Goal: Transaction & Acquisition: Purchase product/service

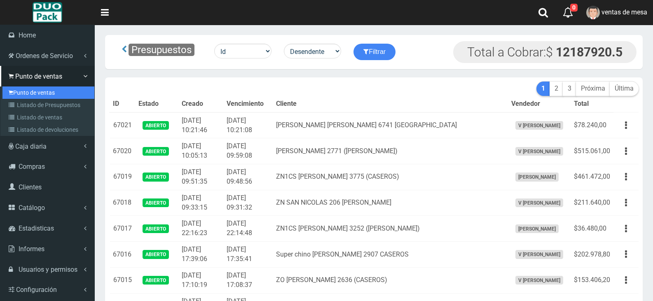
click at [26, 95] on link "Punto de ventas" at bounding box center [48, 93] width 92 height 12
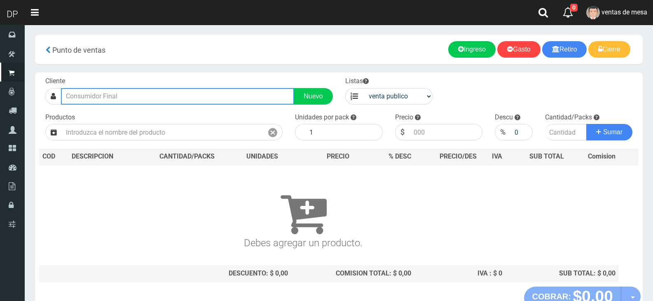
click at [162, 100] on input "text" at bounding box center [177, 96] width 233 height 16
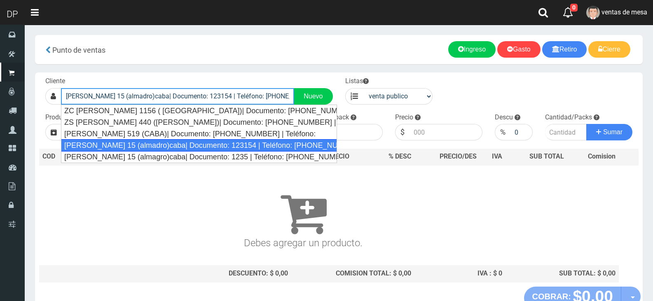
type input "mario bravo 15 (almadro)caba| Documento: 123154 | Teléfono: 50272266"
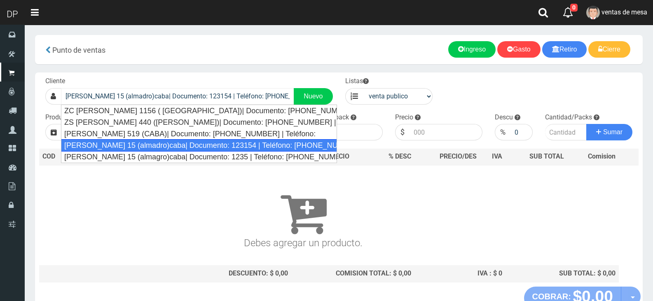
select select "2"
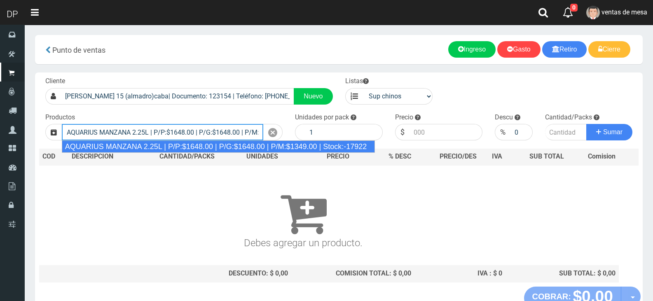
type input "AQUARIUS MANZANA 2.25L | P/P:$1648.00 | P/G:$1648.00 | P/M:$1349.00 | Stock:-17…"
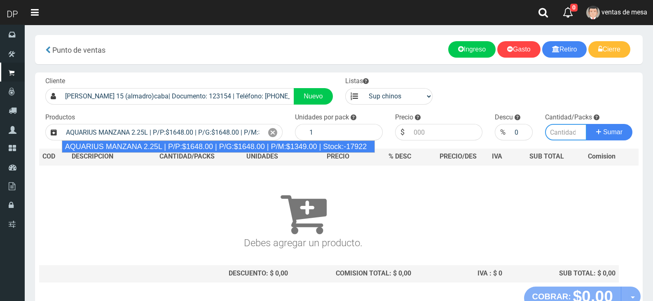
type input "6"
type input "1648.00"
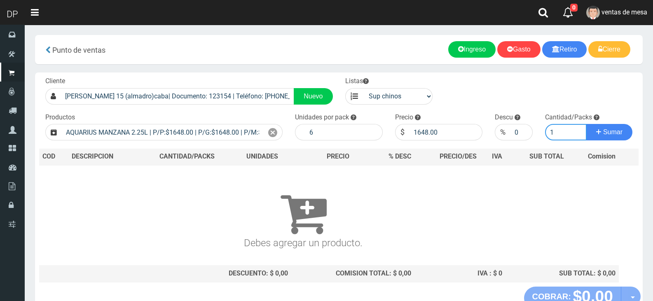
type input "1"
click at [586, 124] on button "Sumar" at bounding box center [609, 132] width 46 height 16
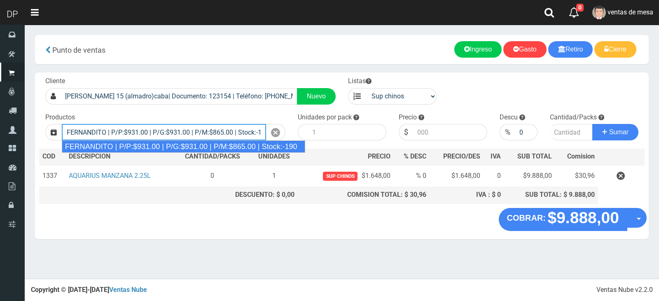
type input "FERNANDITO | P/P:$931.00 | P/G:$931.00 | P/M:$865.00 | Stock:-190"
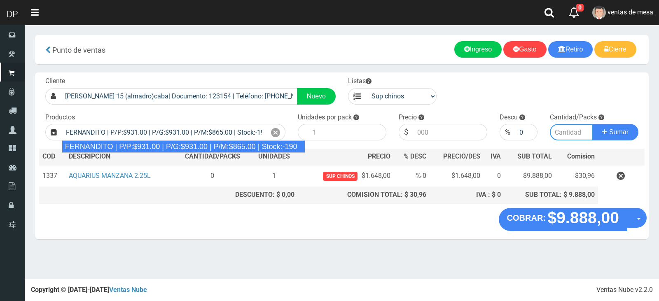
type input "6"
type input "931.00"
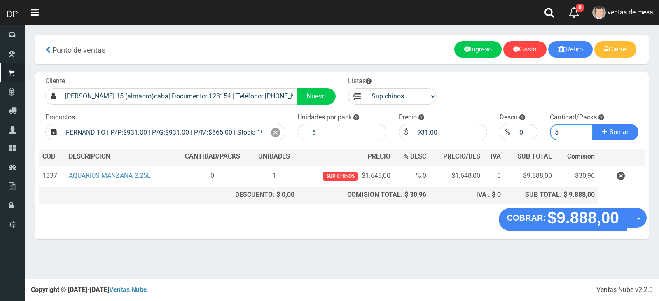
type input "5"
click at [592, 124] on button "Sumar" at bounding box center [615, 132] width 46 height 16
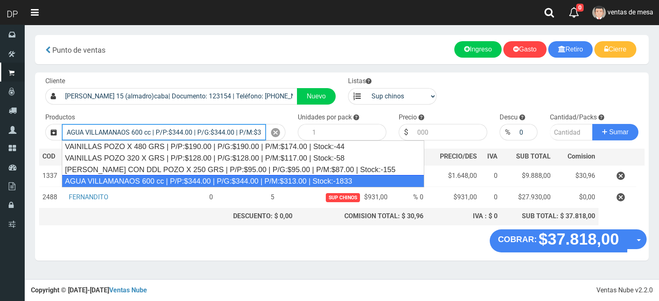
type input "AGUA VILLAMANAOS 600 cc | P/P:$344.00 | P/G:$344.00 | P/M:$313.00 | Stock:-1833"
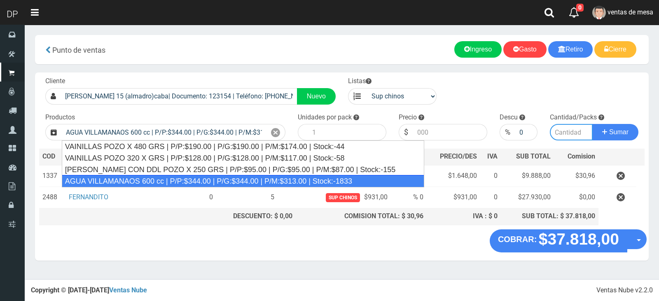
type input "12"
type input "344.00"
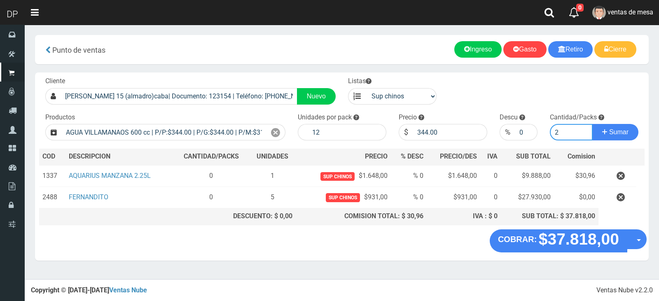
type input "2"
click at [592, 124] on button "Sumar" at bounding box center [615, 132] width 46 height 16
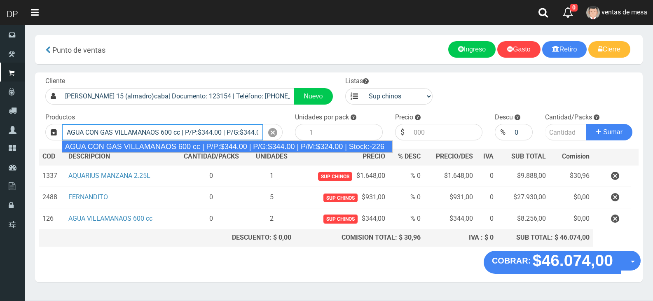
type input "AGUA CON GAS VILLAMANAOS 600 cc | P/P:$344.00 | P/G:$344.00 | P/M:$324.00 | Sto…"
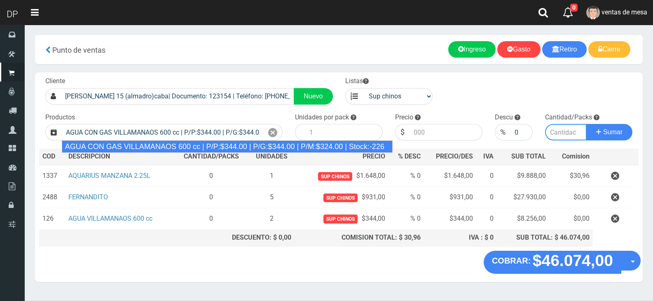
type input "12"
type input "344.00"
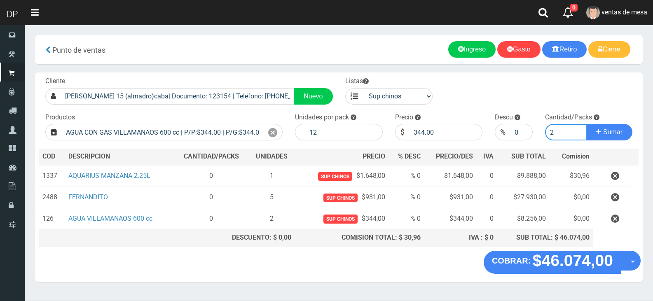
type input "2"
click at [586, 124] on button "Sumar" at bounding box center [609, 132] width 46 height 16
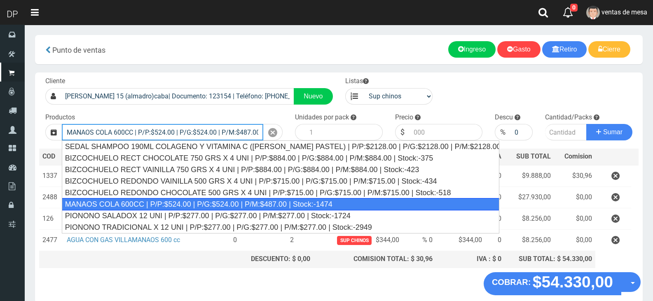
type input "MANAOS COLA 600CC | P/P:$524.00 | P/G:$524.00 | P/M:$487.00 | Stock:-1474"
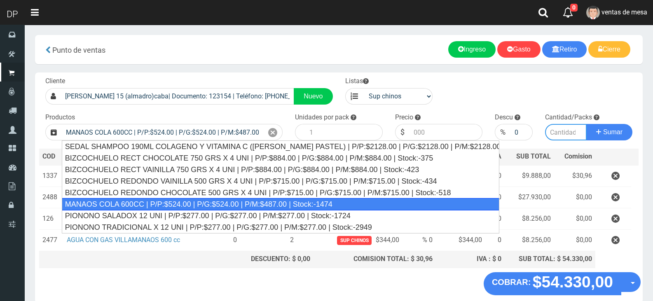
type input "12"
type input "524.00"
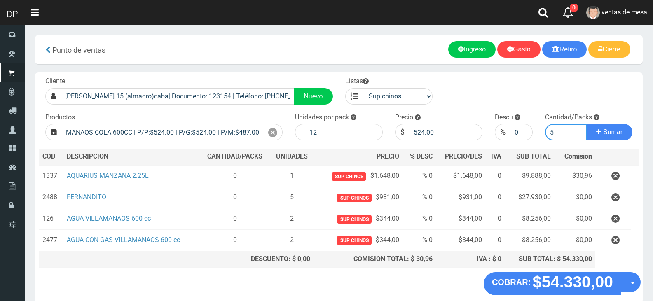
type input "5"
click at [586, 124] on button "Sumar" at bounding box center [609, 132] width 46 height 16
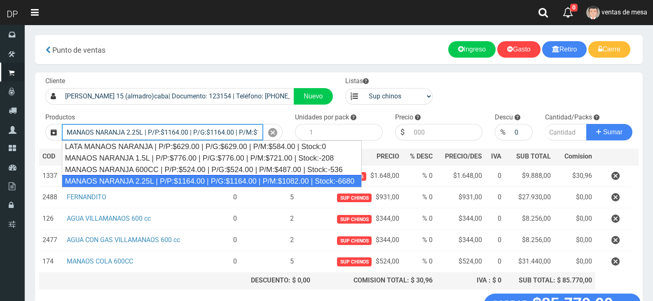
type input "MANAOS NARANJA 2.25L | P/P:$1164.00 | P/G:$1164.00 | P/M:$1082.00 | Stock:-6680"
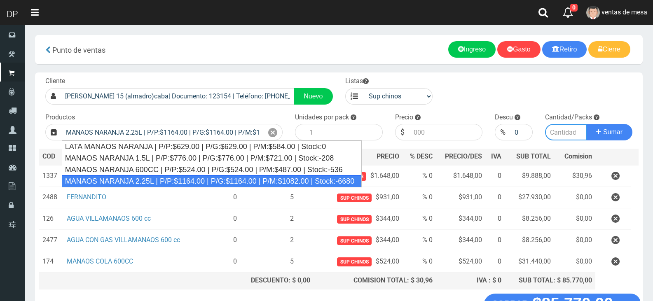
type input "6"
type input "1164.00"
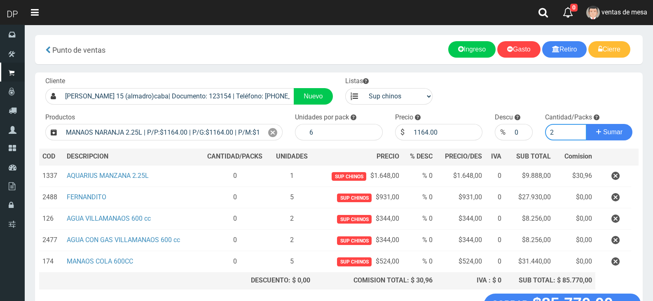
type input "2"
click at [586, 124] on button "Sumar" at bounding box center [609, 132] width 46 height 16
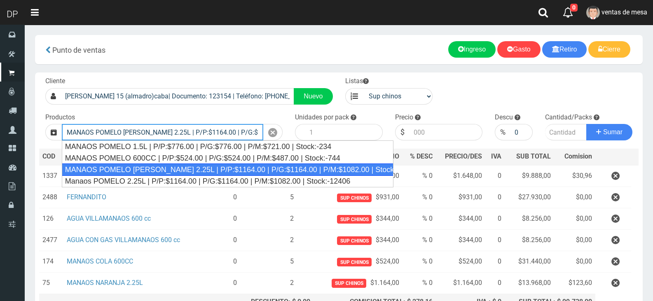
type input "MANAOS POMELO ROSADO 2.25L | P/P:$1164.00 | P/G:$1164.00 | P/M:$1082.00 | Stock…"
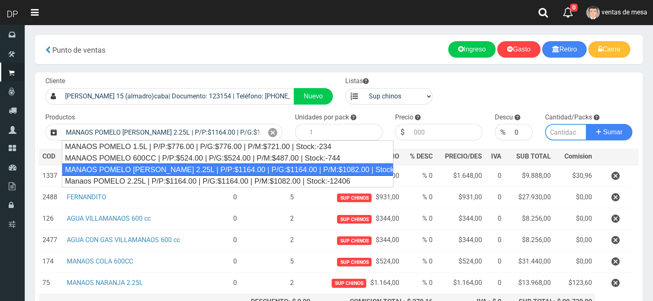
type input "6"
type input "1164.00"
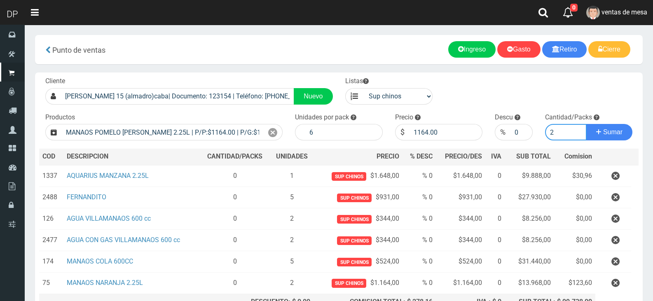
type input "2"
click at [586, 124] on button "Sumar" at bounding box center [609, 132] width 46 height 16
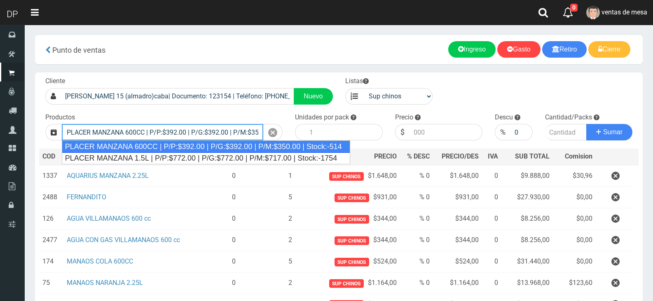
scroll to position [0, 52]
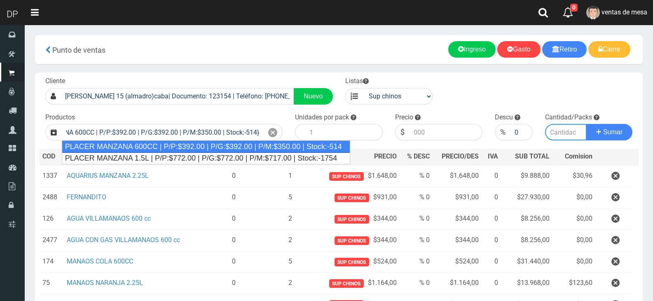
type input "PLACER MANZANA 600CC | P/P:$392.00 | P/G:$392.00 | P/M:$350.00 | Stock:-514"
type input "12"
type input "392.00"
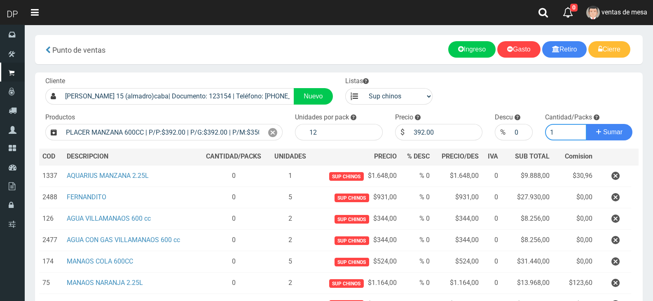
type input "1"
click at [586, 124] on button "Sumar" at bounding box center [609, 132] width 46 height 16
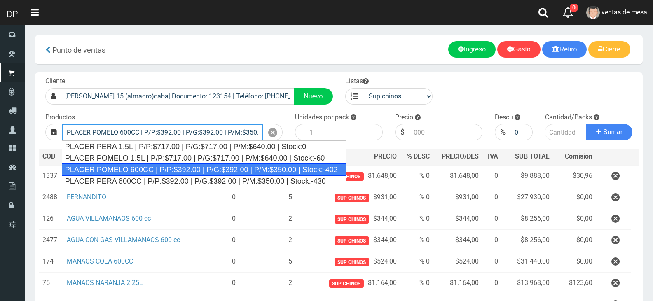
type input "PLACER POMELO 600CC | P/P:$392.00 | P/G:$392.00 | P/M:$350.00 | Stock:-402"
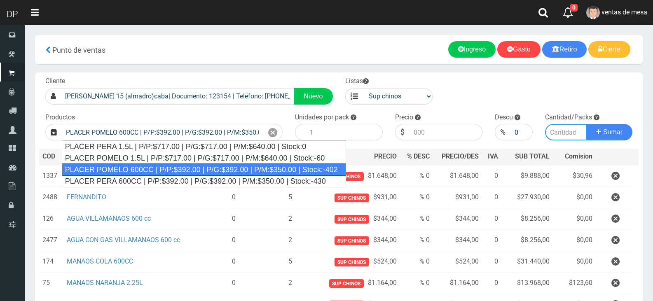
type input "12"
type input "392.00"
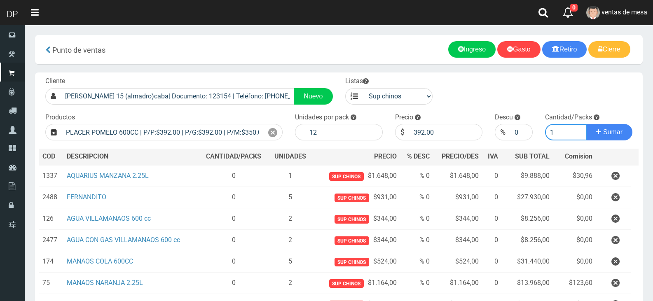
type input "1"
click at [586, 124] on button "Sumar" at bounding box center [609, 132] width 46 height 16
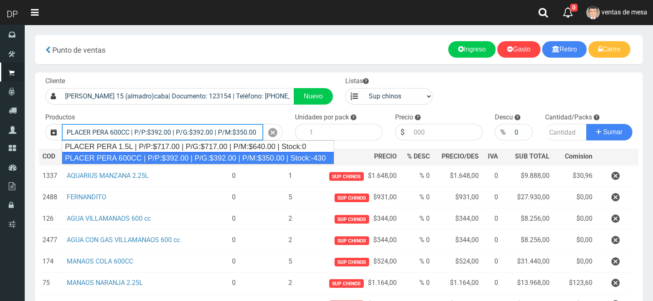
type input "PLACER PERA 600CC | P/P:$392.00 | P/G:$392.00 | P/M:$350.00 | Stock:-430"
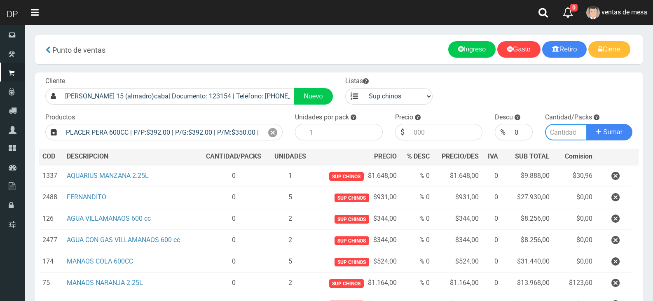
type input "12"
type input "392.00"
type input "1"
click at [586, 124] on button "Sumar" at bounding box center [609, 132] width 46 height 16
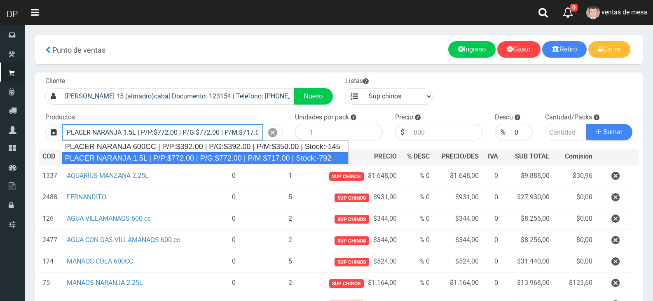
type input "PLACER NARANJA 1.5L | P/P:$772.00 | P/G:$772.00 | P/M:$717.00 | Stock:-792"
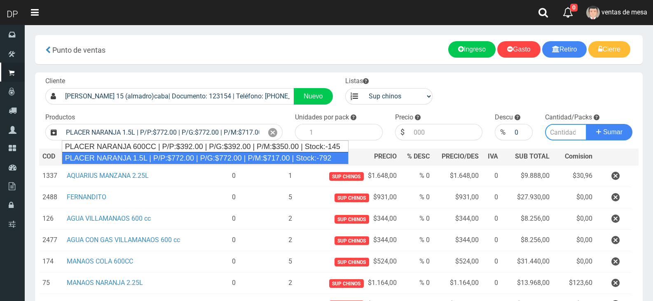
type input "6"
type input "772.00"
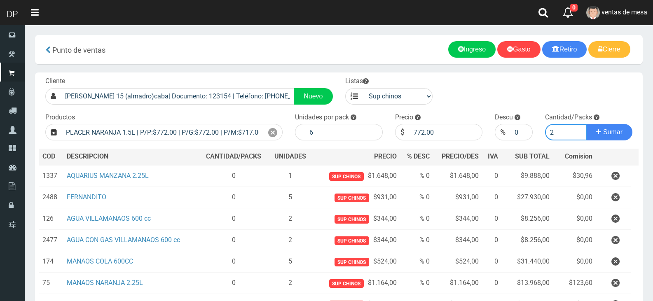
type input "2"
click at [586, 124] on button "Sumar" at bounding box center [609, 132] width 46 height 16
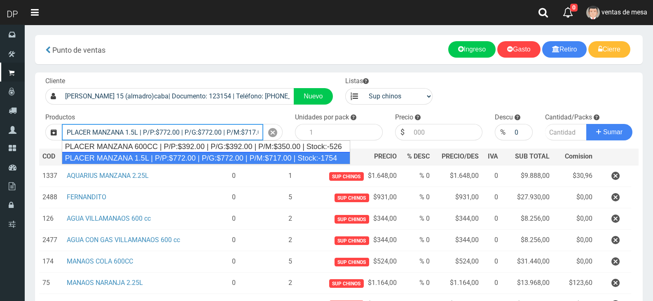
type input "PLACER MANZANA 1.5L | P/P:$772.00 | P/G:$772.00 | P/M:$717.00 | Stock:-1754"
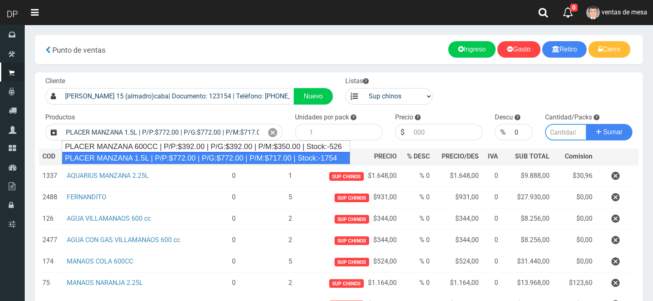
type input "6"
type input "772.00"
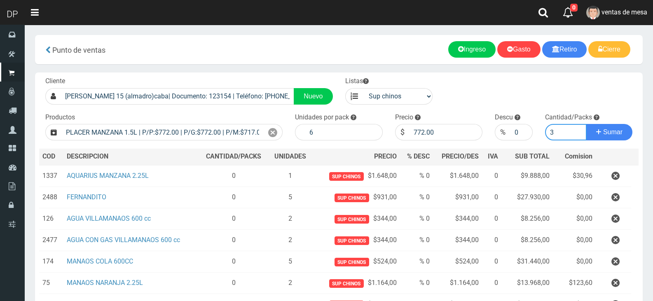
type input "3"
click at [586, 124] on button "Sumar" at bounding box center [609, 132] width 46 height 16
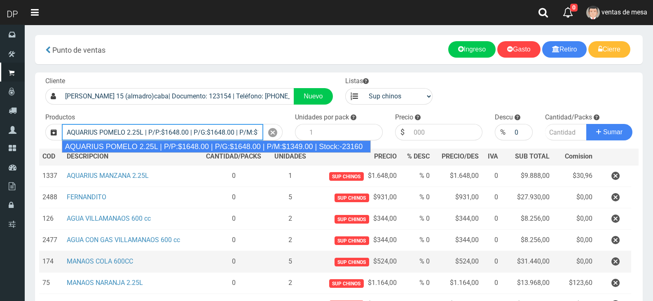
type input "AQUARIUS POMELO 2.25L | P/P:$1648.00 | P/G:$1648.00 | P/M:$1349.00 | Stock:-231…"
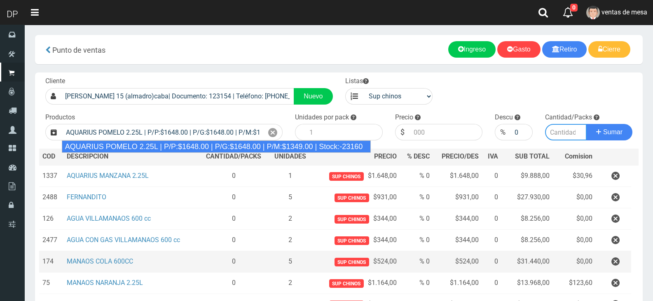
type input "6"
type input "1648.00"
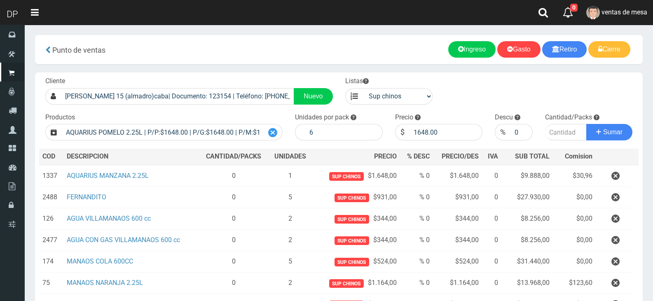
click at [274, 132] on icon at bounding box center [272, 133] width 9 height 12
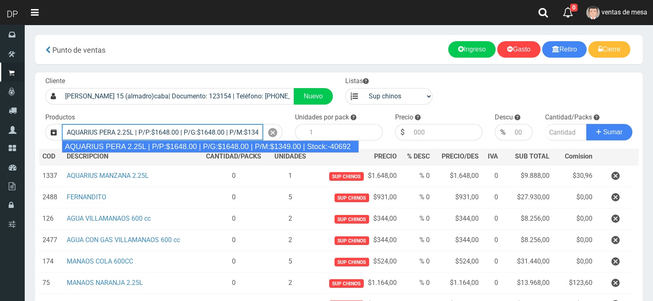
type input "AQUARIUS PERA 2.25L | P/P:$1648.00 | P/G:$1648.00 | P/M:$1349.00 | Stock:-40692"
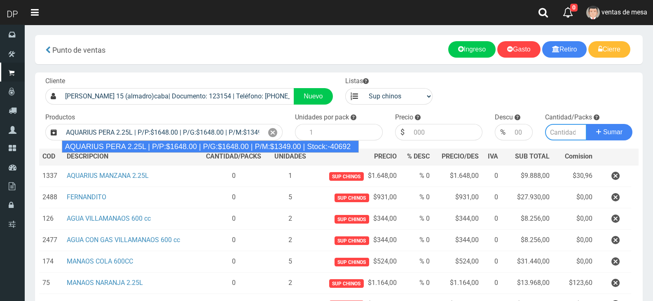
type input "6"
type input "1648.00"
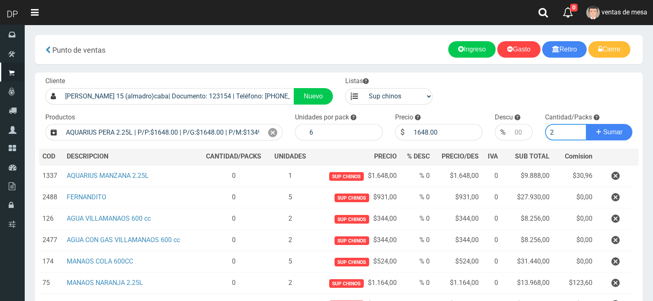
type input "2"
click at [586, 124] on button "Sumar" at bounding box center [609, 132] width 46 height 16
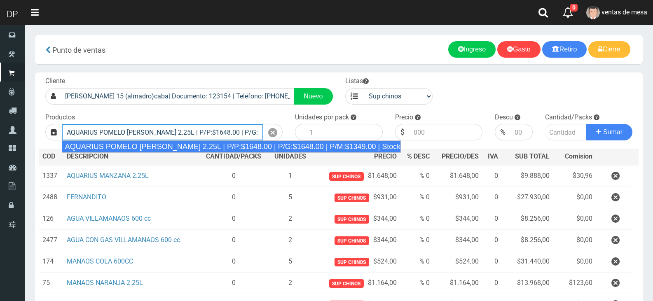
type input "AQUARIUS POMELO ROSADO 2.25L | P/P:$1648.00 | P/G:$1648.00 | P/M:$1349.00 | Sto…"
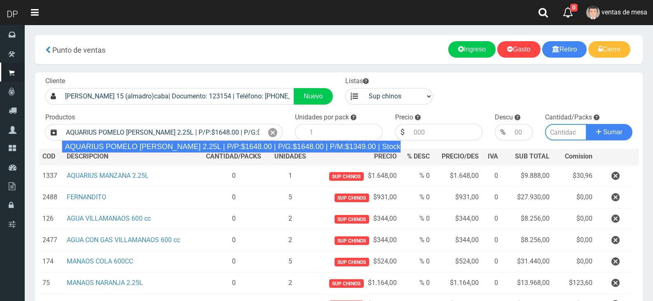
type input "6"
type input "1648.00"
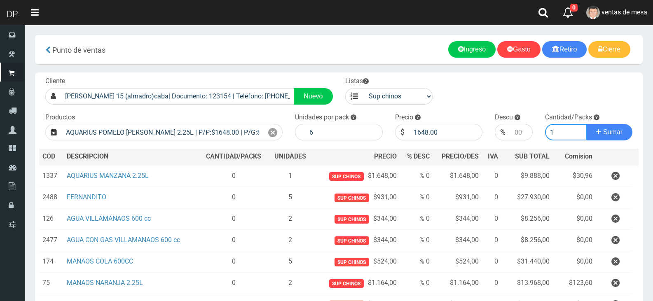
type input "1"
click at [586, 124] on button "Sumar" at bounding box center [609, 132] width 46 height 16
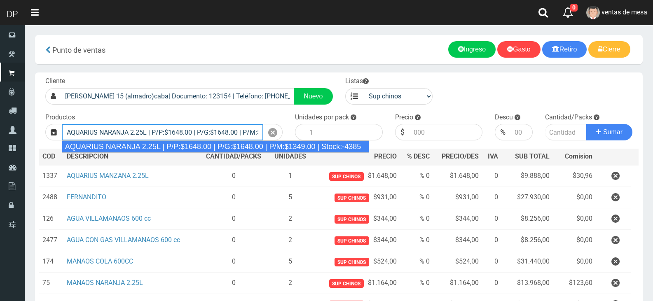
type input "AQUARIUS NARANJA 2.25L | P/P:$1648.00 | P/G:$1648.00 | P/M:$1349.00 | Stock:-43…"
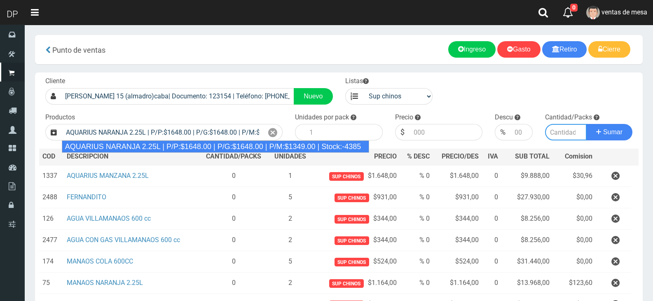
type input "6"
type input "1648.00"
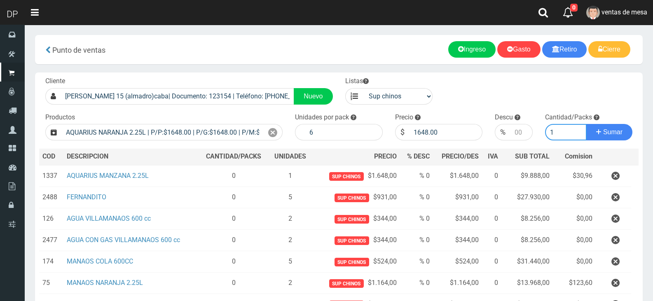
type input "1"
click at [586, 124] on button "Sumar" at bounding box center [609, 132] width 46 height 16
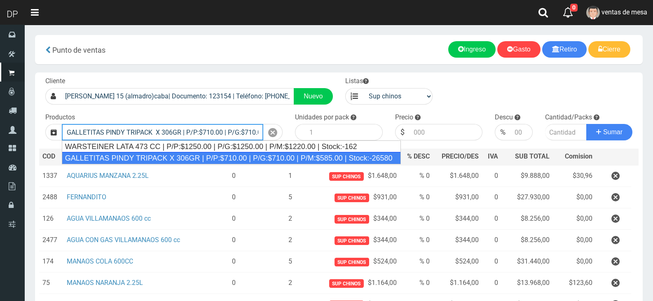
type input "GALLETITAS PINDY TRIPACK X 306GR | P/P:$710.00 | P/G:$710.00 | P/M:$585.00 | St…"
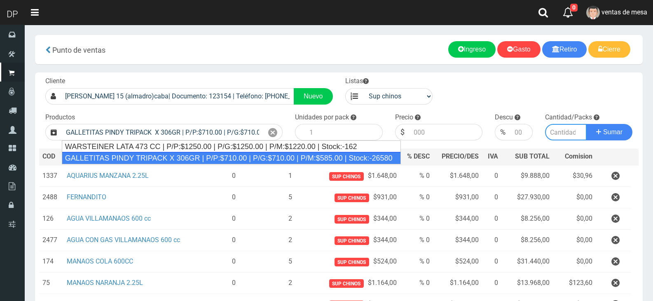
type input "12"
type input "710.00"
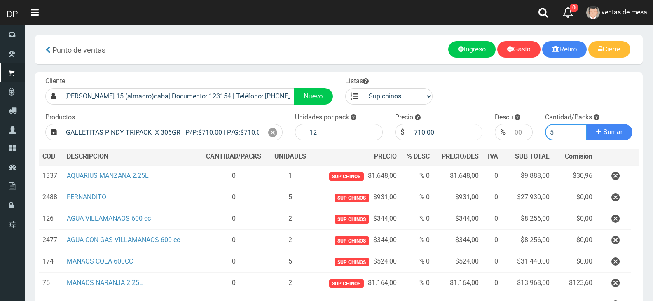
type input "5"
click at [429, 136] on input "710.00" at bounding box center [446, 132] width 73 height 16
type input "685"
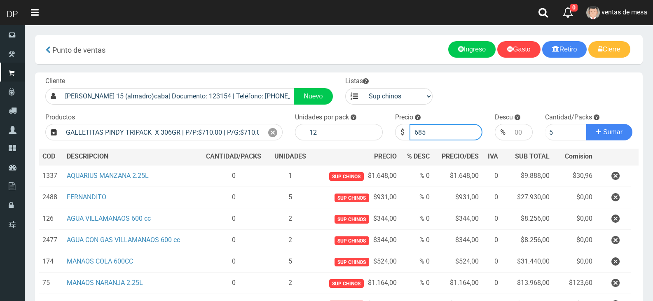
click at [586, 124] on button "Sumar" at bounding box center [609, 132] width 46 height 16
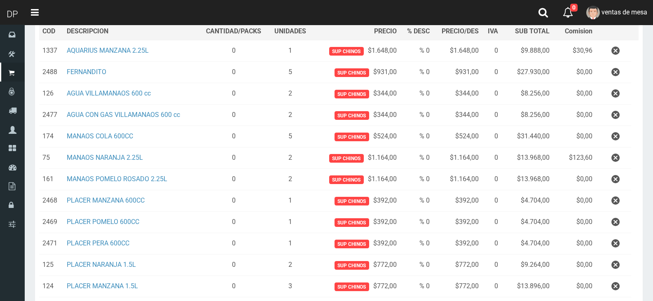
scroll to position [247, 0]
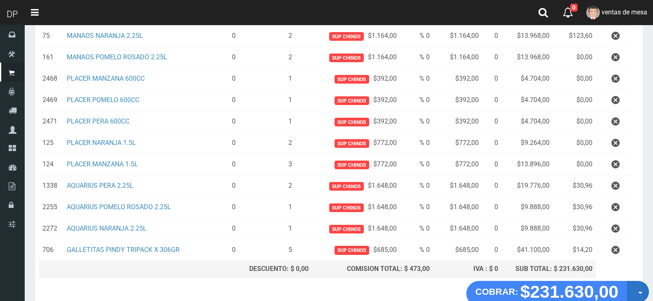
click at [637, 290] on button "Opciones" at bounding box center [638, 292] width 22 height 22
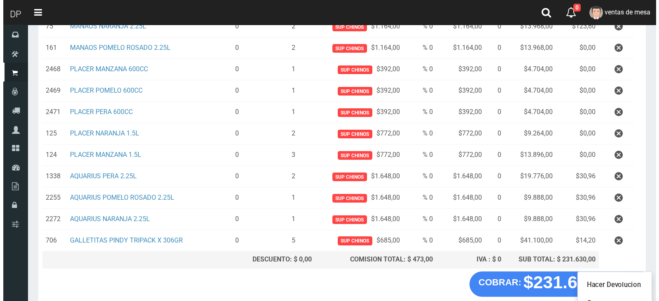
scroll to position [297, 0]
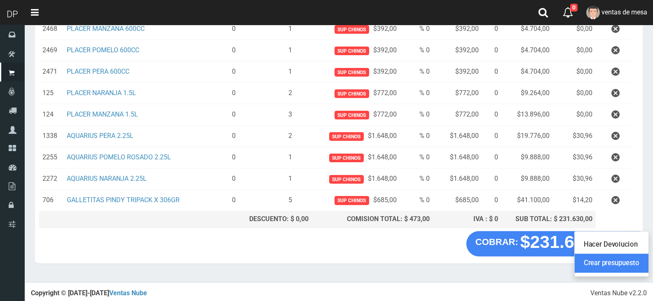
click at [610, 263] on link "Crear presupuesto" at bounding box center [612, 263] width 74 height 19
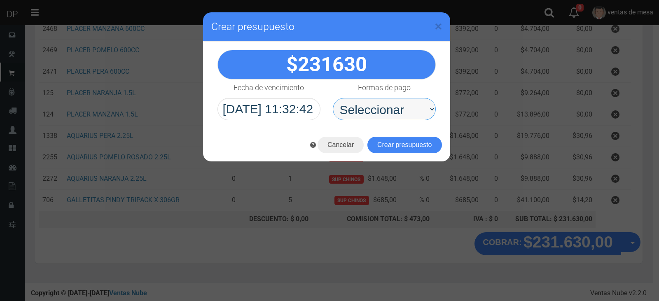
click at [393, 103] on select "Seleccionar Efectivo Tarjeta de Crédito Depósito Débito" at bounding box center [384, 109] width 103 height 22
select select "Efectivo"
click at [333, 98] on select "Seleccionar Efectivo Tarjeta de Crédito Depósito Débito" at bounding box center [384, 109] width 103 height 22
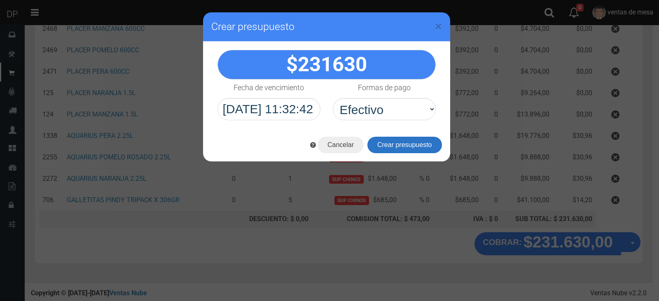
click at [403, 142] on button "Crear presupuesto" at bounding box center [404, 145] width 75 height 16
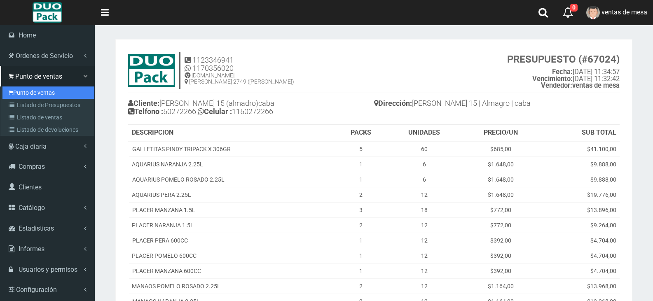
click at [31, 92] on link "Punto de ventas" at bounding box center [48, 93] width 92 height 12
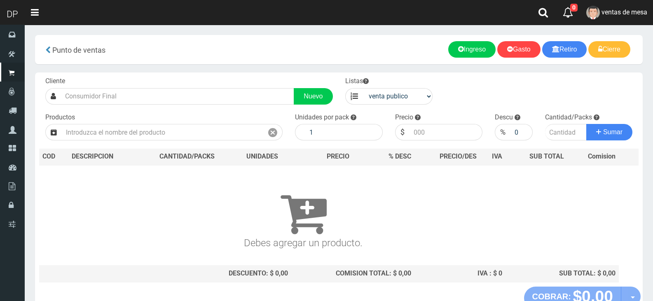
click at [136, 113] on div "Productos" at bounding box center [164, 127] width 250 height 28
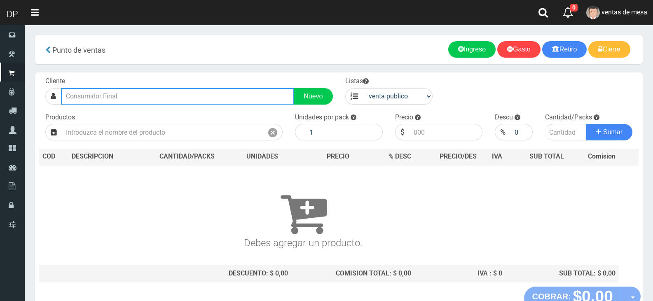
click at [134, 92] on input "text" at bounding box center [177, 96] width 233 height 16
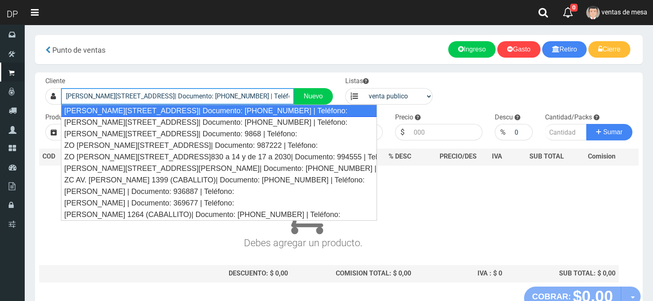
type input "Gaona 4777 (Floresta)| Documento: 2552564 | Teléfono:"
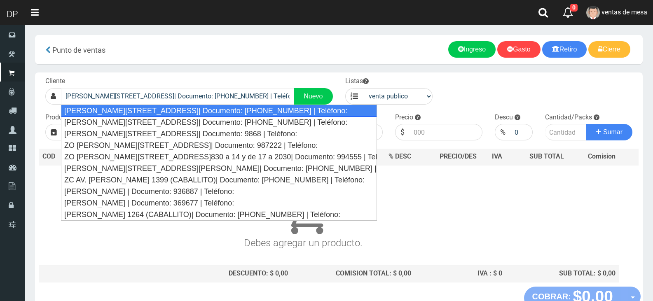
select select "2"
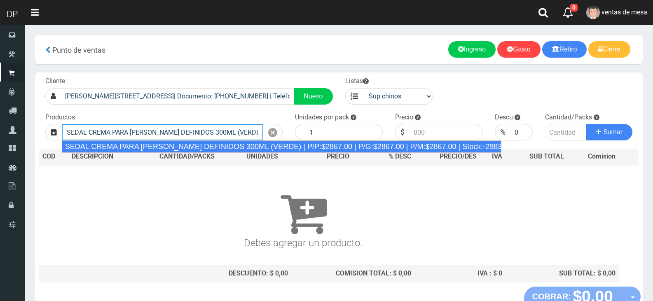
type input "SEDAL CREMA PARA PEINAR RIZOS DEFINIDOS 300ML (VERDE) | P/P:$2867.00 | P/G:$286…"
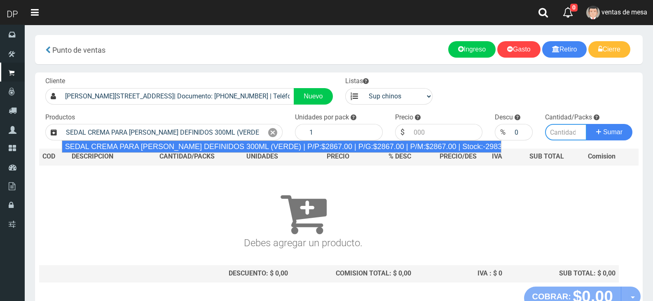
type input "12"
type input "2867.00"
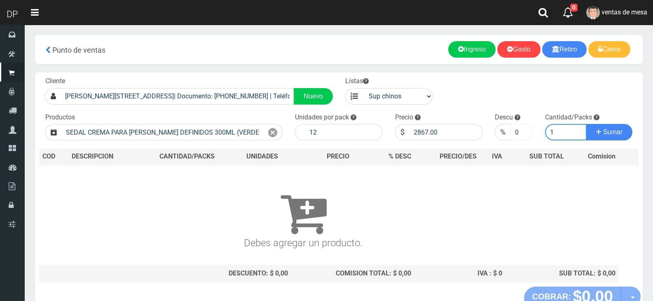
type input "1"
click at [522, 133] on input "-1" at bounding box center [521, 132] width 22 height 16
type input "-2"
click at [522, 133] on input "-2" at bounding box center [521, 132] width 22 height 16
click at [519, 132] on input "-2" at bounding box center [521, 132] width 22 height 16
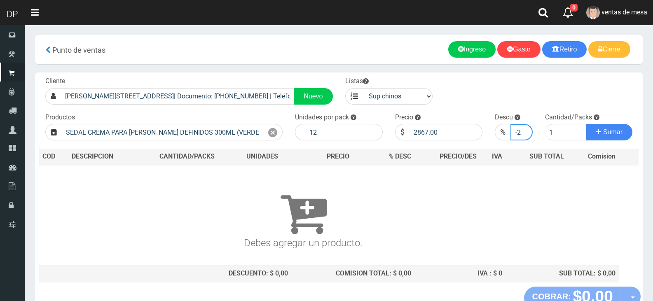
click at [519, 132] on input "-2" at bounding box center [521, 132] width 22 height 16
type input "5"
click at [586, 124] on button "Sumar" at bounding box center [609, 132] width 46 height 16
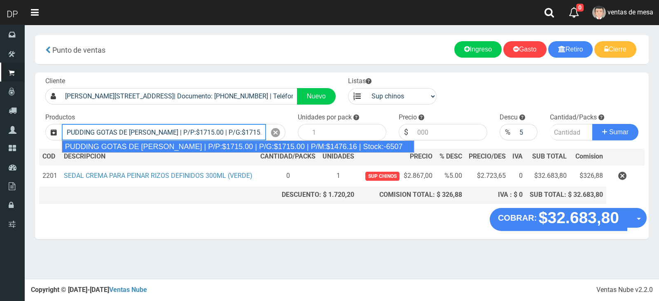
type input "PUDDING GOTAS DE DULCE DE LECHE | P/P:$1715.00 | P/G:$1715.00 | P/M:$1476.16 | …"
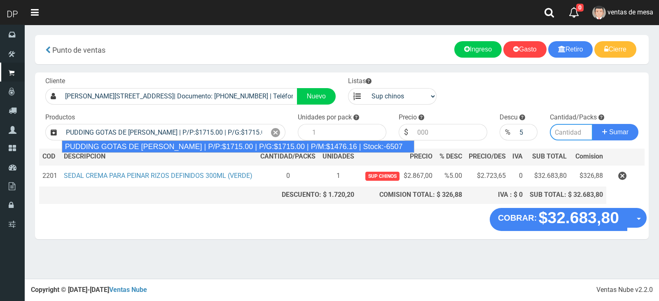
type input "8"
type input "1715.00"
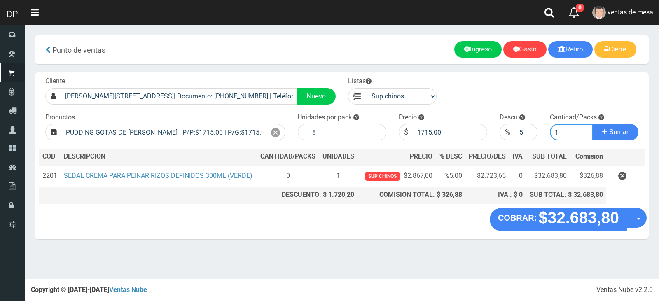
type input "1"
click at [513, 130] on div "%" at bounding box center [508, 132] width 16 height 16
click at [518, 130] on input "5" at bounding box center [526, 132] width 23 height 16
type input "0"
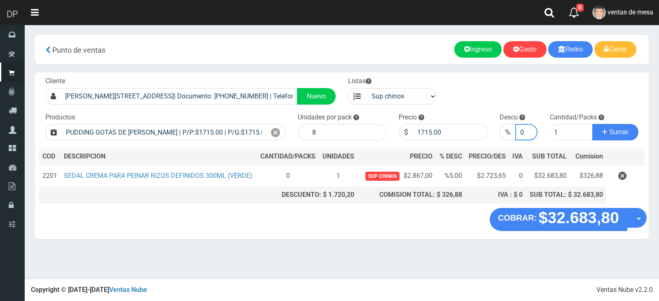
click at [592, 124] on button "Sumar" at bounding box center [615, 132] width 46 height 16
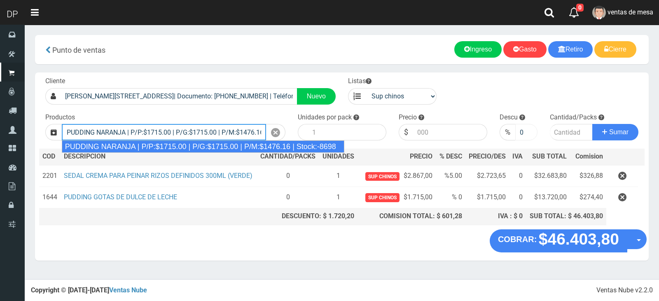
type input "PUDDING NARANJA | P/P:$1715.00 | P/G:$1715.00 | P/M:$1476.16 | Stock:-8698"
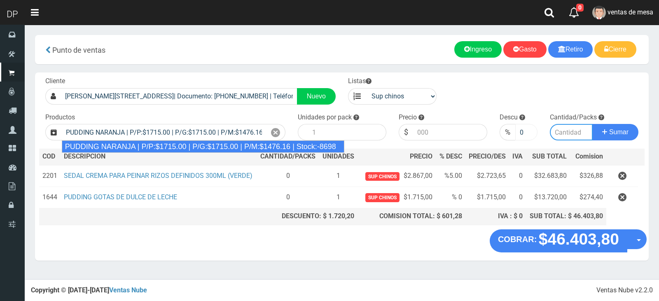
type input "8"
type input "1715.00"
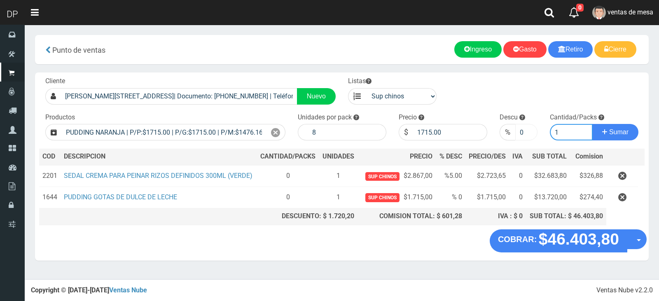
type input "1"
click at [592, 124] on button "Sumar" at bounding box center [615, 132] width 46 height 16
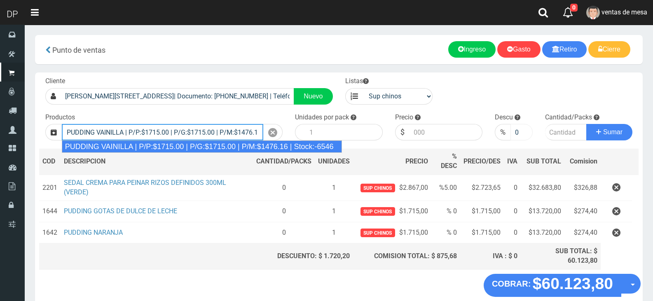
type input "PUDDING VAINILLA | P/P:$1715.00 | P/G:$1715.00 | P/M:$1476.16 | Stock:-6546"
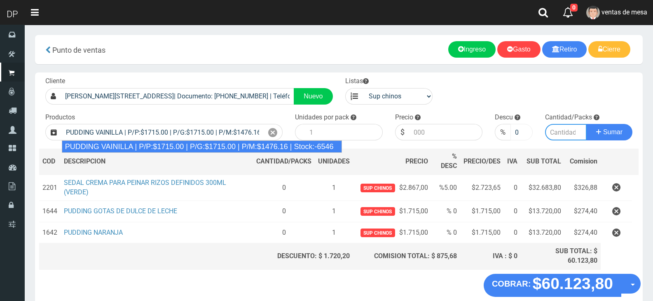
type input "8"
type input "1715.00"
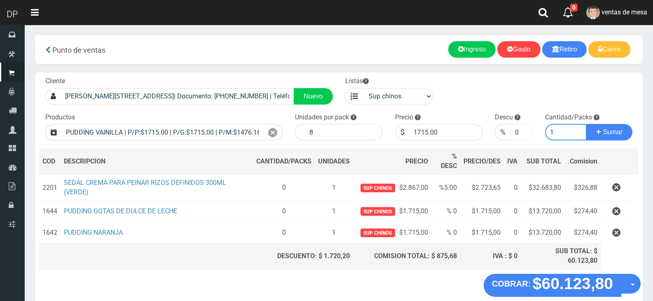
type input "1"
click at [586, 124] on button "Sumar" at bounding box center [609, 132] width 46 height 16
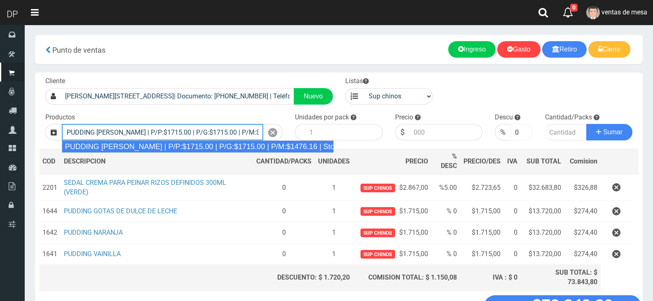
type input "PUDDING LIMON | P/P:$1715.00 | P/G:$1715.00 | P/M:$1476.16 | Stock:-8210"
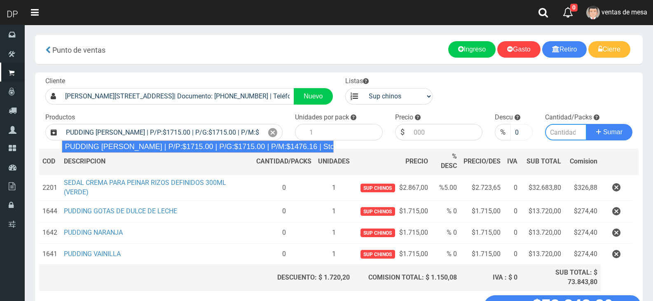
type input "8"
type input "1715.00"
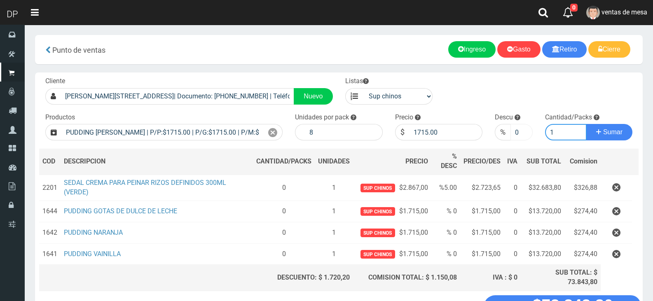
type input "1"
click at [586, 124] on button "Sumar" at bounding box center [609, 132] width 46 height 16
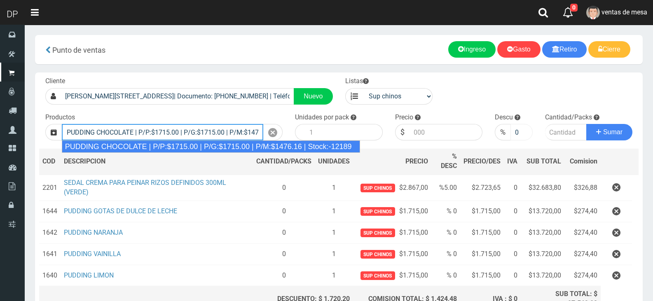
type input "PUDDING CHOCOLATE | P/P:$1715.00 | P/G:$1715.00 | P/M:$1476.16 | Stock:-12189"
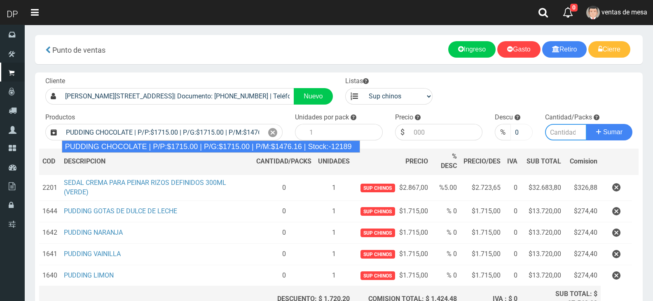
type input "8"
type input "1715.00"
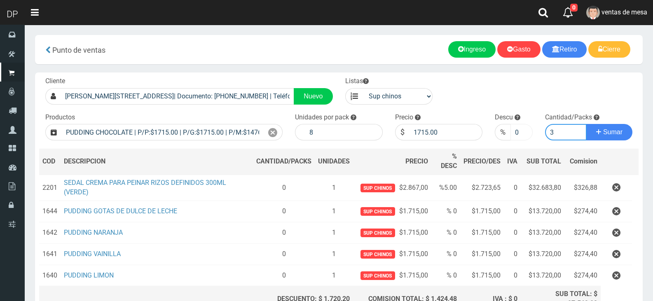
type input "3"
click at [586, 124] on button "Sumar" at bounding box center [609, 132] width 46 height 16
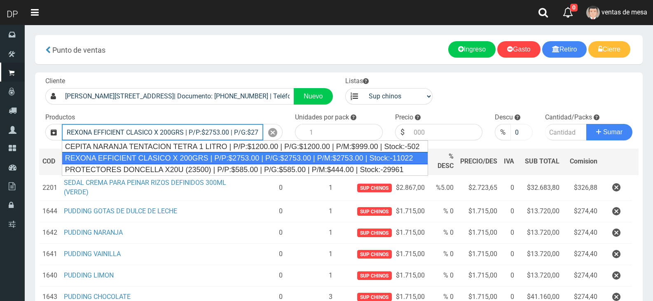
type input "REXONA EFFICIENT CLASICO X 200GRS | P/P:$2753.00 | P/G:$2753.00 | P/M:$2753.00 …"
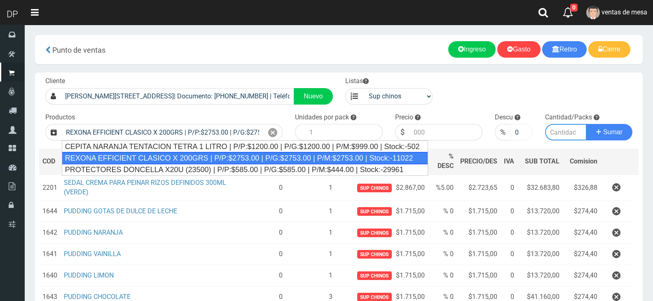
type input "12"
type input "2753.00"
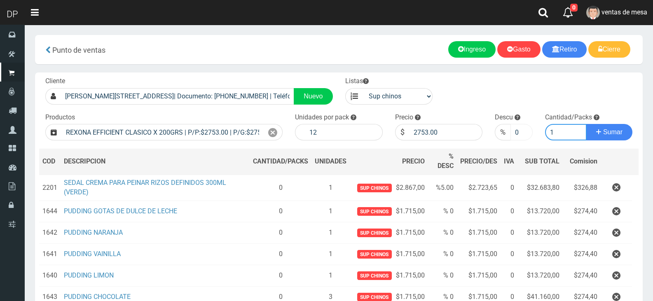
type input "1"
click at [518, 130] on input "0" at bounding box center [521, 132] width 22 height 16
type input "5"
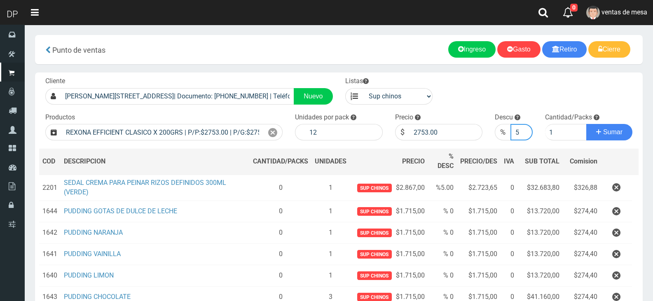
click at [586, 124] on button "Sumar" at bounding box center [609, 132] width 46 height 16
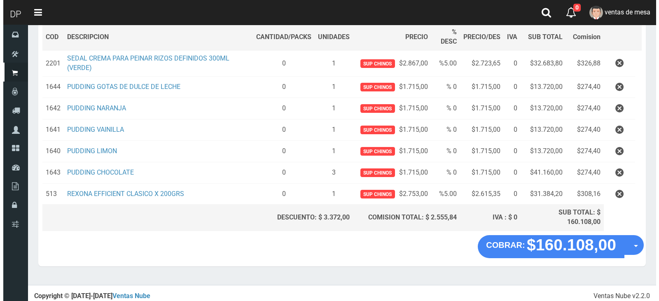
scroll to position [127, 0]
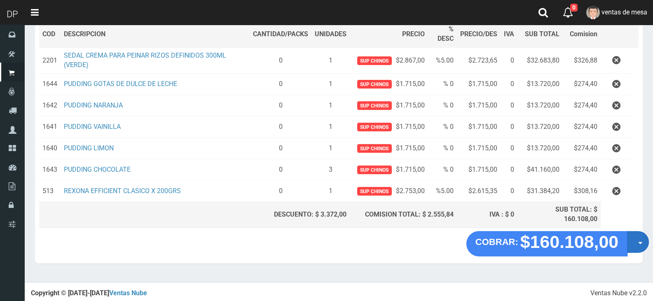
click at [636, 246] on button "Opciones" at bounding box center [638, 242] width 22 height 22
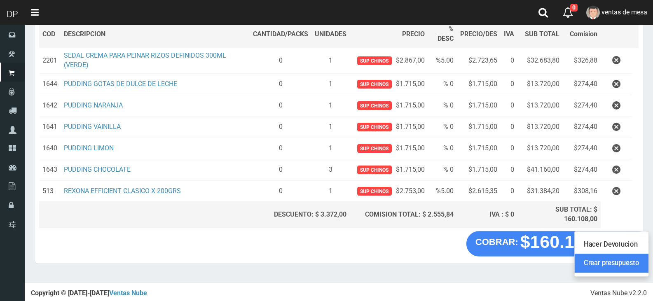
click at [625, 266] on link "Crear presupuesto" at bounding box center [612, 263] width 74 height 19
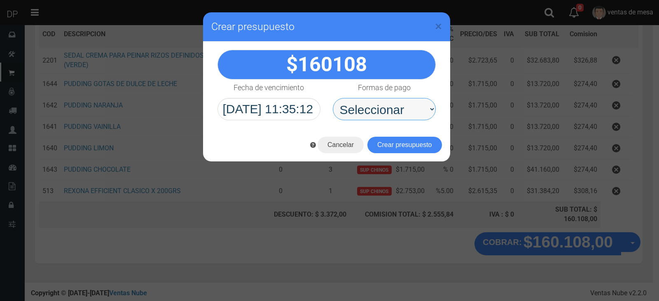
click at [422, 116] on select "Seleccionar Efectivo Tarjeta de Crédito Depósito Débito" at bounding box center [384, 109] width 103 height 22
select select "Efectivo"
click at [333, 98] on select "Seleccionar Efectivo Tarjeta de Crédito Depósito Débito" at bounding box center [384, 109] width 103 height 22
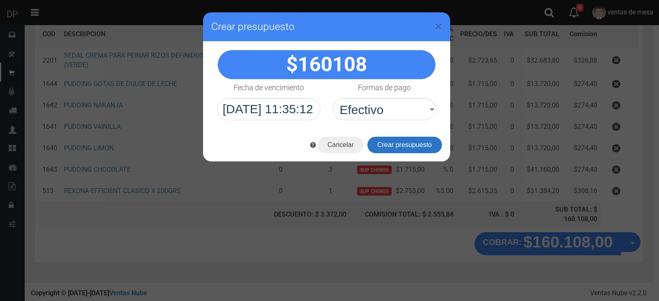
click at [406, 143] on button "Crear presupuesto" at bounding box center [404, 145] width 75 height 16
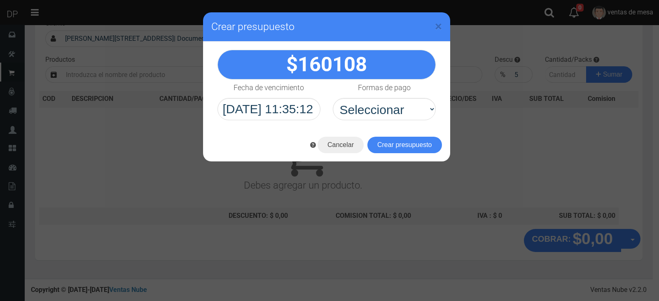
scroll to position [54, 0]
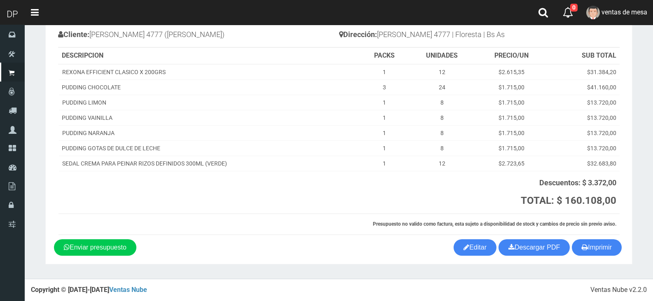
scroll to position [28, 0]
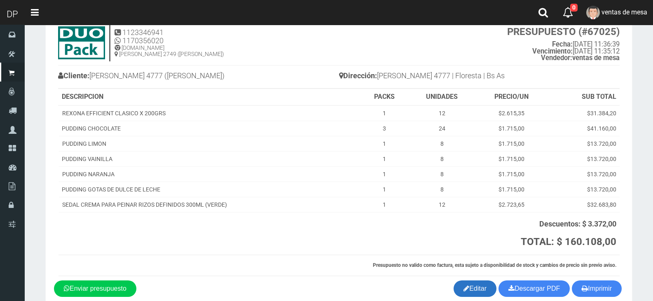
click at [455, 283] on link "Editar" at bounding box center [475, 289] width 43 height 16
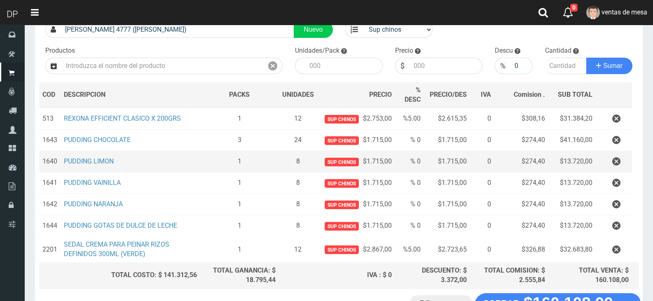
scroll to position [82, 0]
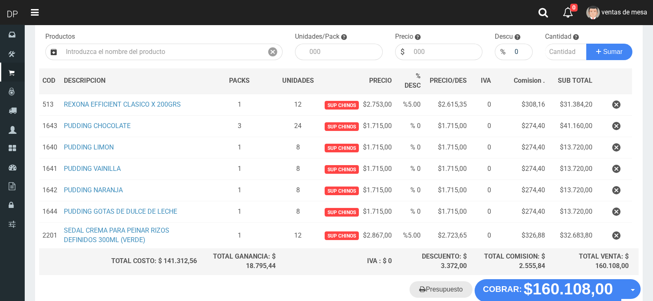
click at [447, 286] on link "Presupuesto" at bounding box center [441, 289] width 63 height 16
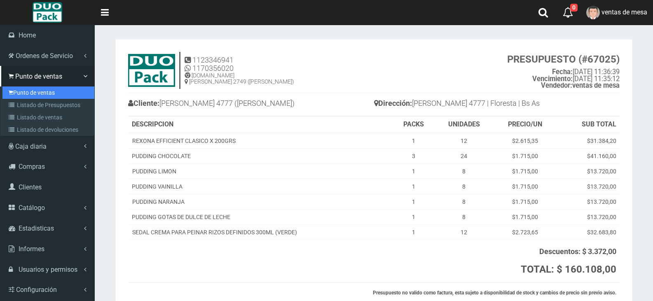
click at [23, 91] on link "Punto de ventas" at bounding box center [48, 93] width 92 height 12
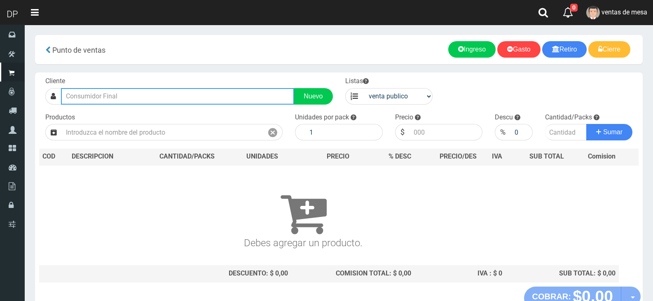
click at [152, 97] on input "text" at bounding box center [177, 96] width 233 height 16
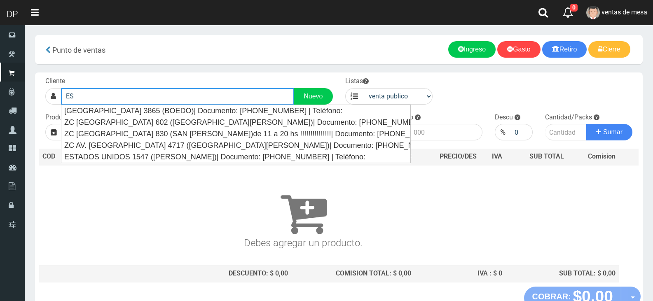
type input "E"
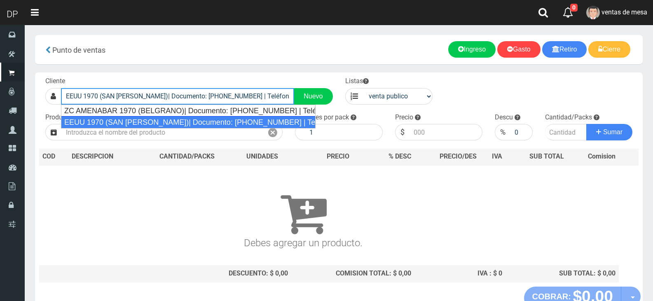
type input "EEUU 1970 (SAN CRISTOBAL)| Documento: 1970000000 | Teléfono:"
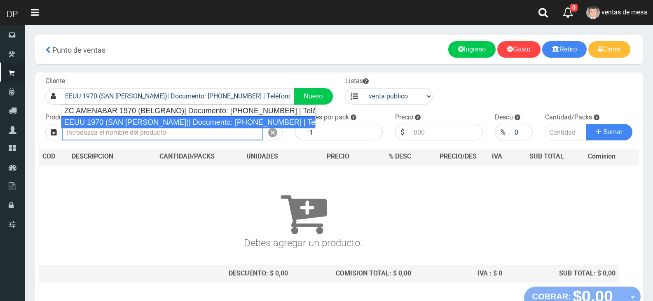
select select "2"
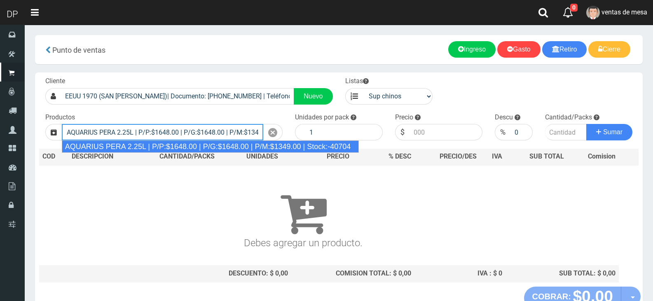
type input "AQUARIUS PERA 2.25L | P/P:$1648.00 | P/G:$1648.00 | P/M:$1349.00 | Stock:-40704"
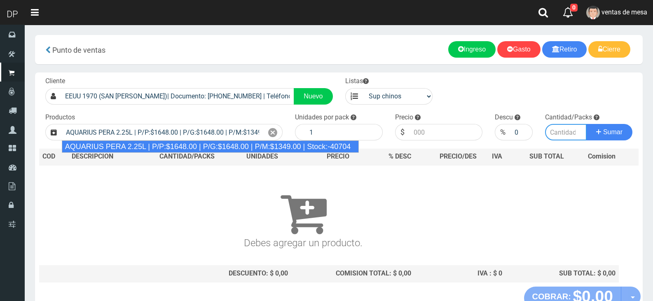
type input "6"
type input "1648.00"
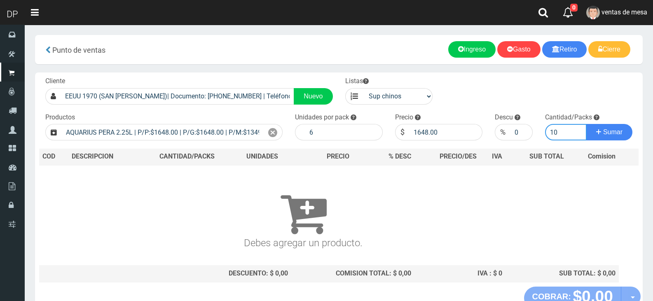
type input "10"
click at [586, 124] on button "Sumar" at bounding box center [609, 132] width 46 height 16
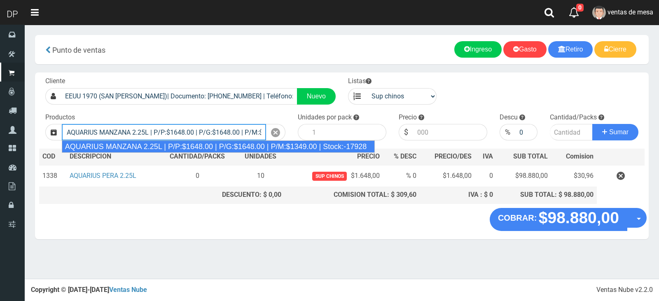
type input "AQUARIUS MANZANA 2.25L | P/P:$1648.00 | P/G:$1648.00 | P/M:$1349.00 | Stock:-17…"
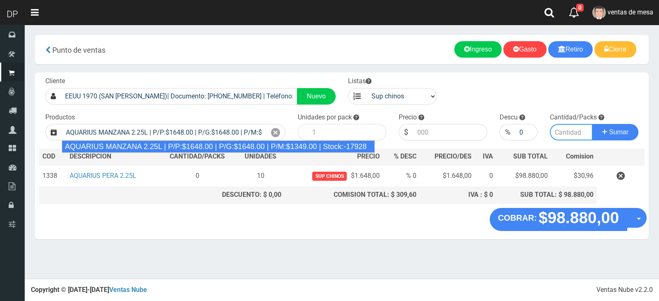
type input "6"
type input "1648.00"
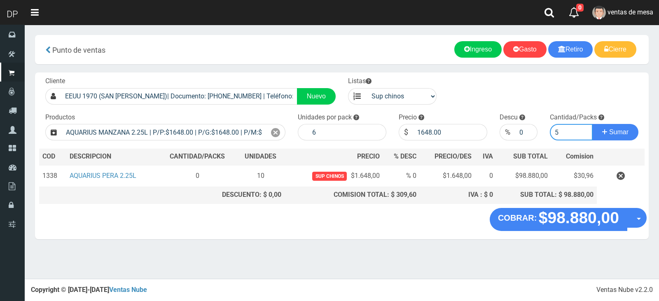
type input "5"
click at [592, 124] on button "Sumar" at bounding box center [615, 132] width 46 height 16
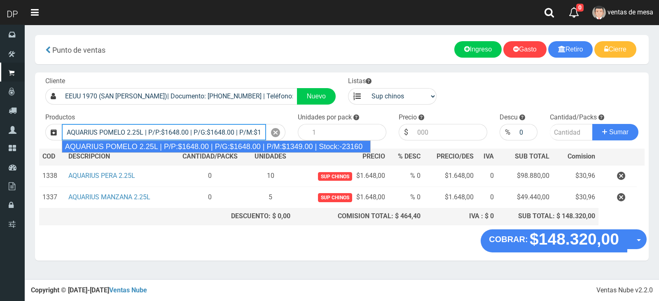
type input "AQUARIUS POMELO 2.25L | P/P:$1648.00 | P/G:$1648.00 | P/M:$1349.00 | Stock:-231…"
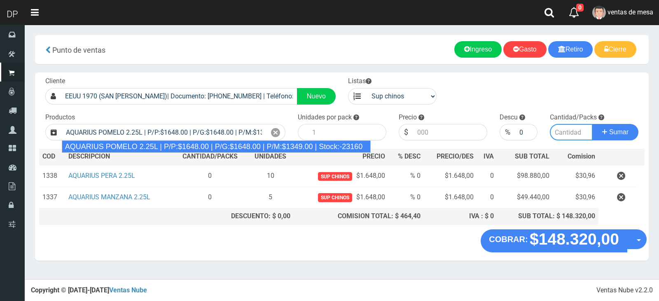
type input "6"
type input "1648.00"
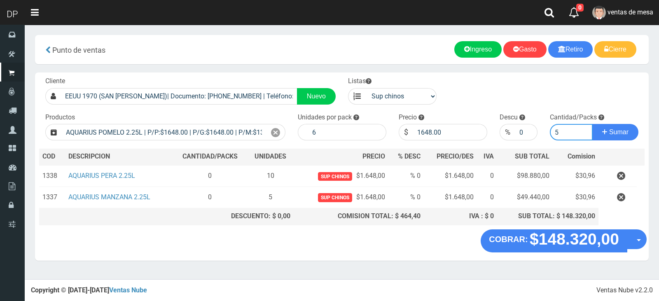
type input "5"
click at [592, 124] on button "Sumar" at bounding box center [615, 132] width 46 height 16
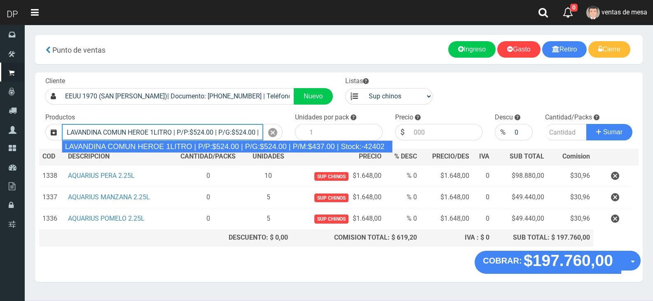
type input "LAVANDINA COMUN HEROE 1LITRO | P/P:$524.00 | P/G:$524.00 | P/M:$437.00 | Stock:…"
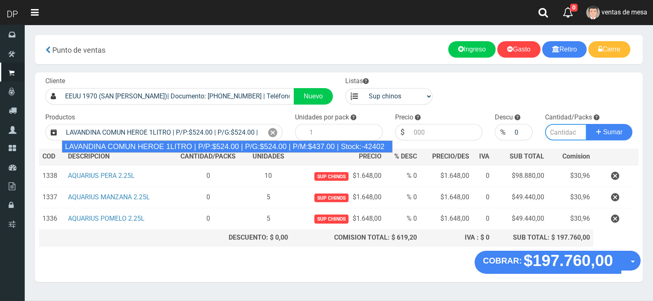
type input "15"
type input "524.00"
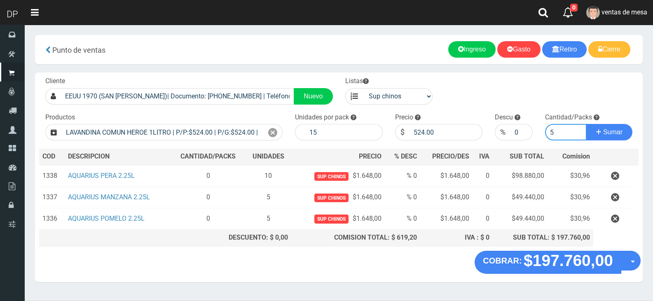
type input "5"
click at [586, 124] on button "Sumar" at bounding box center [609, 132] width 46 height 16
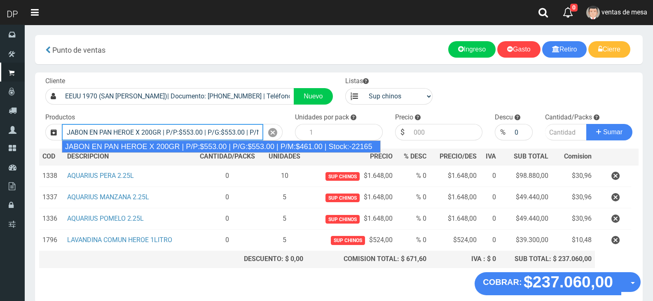
type input "JABON EN PAN HEROE X 200GR | P/P:$553.00 | P/G:$553.00 | P/M:$461.00 | Stock:-2…"
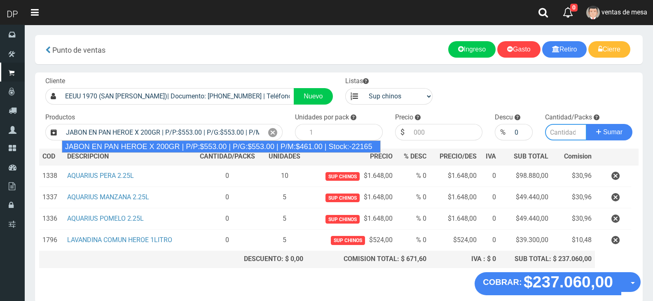
type input "48"
type input "553.00"
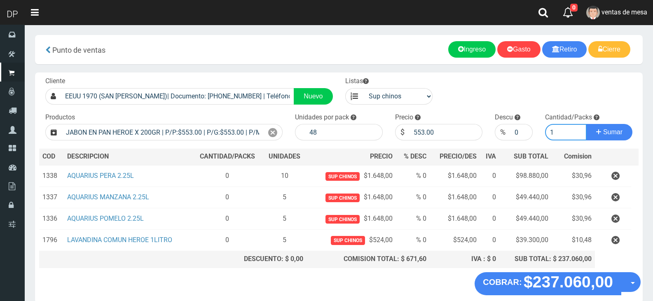
type input "1"
click at [586, 124] on button "Sumar" at bounding box center [609, 132] width 46 height 16
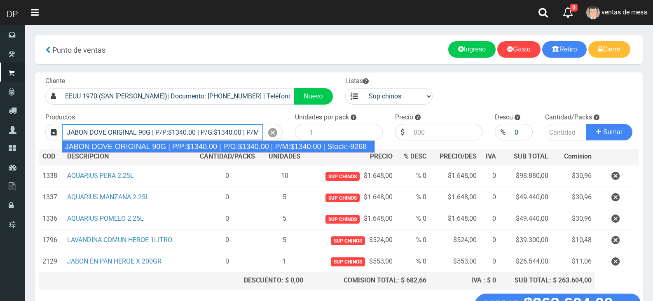
type input "JABON DOVE ORIGINAL 90G | P/P:$1340.00 | P/G:$1340.00 | P/M:$1340.00 | Stock:-9…"
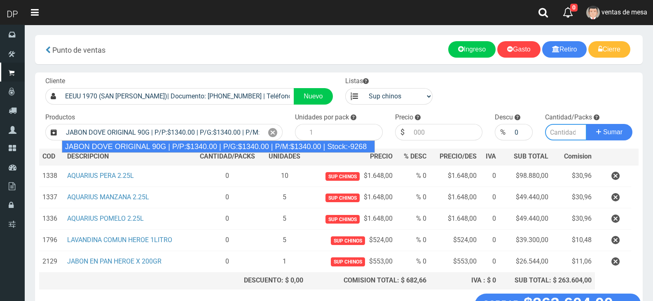
type input "60"
type input "1340.00"
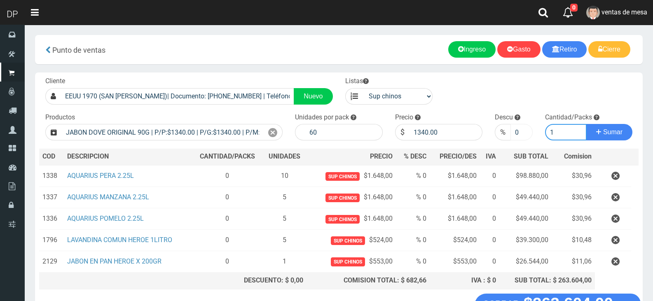
type input "1"
click at [513, 135] on input "0" at bounding box center [521, 132] width 22 height 16
type input "10"
click at [586, 124] on button "Sumar" at bounding box center [609, 132] width 46 height 16
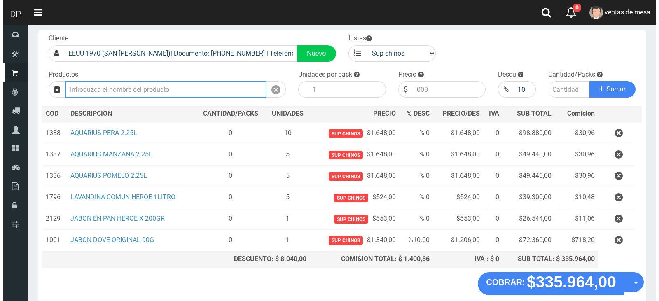
scroll to position [83, 0]
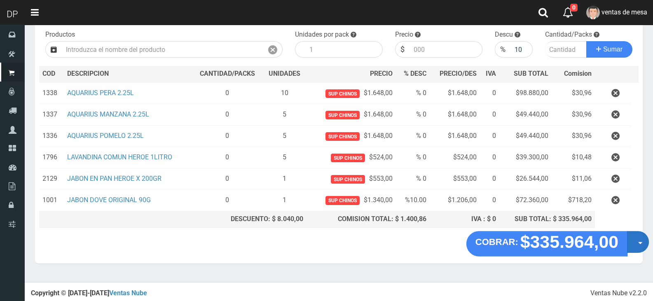
click at [639, 247] on button "Opciones" at bounding box center [638, 242] width 22 height 22
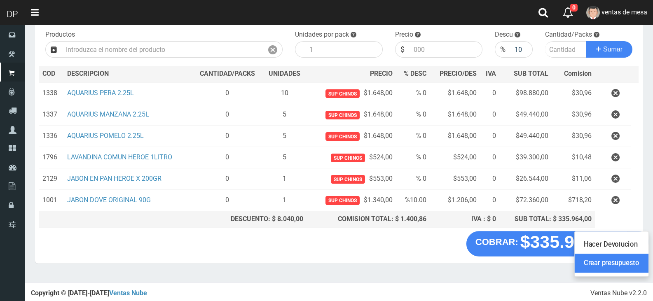
click at [641, 262] on link "Crear presupuesto" at bounding box center [612, 263] width 74 height 19
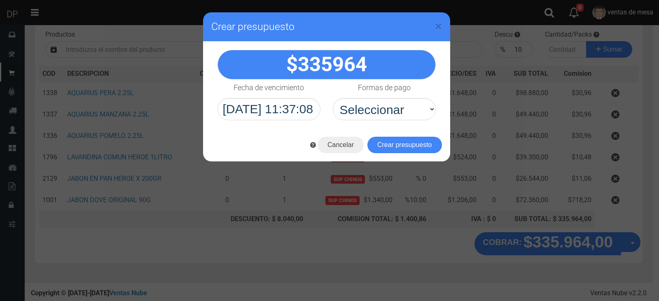
select select "Efectivo"
click at [333, 98] on select "Seleccionar Efectivo Tarjeta de Crédito Depósito Débito" at bounding box center [384, 109] width 103 height 22
click at [412, 138] on button "Crear presupuesto" at bounding box center [404, 145] width 75 height 16
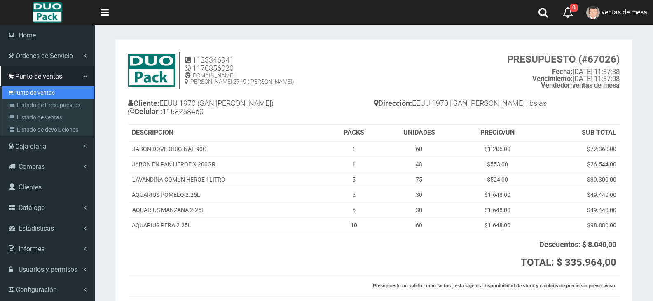
click at [14, 98] on link "Punto de ventas" at bounding box center [48, 93] width 92 height 12
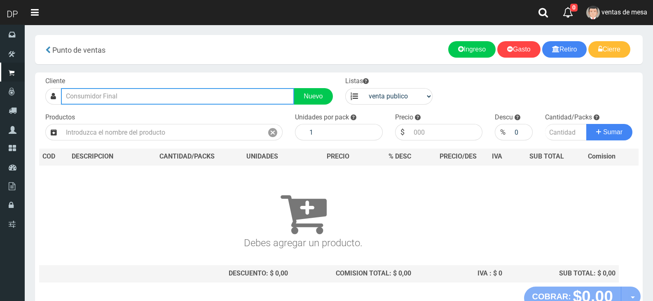
click at [241, 96] on input "text" at bounding box center [177, 96] width 233 height 16
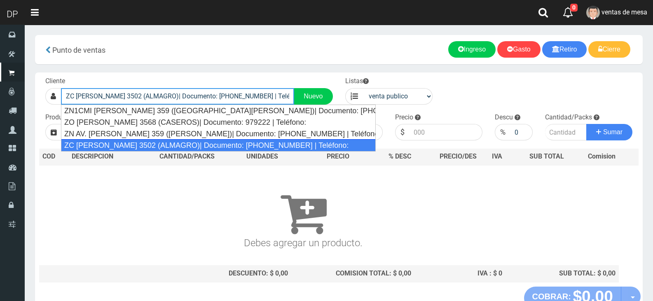
type input "ZC [PERSON_NAME] 3502 (ALMAGRO)| Documento: [PHONE_NUMBER] | Teléfono:"
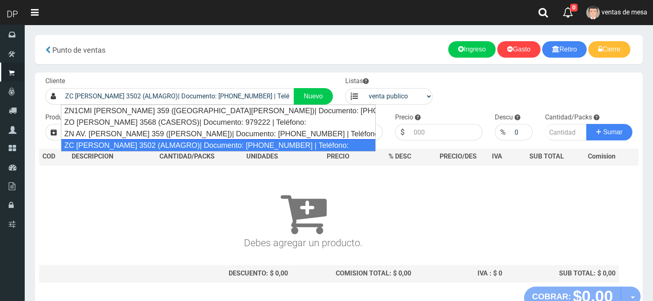
select select "2"
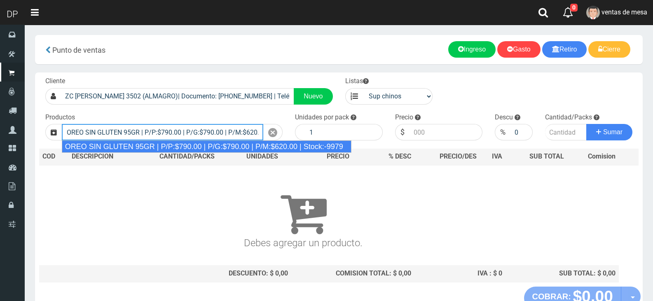
type input "OREO SIN GLUTEN 95GR | P/P:$790.00 | P/G:$790.00 | P/M:$620.00 | Stock:-9979"
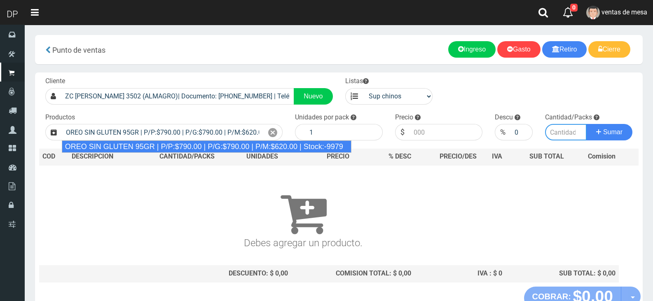
type input "24"
type input "790.00"
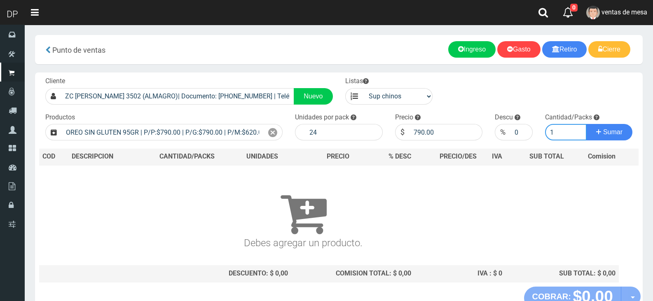
type input "1"
click at [586, 124] on button "Sumar" at bounding box center [609, 132] width 46 height 16
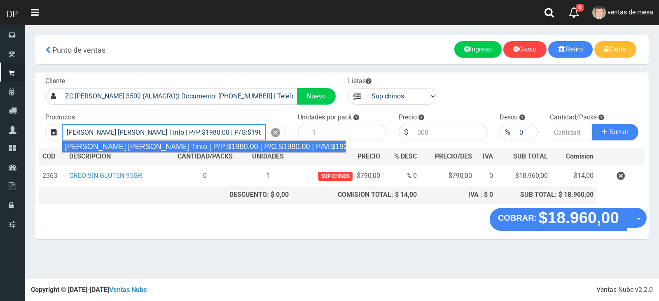
type input "[PERSON_NAME] [PERSON_NAME] Tinto | P/P:$1980.00 | P/G:$1980.00 | P/M:$1920.00 …"
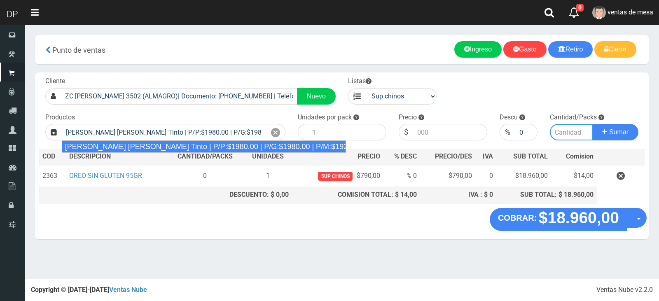
type input "6"
type input "1980.00"
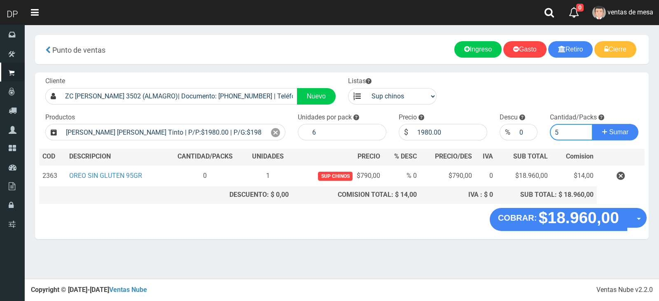
type input "5"
click at [592, 124] on button "Sumar" at bounding box center [615, 132] width 46 height 16
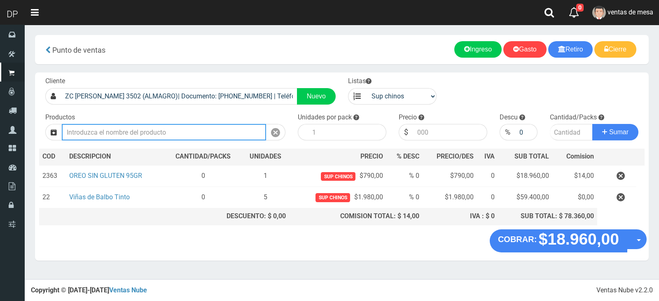
type input "3"
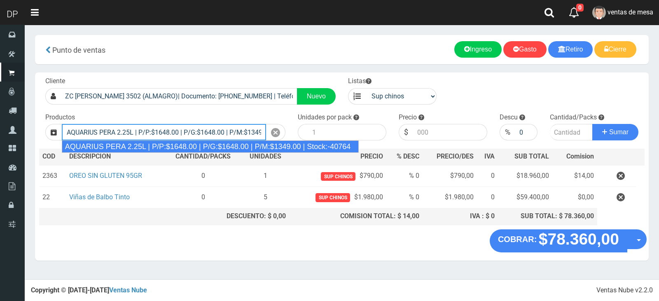
type input "AQUARIUS PERA 2.25L | P/P:$1648.00 | P/G:$1648.00 | P/M:$1349.00 | Stock:-40764"
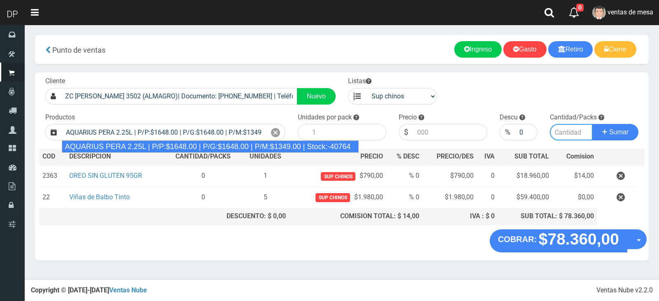
type input "6"
type input "1648.00"
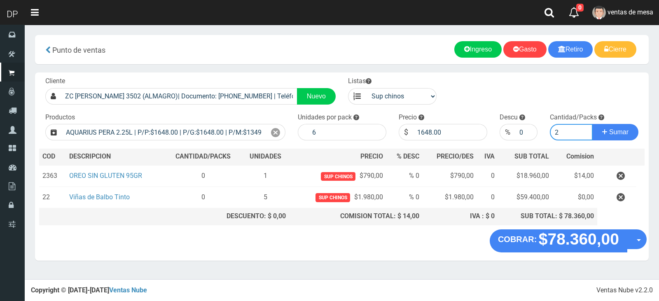
type input "2"
click at [592, 124] on button "Sumar" at bounding box center [615, 132] width 46 height 16
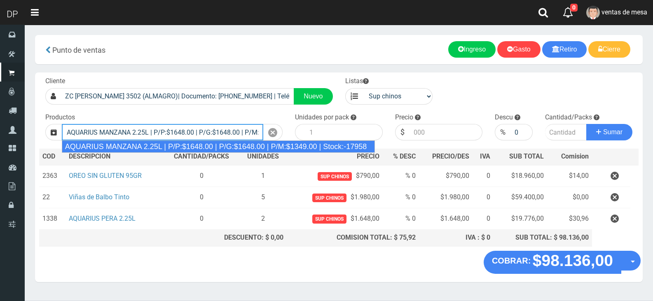
type input "AQUARIUS MANZANA 2.25L | P/P:$1648.00 | P/G:$1648.00 | P/M:$1349.00 | Stock:-17…"
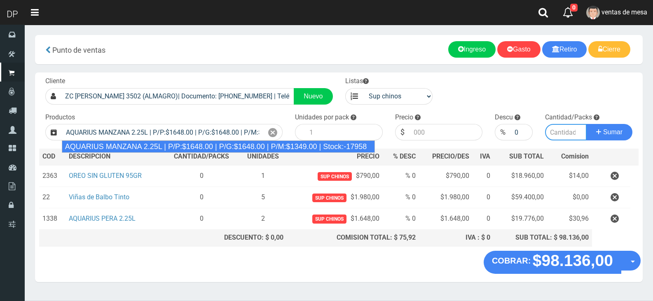
type input "6"
type input "1648.00"
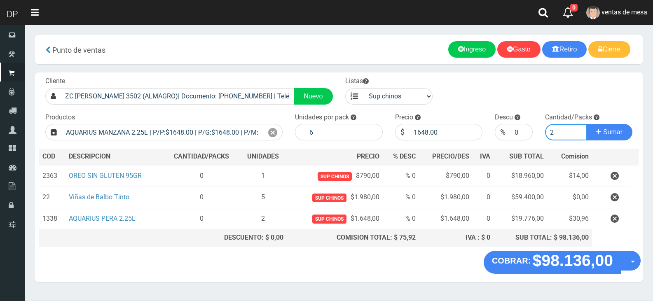
type input "2"
click at [586, 124] on button "Sumar" at bounding box center [609, 132] width 46 height 16
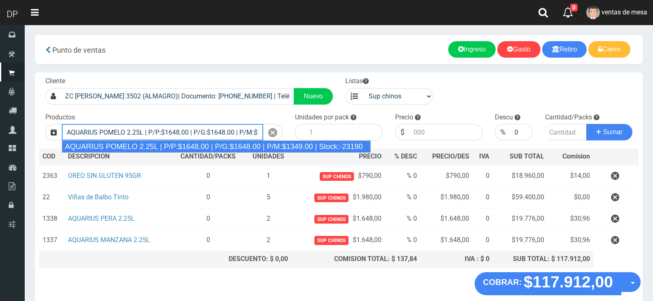
type input "AQUARIUS POMELO 2.25L | P/P:$1648.00 | P/G:$1648.00 | P/M:$1349.00 | Stock:-231…"
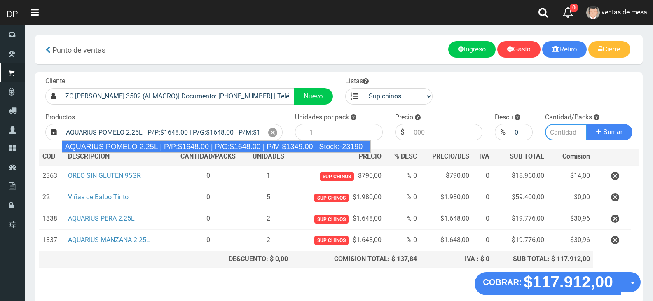
type input "6"
type input "1648.00"
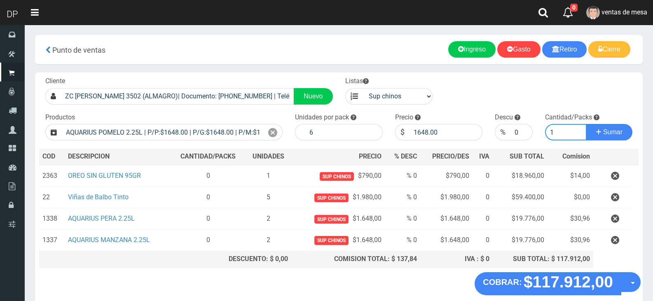
type input "1"
click at [586, 124] on button "Sumar" at bounding box center [609, 132] width 46 height 16
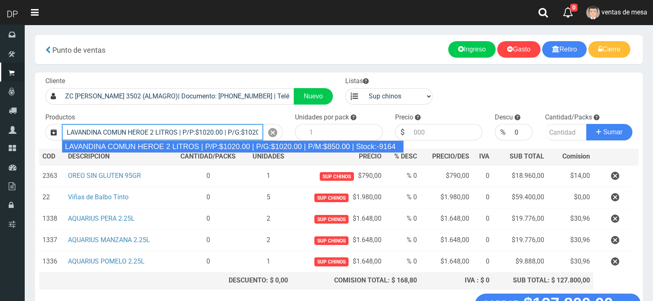
type input "LAVANDINA COMUN HEROE 2 LITROS | P/P:$1020.00 | P/G:$1020.00 | P/M:$850.00 | St…"
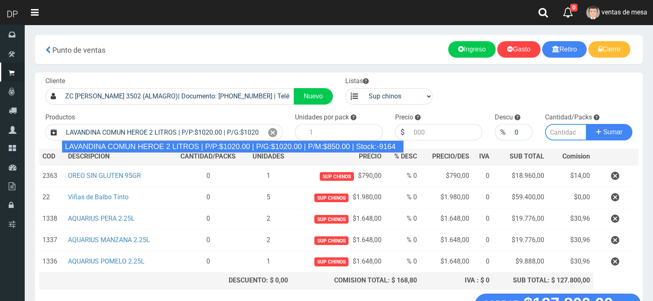
type input "8"
type input "1020.00"
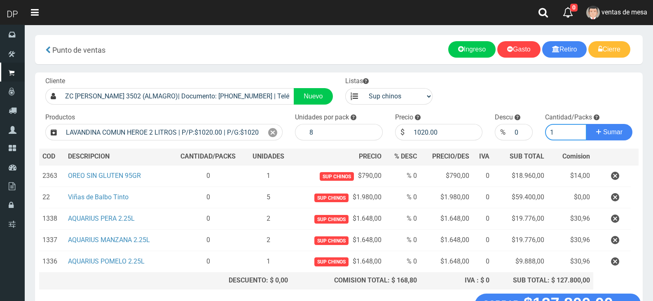
type input "1"
click at [586, 124] on button "Sumar" at bounding box center [609, 132] width 46 height 16
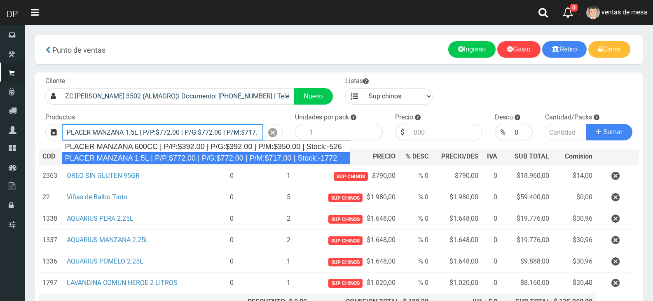
type input "PLACER MANZANA 1.5L | P/P:$772.00 | P/G:$772.00 | P/M:$717.00 | Stock:-1772"
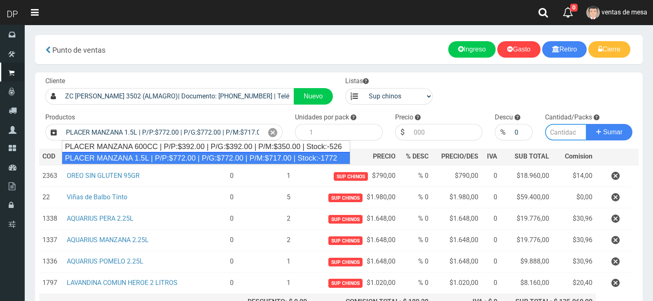
type input "6"
type input "772.00"
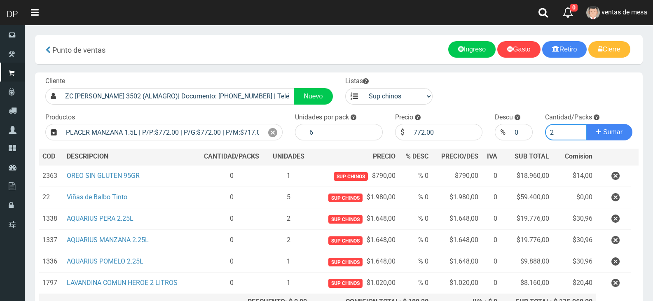
type input "2"
click at [586, 124] on button "Sumar" at bounding box center [609, 132] width 46 height 16
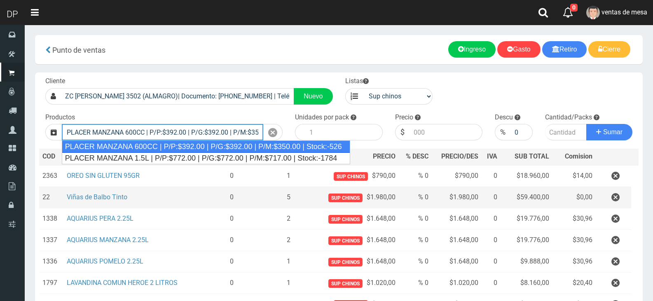
type input "PLACER MANZANA 600CC | P/P:$392.00 | P/G:$392.00 | P/M:$350.00 | Stock:-526"
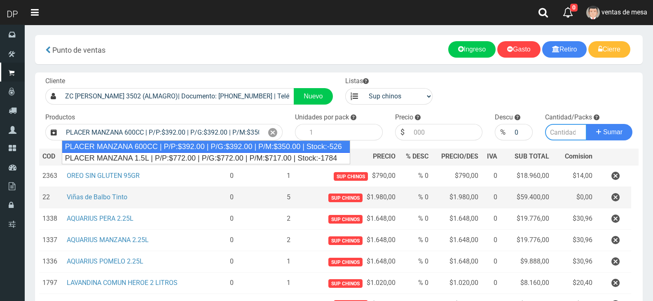
type input "12"
type input "392.00"
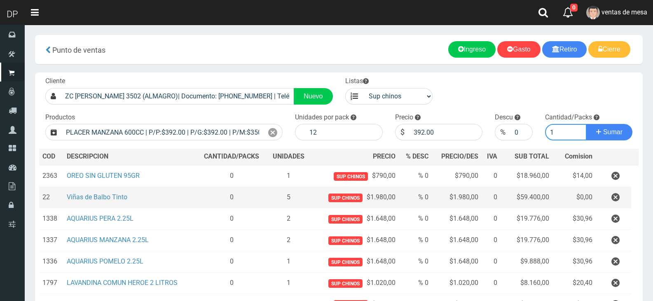
type input "1"
click at [586, 124] on button "Sumar" at bounding box center [609, 132] width 46 height 16
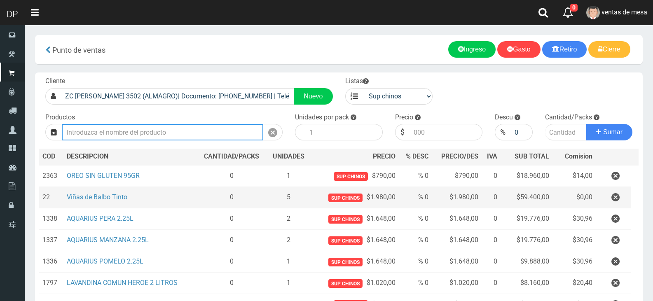
type input "M"
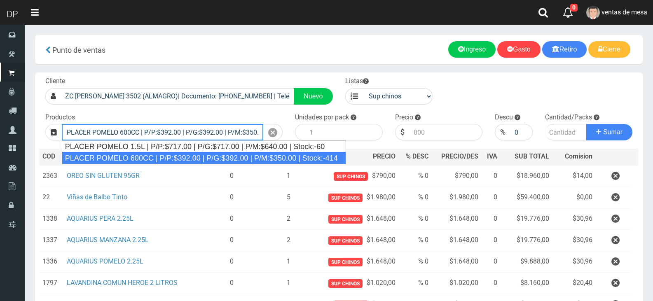
type input "PLACER POMELO 600CC | P/P:$392.00 | P/G:$392.00 | P/M:$350.00 | Stock:-414"
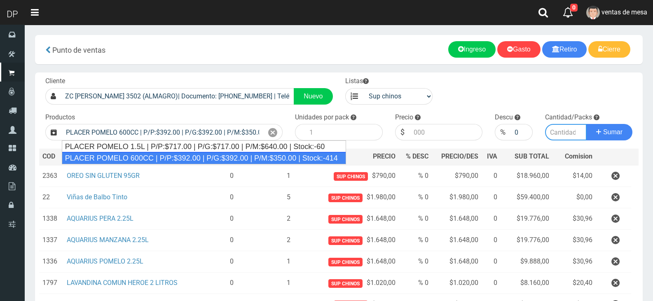
type input "12"
type input "392.00"
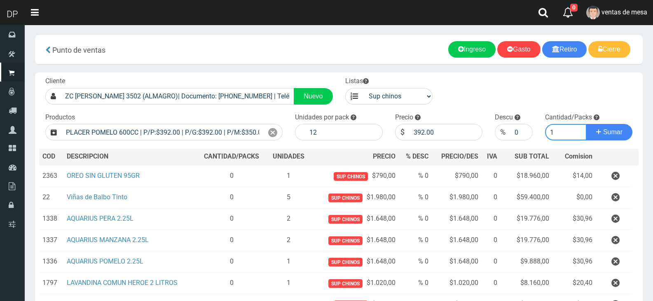
type input "1"
click at [586, 124] on button "Sumar" at bounding box center [609, 132] width 46 height 16
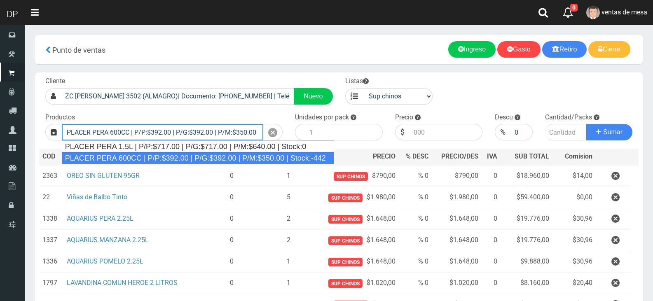
type input "PLACER PERA 600CC | P/P:$392.00 | P/G:$392.00 | P/M:$350.00 | Stock:-442"
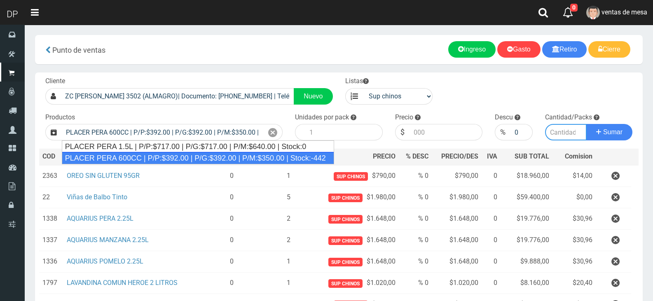
type input "12"
type input "392.00"
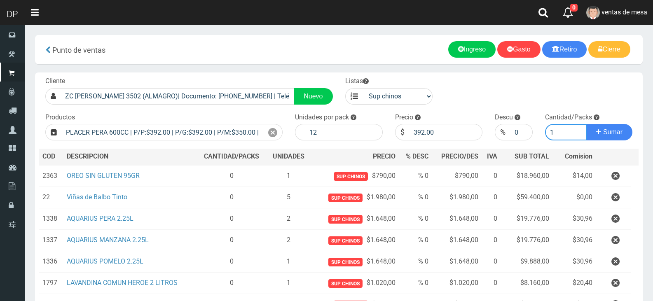
type input "1"
click at [586, 124] on button "Sumar" at bounding box center [609, 132] width 46 height 16
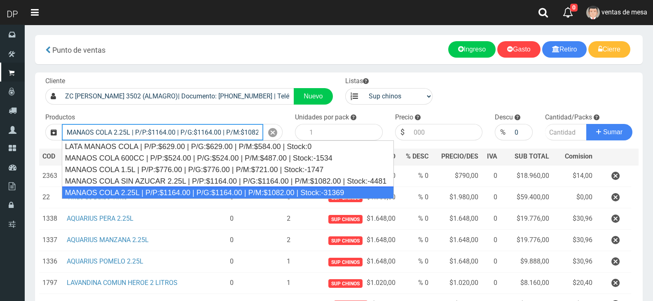
type input "MANAOS COLA 2.25L | P/P:$1164.00 | P/G:$1164.00 | P/M:$1082.00 | Stock:-31369"
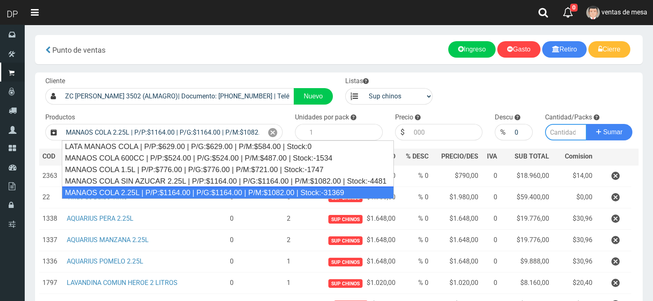
type input "6"
type input "1164.00"
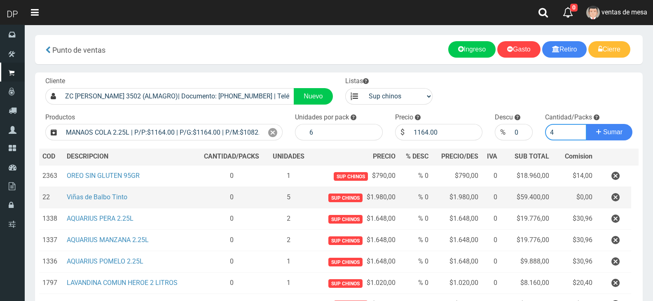
type input "4"
click at [586, 124] on button "Sumar" at bounding box center [609, 132] width 46 height 16
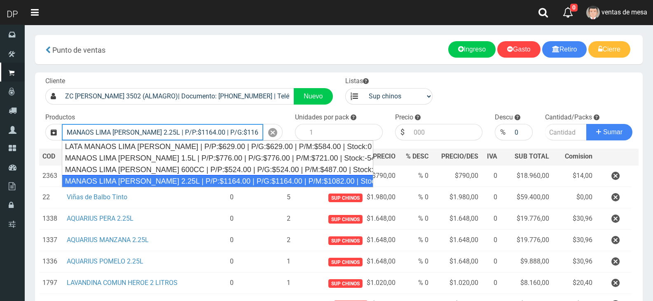
type input "MANAOS LIMA LIMON 2.25L | P/P:$1164.00 | P/G:$1164.00 | P/M:$1082.00 | Stock:-1…"
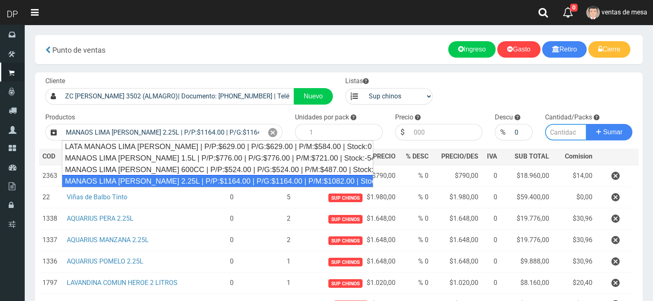
type input "6"
type input "1164.00"
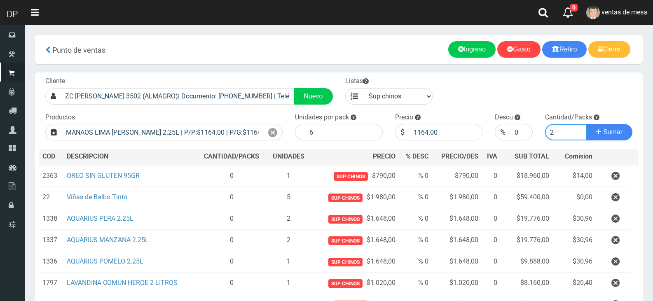
type input "2"
click at [586, 124] on button "Sumar" at bounding box center [609, 132] width 46 height 16
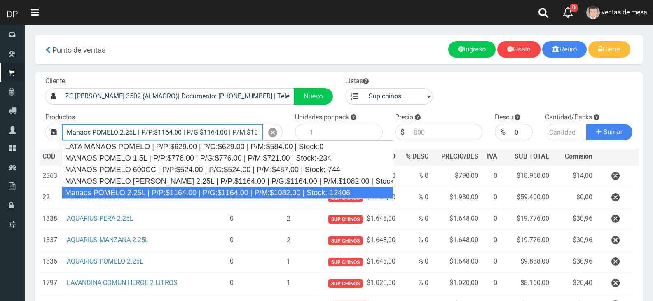
type input "Manaos POMELO 2.25L | P/P:$1164.00 | P/G:$1164.00 | P/M:$1082.00 | Stock:-12406"
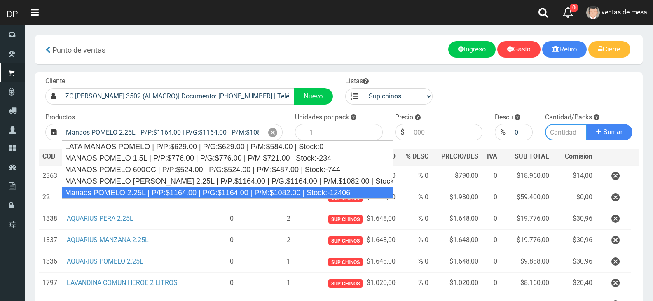
type input "6"
type input "1164.00"
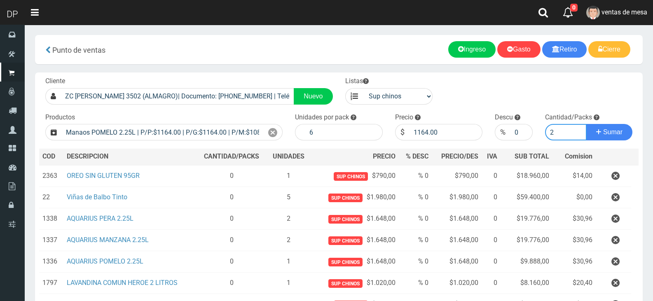
type input "2"
click at [586, 124] on button "Sumar" at bounding box center [609, 132] width 46 height 16
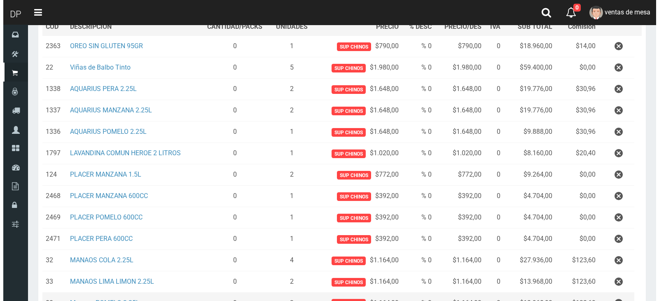
scroll to position [233, 0]
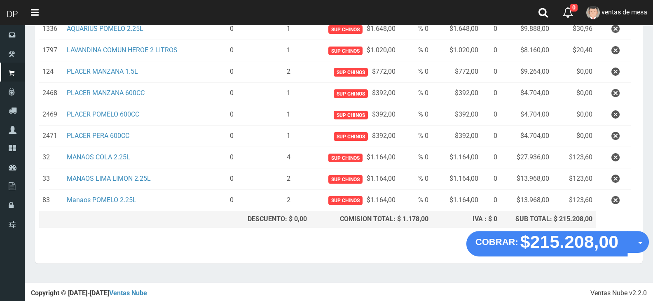
click at [635, 243] on button "Opciones" at bounding box center [638, 242] width 22 height 22
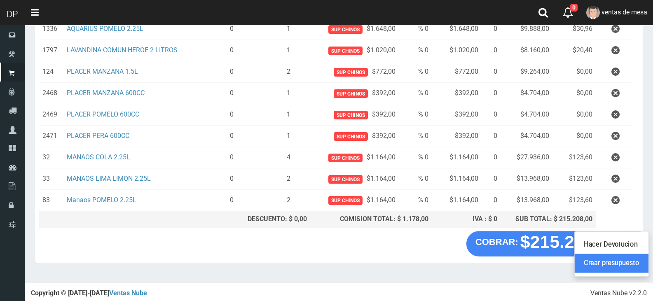
click at [637, 265] on link "Crear presupuesto" at bounding box center [612, 263] width 74 height 19
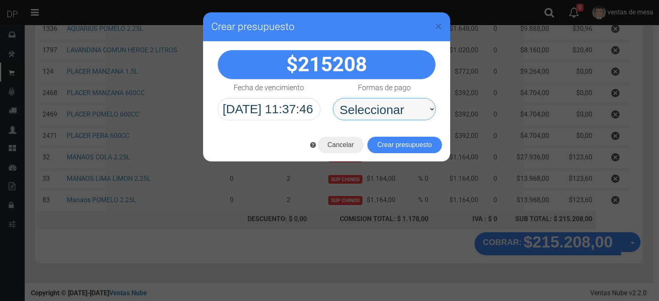
click at [384, 117] on select "Seleccionar Efectivo Tarjeta de Crédito Depósito Débito" at bounding box center [384, 109] width 103 height 22
select select "Efectivo"
click at [333, 98] on select "Seleccionar Efectivo Tarjeta de Crédito Depósito Débito" at bounding box center [384, 109] width 103 height 22
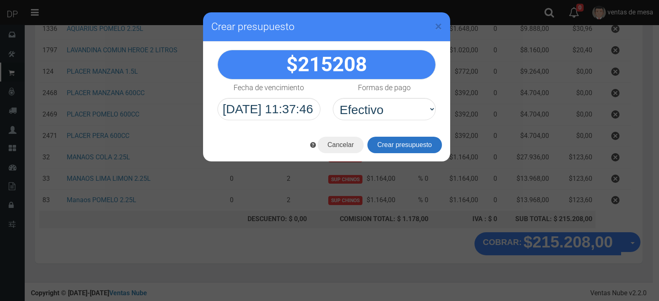
click at [393, 147] on button "Crear presupuesto" at bounding box center [404, 145] width 75 height 16
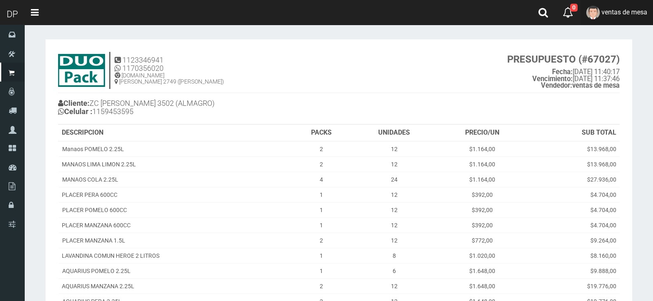
click at [640, 12] on span "ventas de mesa" at bounding box center [624, 12] width 46 height 8
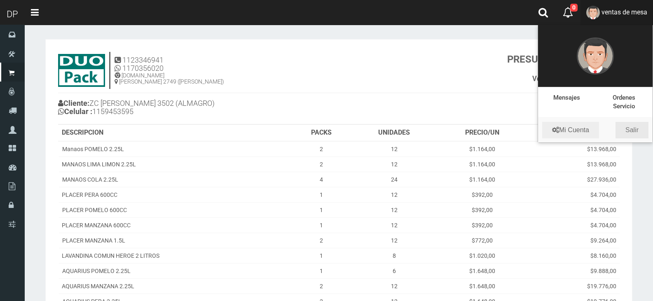
click at [630, 129] on link "Salir" at bounding box center [632, 130] width 33 height 16
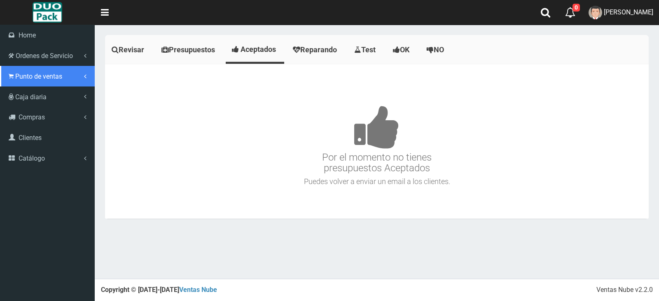
click at [24, 83] on link "Punto de ventas" at bounding box center [47, 76] width 95 height 21
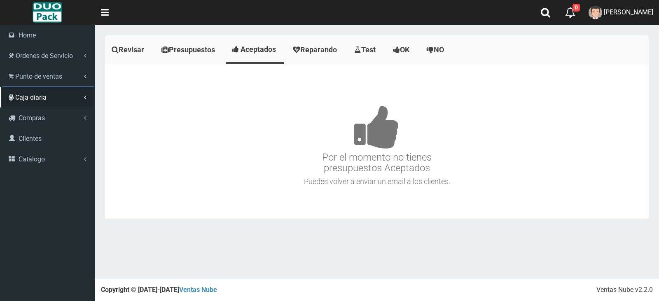
click at [32, 93] on link "Punto de ventas" at bounding box center [48, 93] width 92 height 12
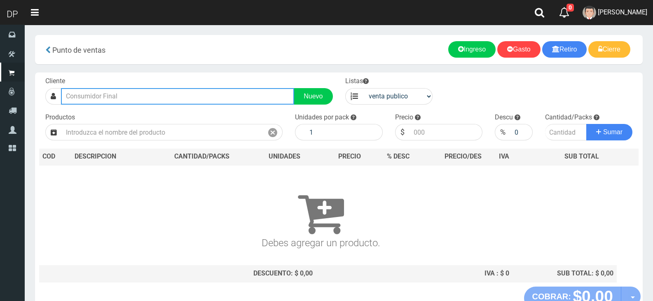
click at [175, 96] on input "text" at bounding box center [177, 96] width 233 height 16
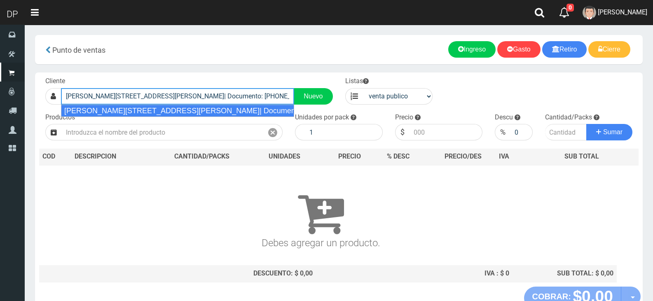
type input "[PERSON_NAME][STREET_ADDRESS][PERSON_NAME]| Documento: [PHONE_NUMBER] | Teléfon…"
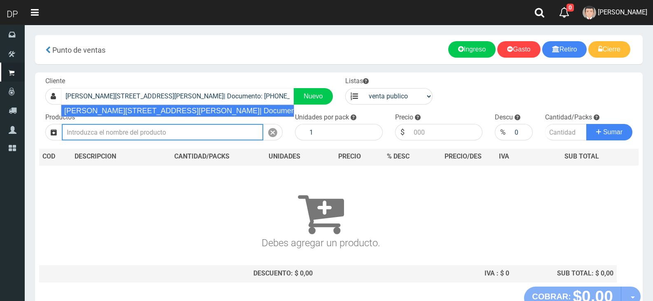
select select "2"
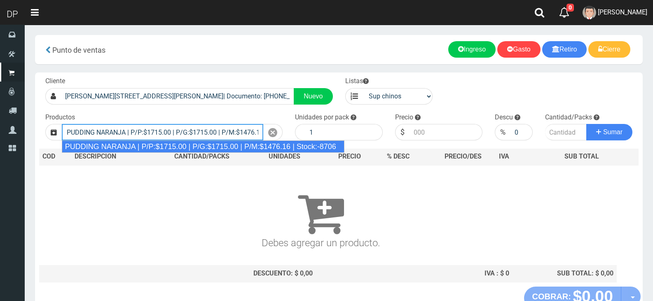
type input "PUDDING NARANJA | P/P:$1715.00 | P/G:$1715.00 | P/M:$1476.16 | Stock:-8706"
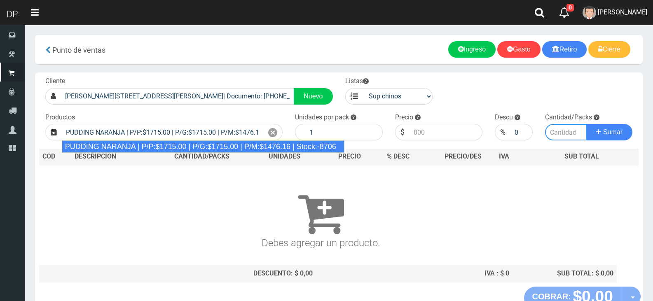
type input "8"
type input "1715.00"
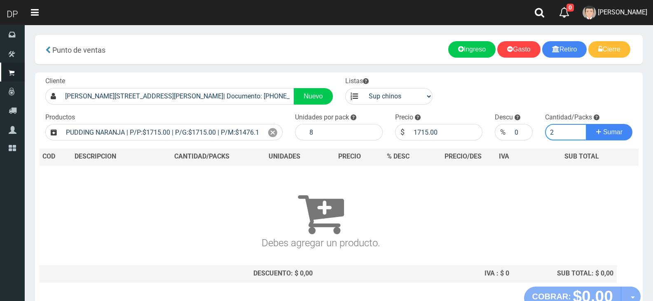
type input "2"
click at [586, 124] on button "Sumar" at bounding box center [609, 132] width 46 height 16
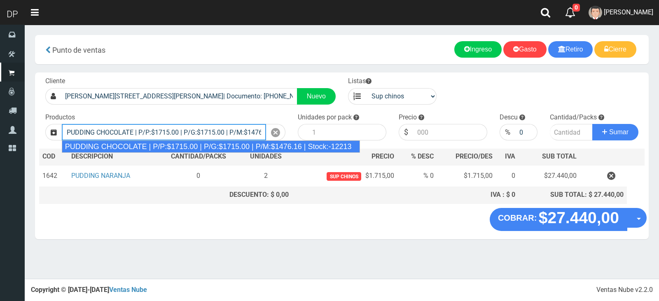
type input "PUDDING CHOCOLATE | P/P:$1715.00 | P/G:$1715.00 | P/M:$1476.16 | Stock:-12213"
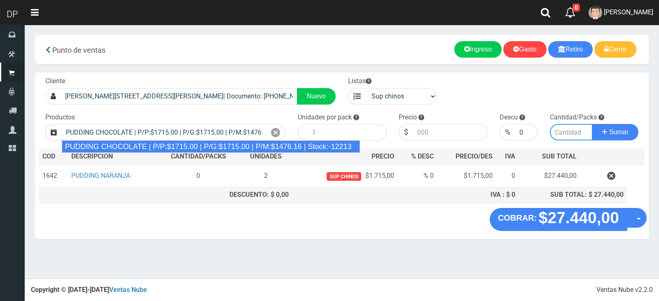
type input "8"
type input "1715.00"
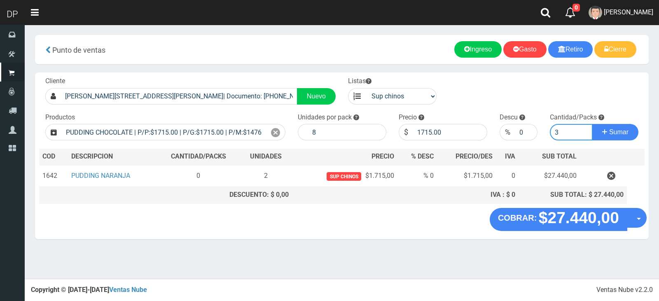
type input "3"
click at [592, 124] on button "Sumar" at bounding box center [615, 132] width 46 height 16
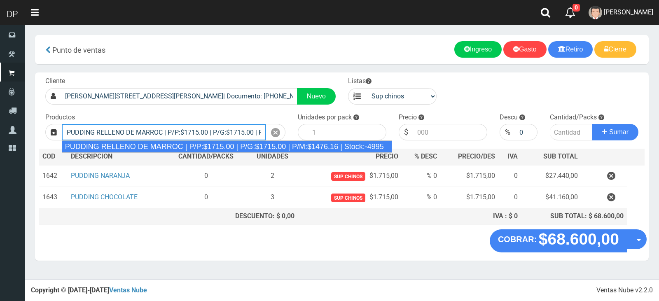
type input "PUDDING RELLENO DE MARROC | P/P:$1715.00 | P/G:$1715.00 | P/M:$1476.16 | Stock:…"
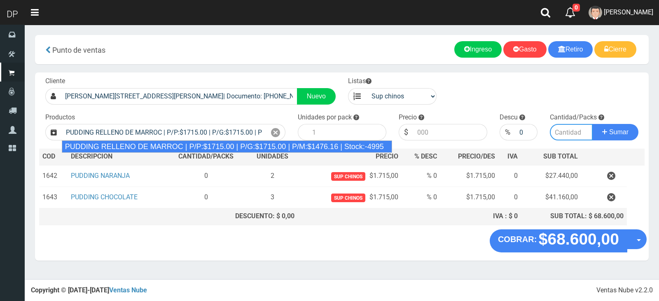
type input "8"
type input "1715.00"
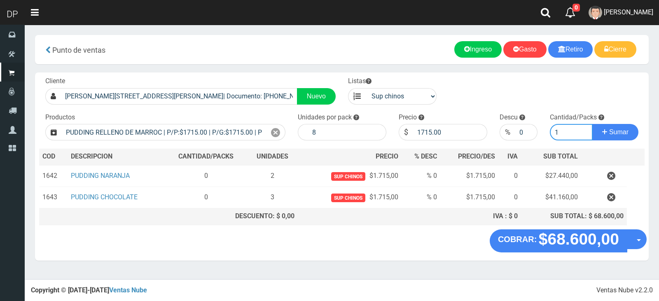
type input "1"
click at [592, 124] on button "Sumar" at bounding box center [615, 132] width 46 height 16
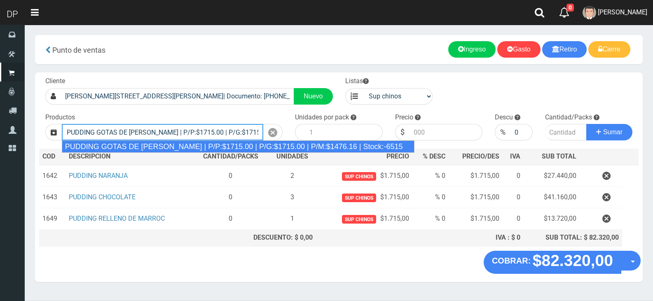
type input "PUDDING GOTAS DE DULCE DE LECHE | P/P:$1715.00 | P/G:$1715.00 | P/M:$1476.16 | …"
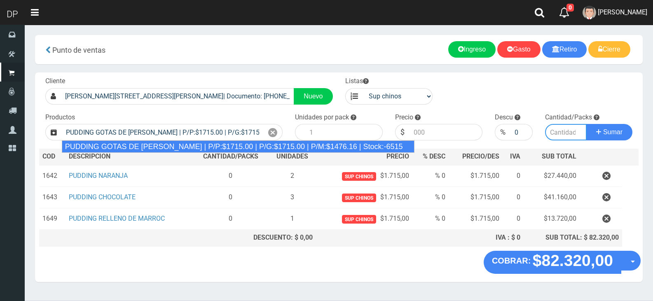
type input "8"
type input "1715.00"
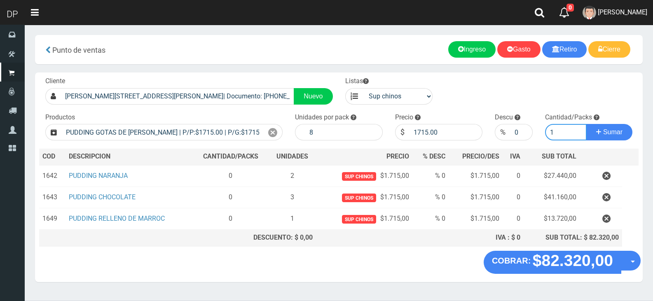
type input "1"
click at [586, 124] on button "Sumar" at bounding box center [609, 132] width 46 height 16
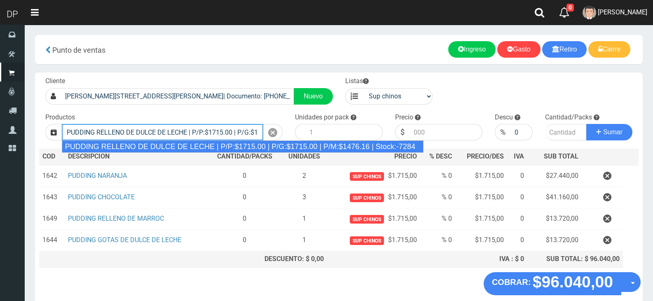
type input "PUDDING RELLENO DE DULCE DE LECHE | P/P:$1715.00 | P/G:$1715.00 | P/M:$1476.16 …"
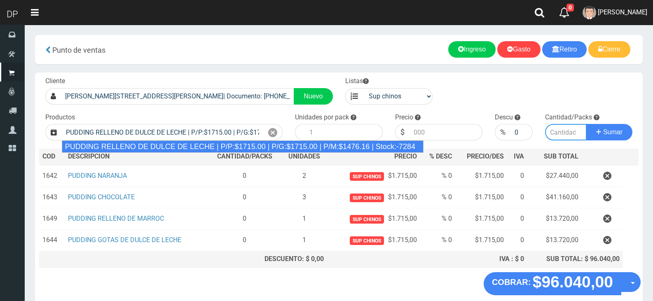
type input "8"
type input "1715.00"
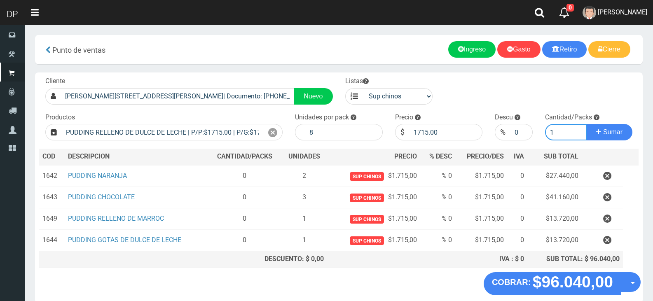
type input "1"
click at [586, 124] on button "Sumar" at bounding box center [609, 132] width 46 height 16
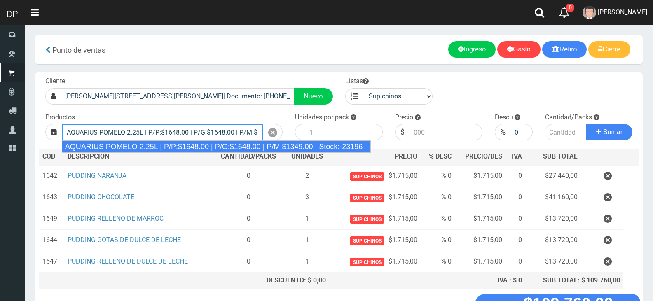
type input "AQUARIUS POMELO 2.25L | P/P:$1648.00 | P/G:$1648.00 | P/M:$1349.00 | Stock:-231…"
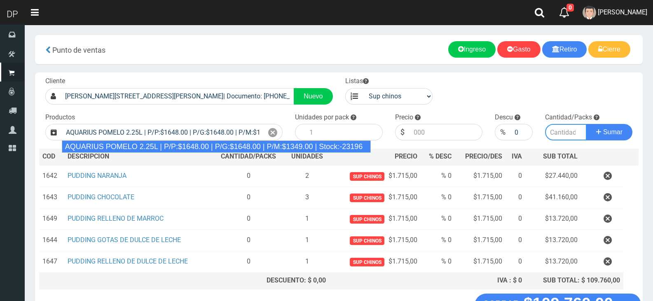
type input "6"
type input "1648.00"
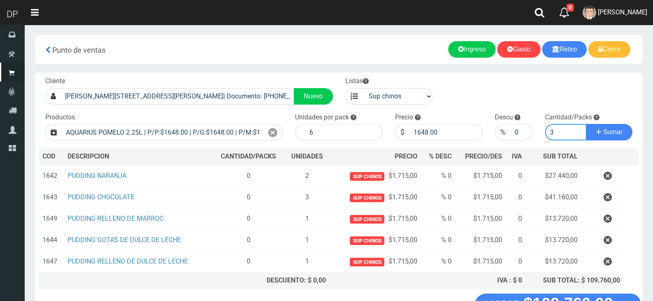
type input "3"
click at [586, 124] on button "Sumar" at bounding box center [609, 132] width 46 height 16
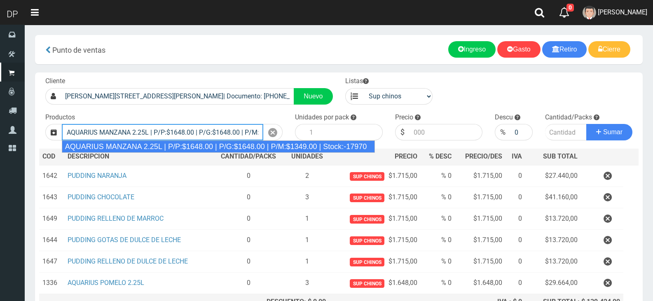
type input "AQUARIUS MANZANA 2.25L | P/P:$1648.00 | P/G:$1648.00 | P/M:$1349.00 | Stock:-17…"
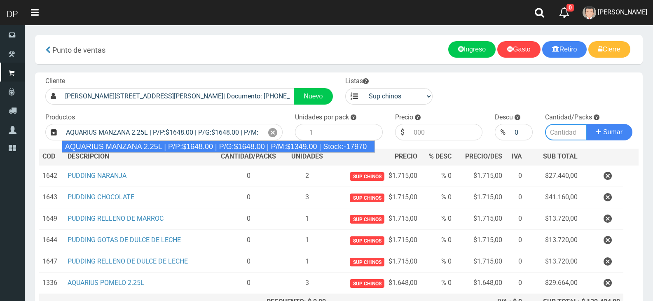
type input "6"
type input "1648.00"
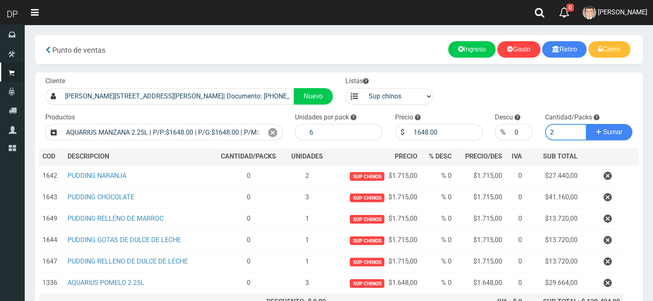
type input "2"
click at [586, 124] on button "Sumar" at bounding box center [609, 132] width 46 height 16
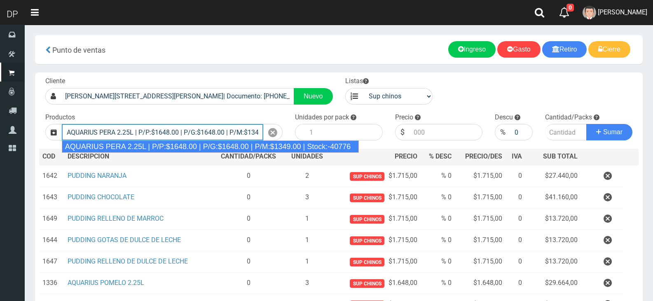
type input "AQUARIUS PERA 2.25L | P/P:$1648.00 | P/G:$1648.00 | P/M:$1349.00 | Stock:-40776"
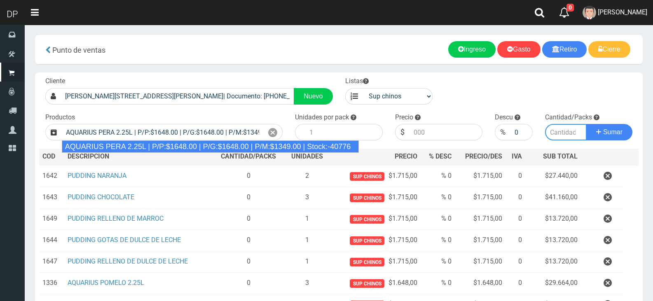
type input "6"
type input "1648.00"
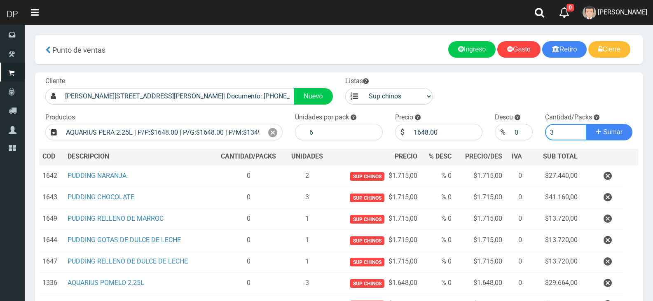
type input "3"
click at [586, 124] on button "Sumar" at bounding box center [609, 132] width 46 height 16
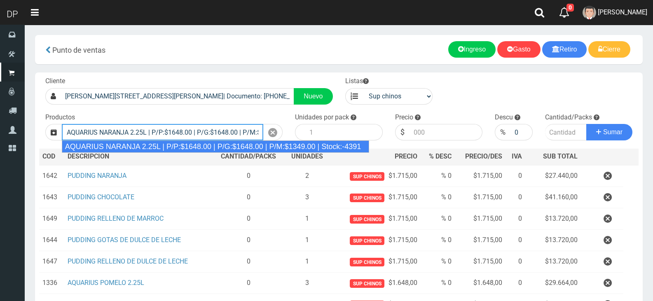
type input "AQUARIUS NARANJA 2.25L | P/P:$1648.00 | P/G:$1648.00 | P/M:$1349.00 | Stock:-43…"
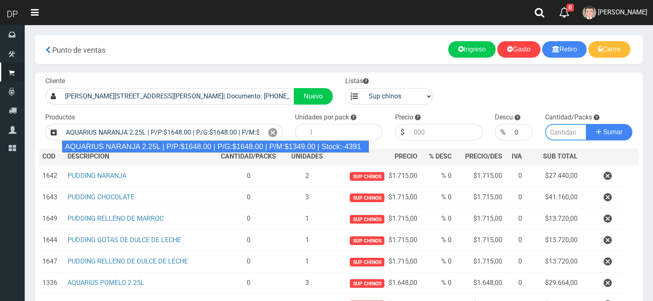
type input "6"
type input "1648.00"
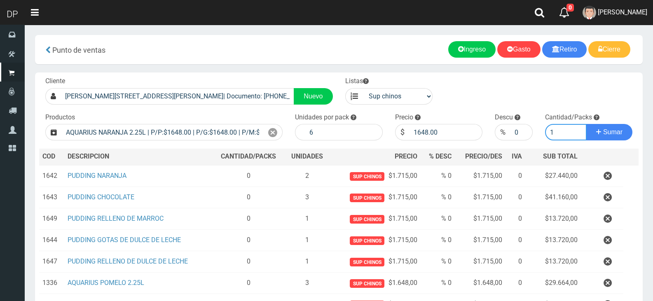
type input "1"
click at [586, 124] on button "Sumar" at bounding box center [609, 132] width 46 height 16
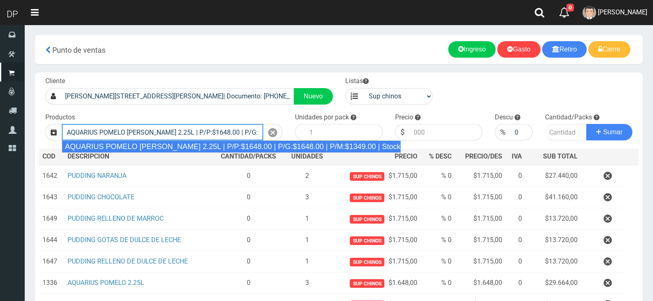
type input "AQUARIUS POMELO ROSADO 2.25L | P/P:$1648.00 | P/G:$1648.00 | P/M:$1349.00 | Sto…"
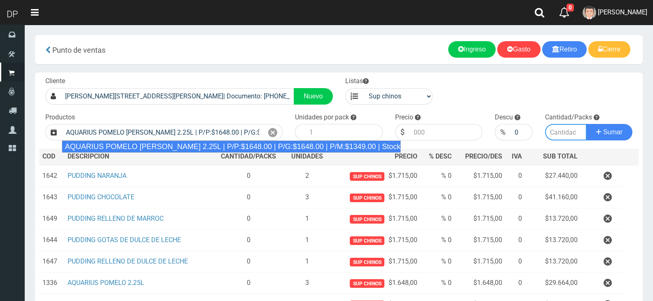
type input "6"
type input "1648.00"
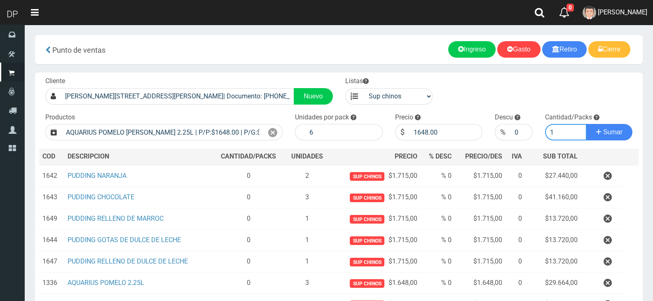
type input "1"
click at [586, 124] on button "Sumar" at bounding box center [609, 132] width 46 height 16
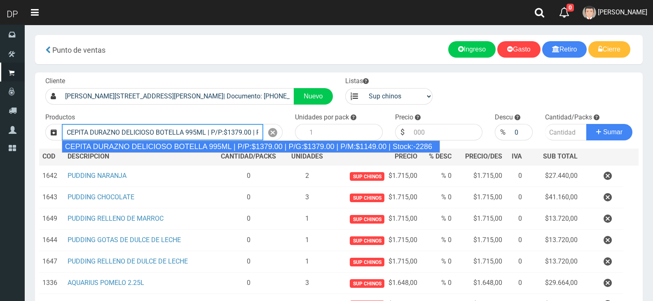
type input "CEPITA DURAZNO DELICIOSO BOTELLA 995ML | P/P:$1379.00 | P/G:$1379.00 | P/M:$114…"
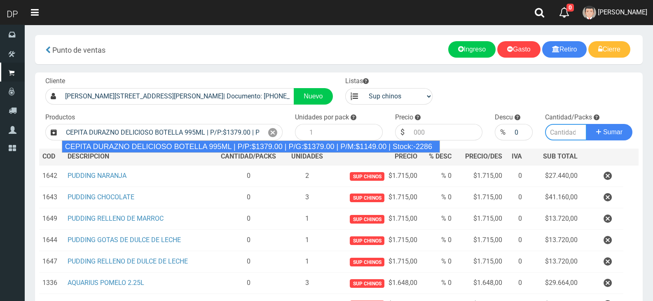
type input "6"
type input "1379.00"
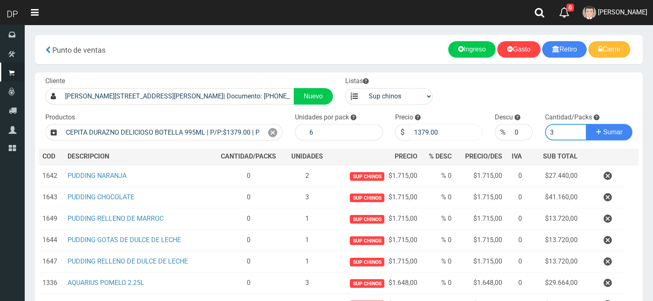
type input "3"
drag, startPoint x: 422, startPoint y: 131, endPoint x: 457, endPoint y: 143, distance: 37.3
click at [457, 143] on div "Cliente BONIFACIO 2541 (FLORES)| Documento: 211135454 | Teléfono: Nuevo Listas …" at bounding box center [339, 237] width 608 height 328
type input "1320"
click at [586, 124] on button "Sumar" at bounding box center [609, 132] width 46 height 16
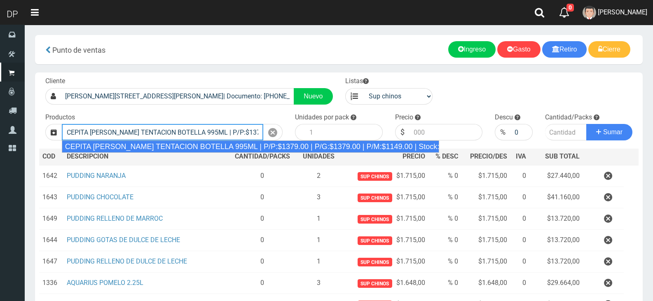
type input "CEPITA NARANJA TENTACION BOTELLA 995ML | P/P:$1379.00 | P/G:$1379.00 | P/M:$114…"
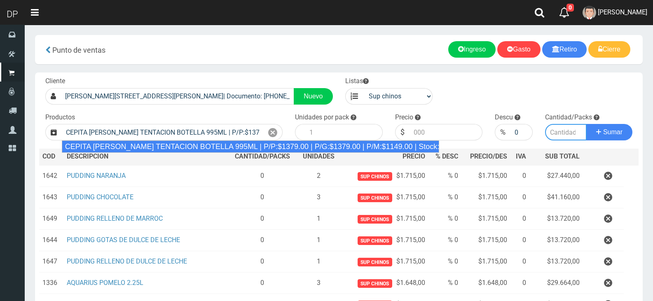
type input "6"
type input "1379.00"
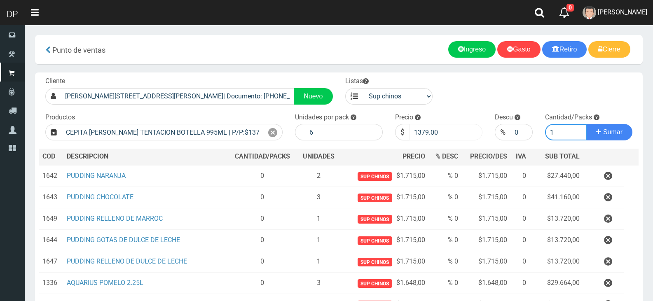
type input "1"
drag, startPoint x: 422, startPoint y: 133, endPoint x: 469, endPoint y: 139, distance: 47.4
click at [464, 139] on input "1379.00" at bounding box center [446, 132] width 73 height 16
type input "1320"
click at [586, 124] on button "Sumar" at bounding box center [609, 132] width 46 height 16
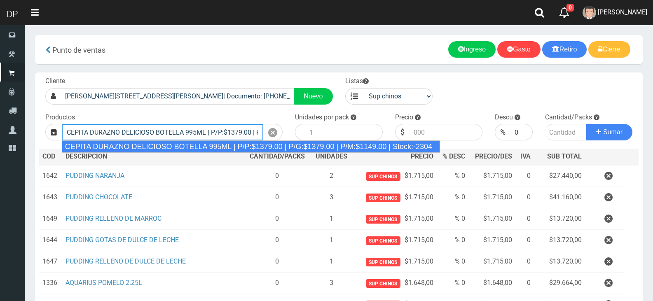
type input "CEPITA DURAZNO DELICIOSO BOTELLA 995ML | P/P:$1379.00 | P/G:$1379.00 | P/M:$114…"
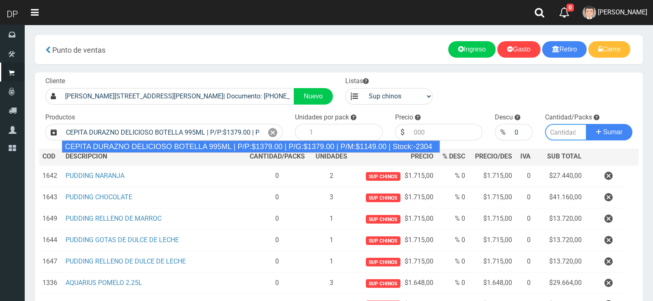
type input "6"
type input "1379.00"
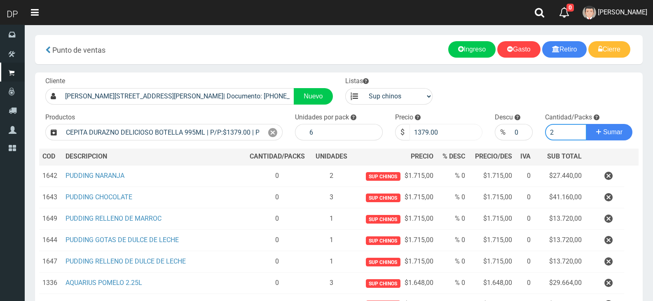
type input "2"
drag, startPoint x: 421, startPoint y: 129, endPoint x: 475, endPoint y: 136, distance: 55.3
click at [475, 136] on input "1379.00" at bounding box center [446, 132] width 73 height 16
type input "1320"
click at [586, 124] on button "Sumar" at bounding box center [609, 132] width 46 height 16
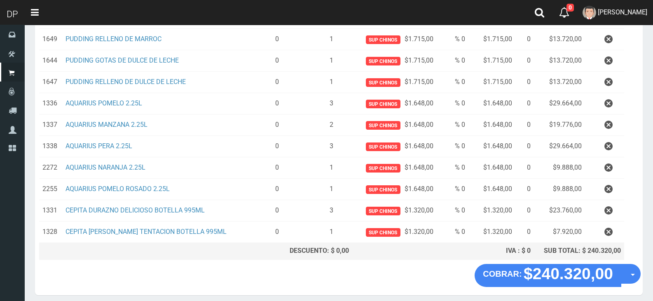
scroll to position [211, 0]
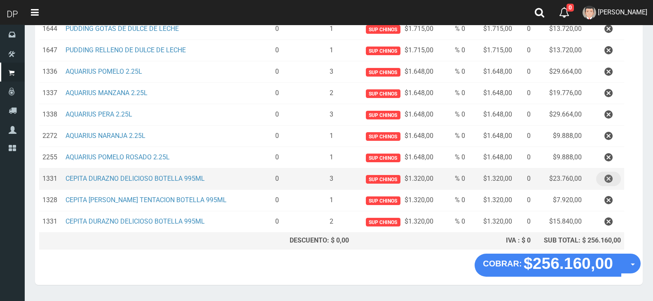
click at [614, 177] on button "button" at bounding box center [608, 179] width 25 height 14
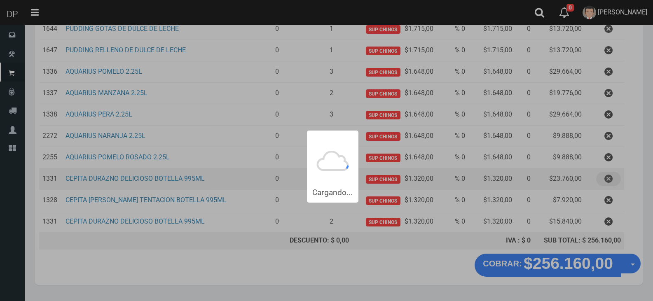
scroll to position [0, 0]
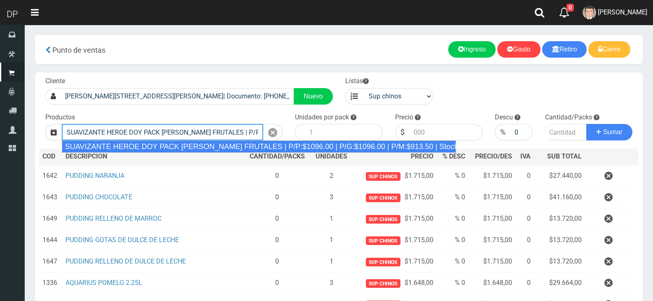
type input "SUAVIZANTE HEROE DOY PACK FLORES FRUTALES | P/P:$1096.00 | P/G:$1096.00 | P/M:$…"
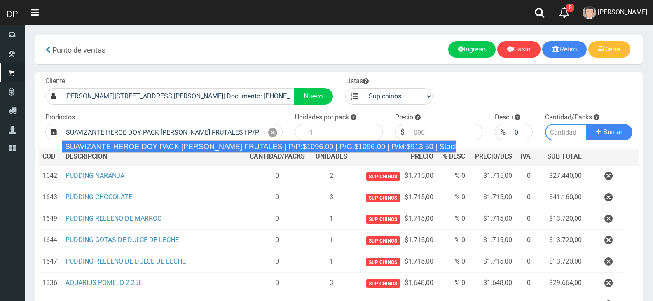
type input "12"
type input "1096.00"
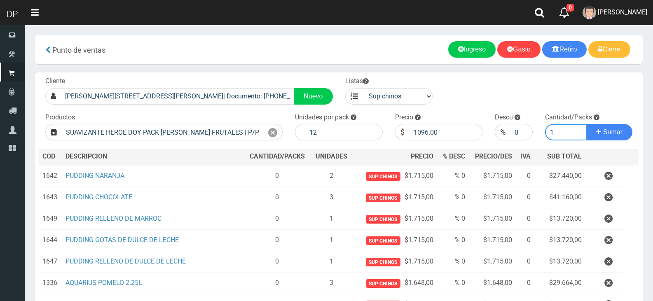
type input "1"
click at [586, 124] on button "Sumar" at bounding box center [609, 132] width 46 height 16
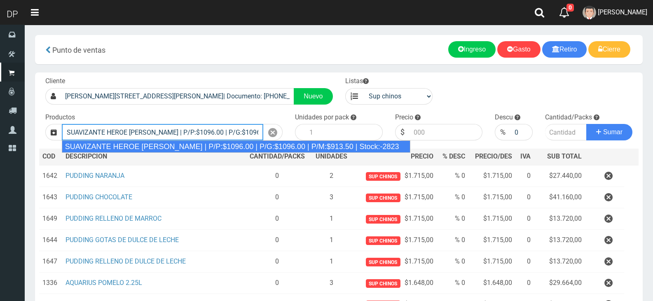
type input "SUAVIZANTE HEROE BRISA SILVESTRE | P/P:$1096.00 | P/G:$1096.00 | P/M:$913.50 | …"
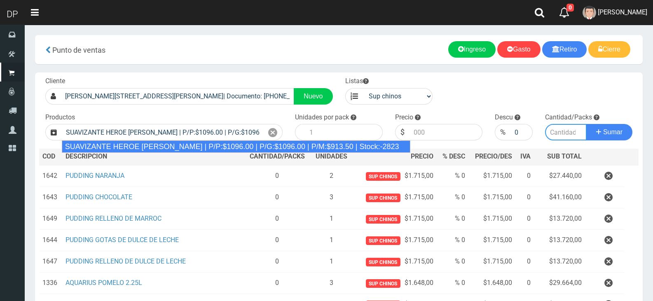
type input "12"
type input "1096.00"
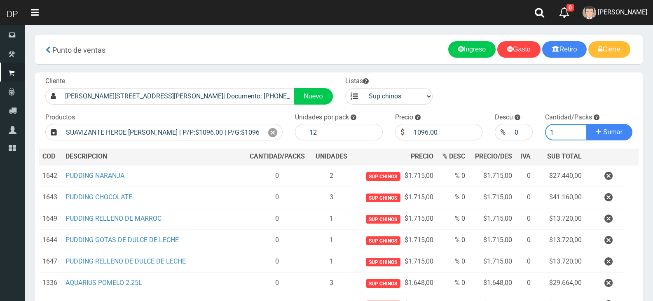
type input "1"
click at [586, 124] on button "Sumar" at bounding box center [609, 132] width 46 height 16
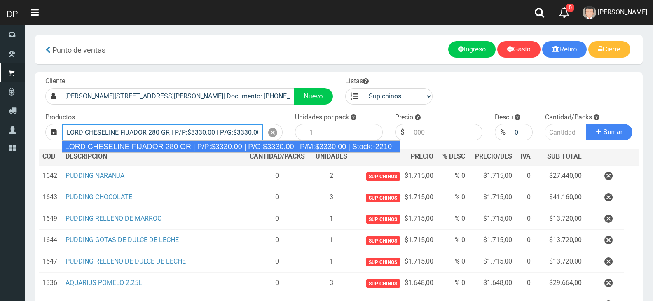
type input "LORD CHESELINE FIJADOR 280 GR | P/P:$3330.00 | P/G:$3330.00 | P/M:$3330.00 | St…"
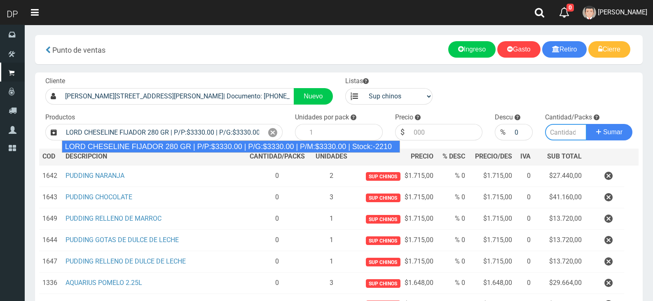
type input "6"
type input "3330.00"
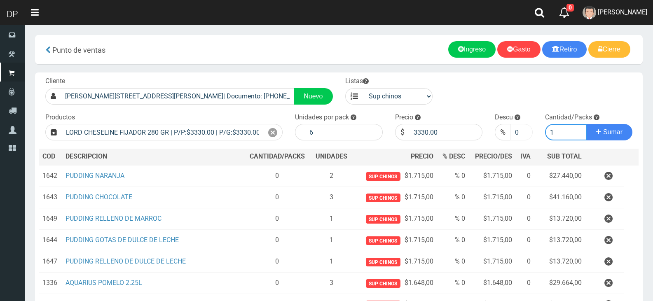
type input "1"
click at [515, 136] on input "0" at bounding box center [521, 132] width 22 height 16
type input "10"
click at [586, 124] on button "Sumar" at bounding box center [609, 132] width 46 height 16
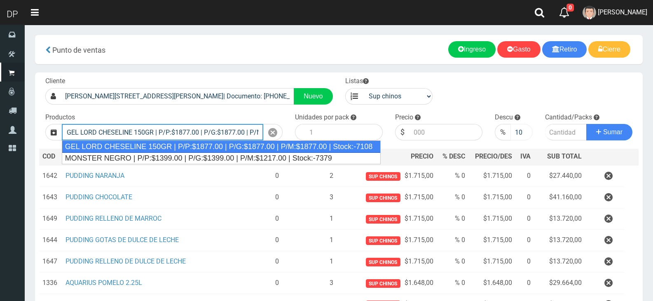
type input "GEL LORD CHESELINE 150GR | P/P:$1877.00 | P/G:$1877.00 | P/M:$1877.00 | Stock:-…"
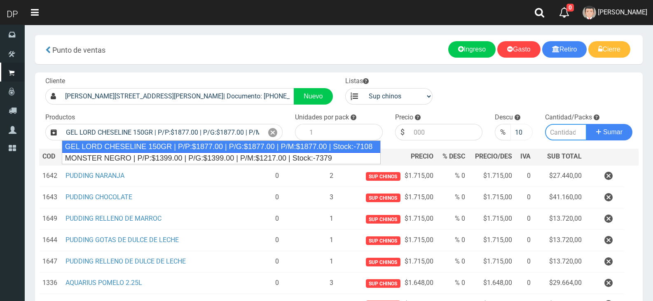
type input "12"
type input "1877.00"
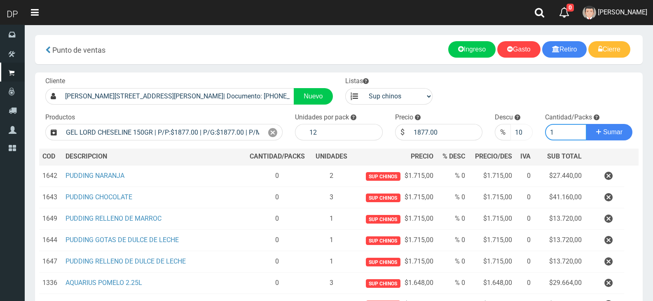
type input "1"
click at [586, 124] on button "Sumar" at bounding box center [609, 132] width 46 height 16
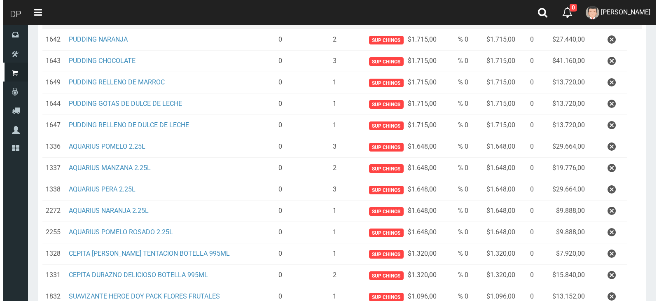
scroll to position [288, 0]
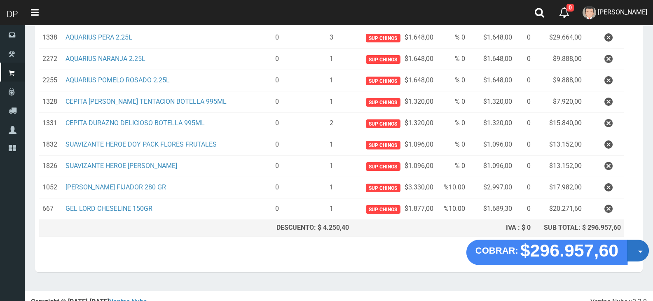
click at [637, 253] on button "Opciones" at bounding box center [638, 251] width 22 height 22
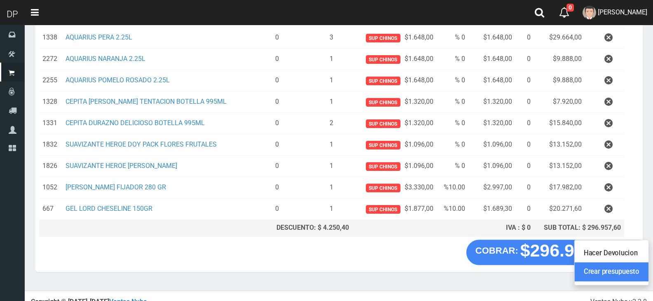
click at [636, 276] on link "Crear presupuesto" at bounding box center [612, 272] width 74 height 19
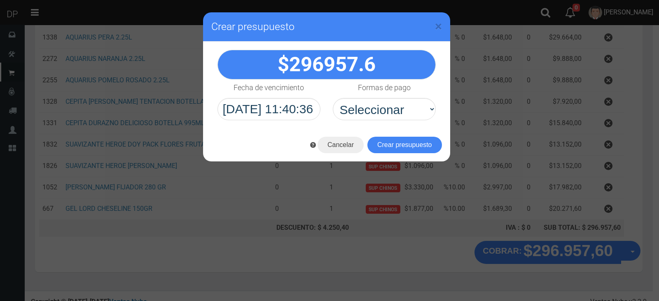
select select "Efectivo"
click at [333, 98] on select "Seleccionar Efectivo Tarjeta de Crédito Depósito Débito" at bounding box center [384, 109] width 103 height 22
click at [391, 143] on button "Crear presupuesto" at bounding box center [404, 145] width 75 height 16
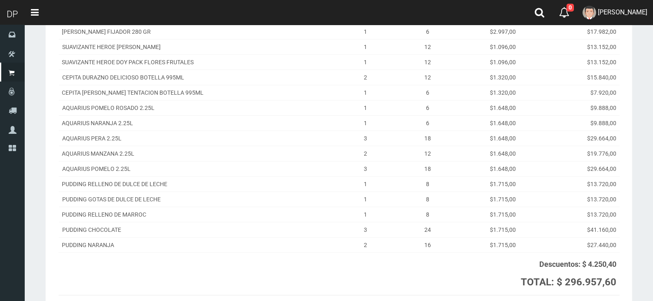
scroll to position [124, 0]
drag, startPoint x: 593, startPoint y: 9, endPoint x: 604, endPoint y: 50, distance: 42.7
click at [598, 9] on span "[PERSON_NAME]" at bounding box center [622, 12] width 49 height 8
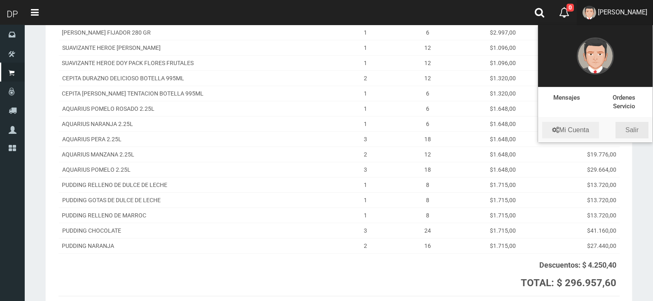
click at [623, 124] on link "Salir" at bounding box center [632, 130] width 33 height 16
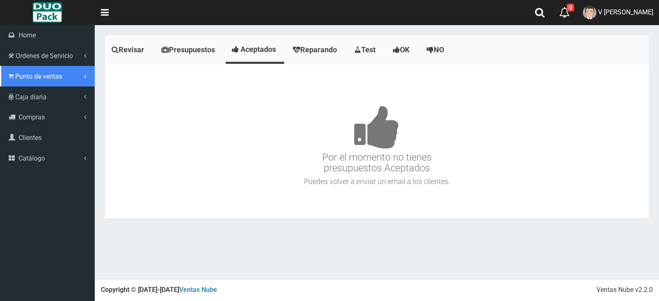
click at [9, 78] on icon at bounding box center [11, 77] width 5 height 8
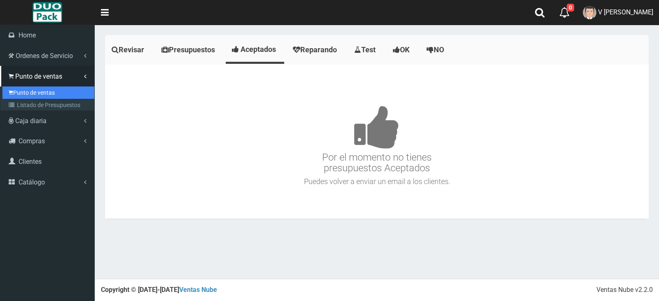
click at [22, 88] on link "Punto de ventas" at bounding box center [48, 93] width 92 height 12
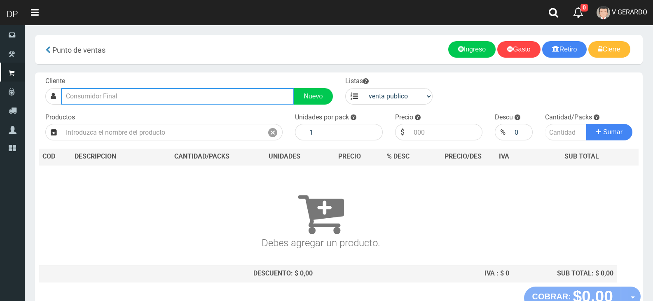
click at [126, 97] on input "text" at bounding box center [177, 96] width 233 height 16
click at [105, 96] on input "text" at bounding box center [177, 96] width 233 height 16
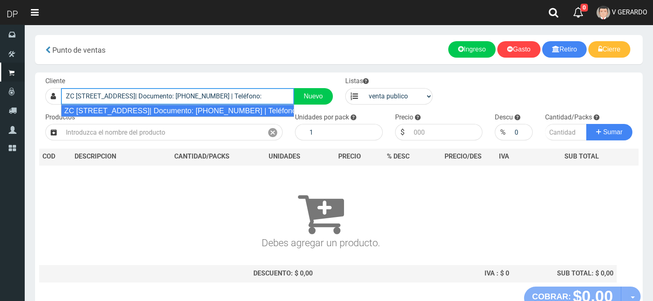
type input "ZC [STREET_ADDRESS]| Documento: [PHONE_NUMBER] | Teléfono:"
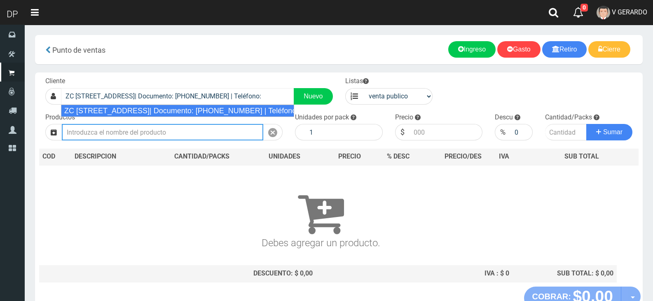
select select "2"
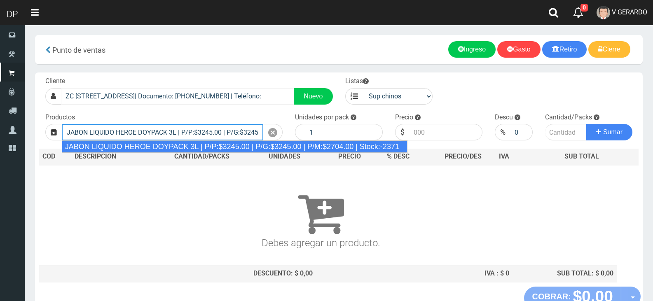
type input "JABON LIQUIDO HEROE DOYPACK 3L | P/P:$3245.00 | P/G:$3245.00 | P/M:$2704.00 | S…"
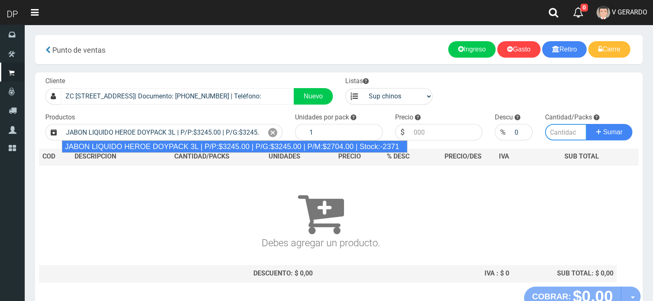
type input "4"
type input "3245.00"
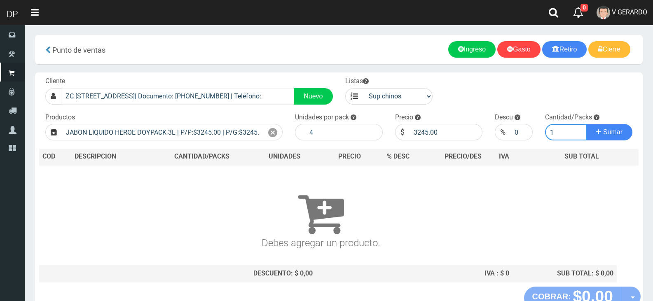
type input "1"
click at [586, 124] on button "Sumar" at bounding box center [609, 132] width 46 height 16
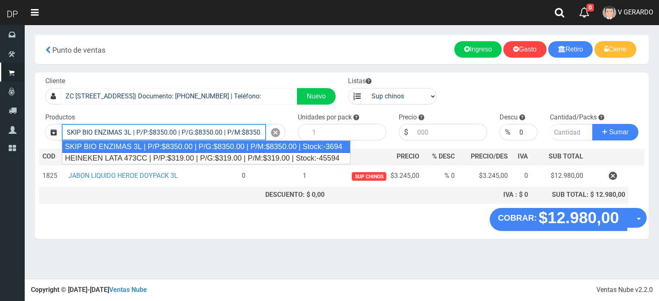
type input "SKIP BIO ENZIMAS 3L | P/P:$8350.00 | P/G:$8350.00 | P/M:$8350.00 | Stock:-3694"
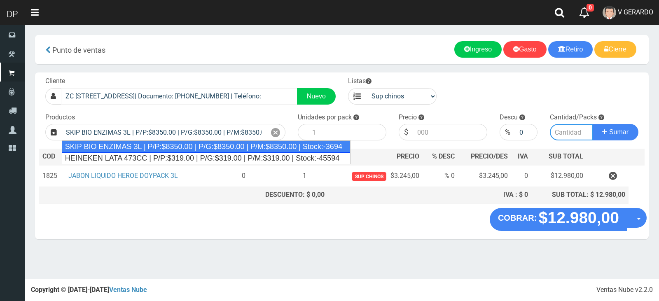
type input "4"
type input "8350.00"
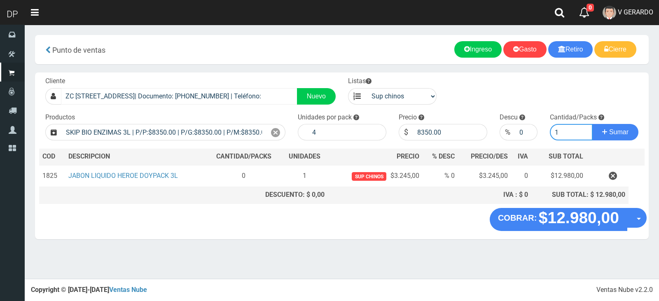
type input "1"
click at [592, 124] on button "Sumar" at bounding box center [615, 132] width 46 height 16
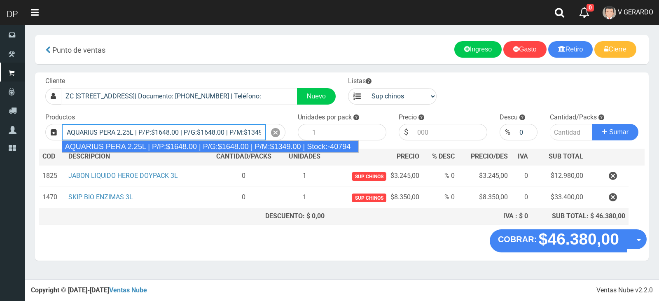
type input "AQUARIUS PERA 2.25L | P/P:$1648.00 | P/G:$1648.00 | P/M:$1349.00 | Stock:-40794"
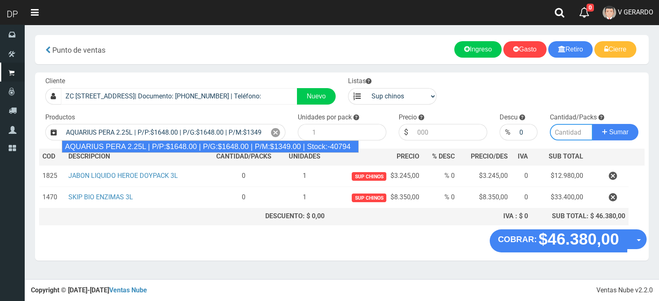
type input "6"
type input "1648.00"
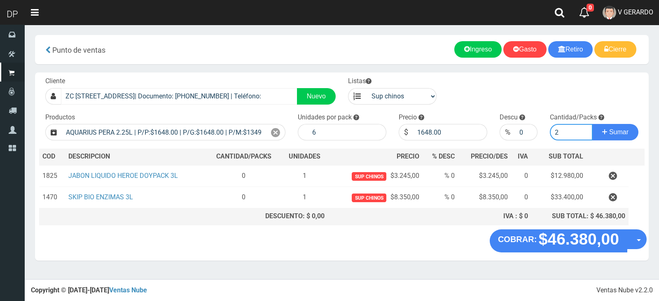
type input "3"
click at [592, 124] on button "Sumar" at bounding box center [615, 132] width 46 height 16
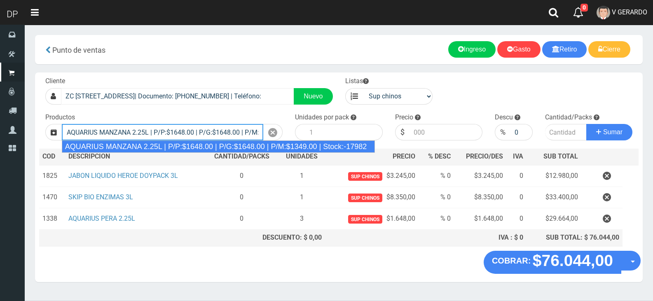
type input "AQUARIUS MANZANA 2.25L | P/P:$1648.00 | P/G:$1648.00 | P/M:$1349.00 | Stock:-17…"
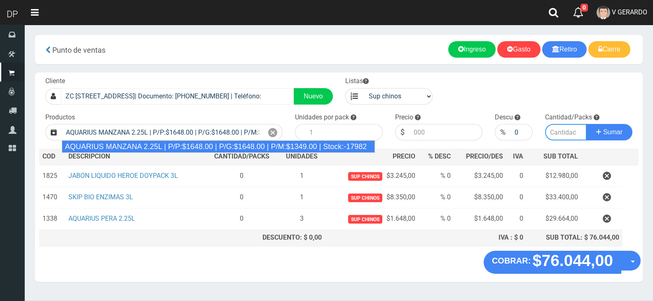
type input "6"
type input "1648.00"
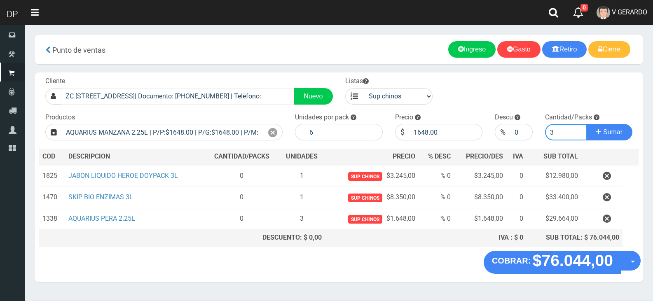
type input "3"
click at [586, 124] on button "Sumar" at bounding box center [609, 132] width 46 height 16
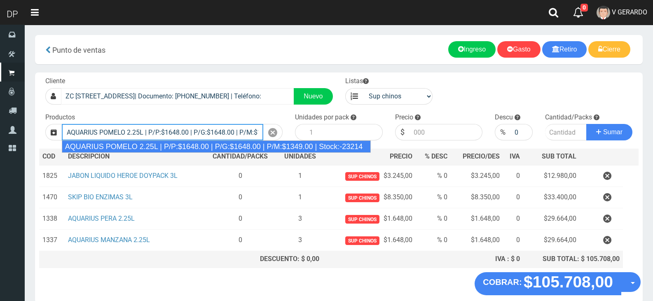
type input "AQUARIUS POMELO 2.25L | P/P:$1648.00 | P/G:$1648.00 | P/M:$1349.00 | Stock:-232…"
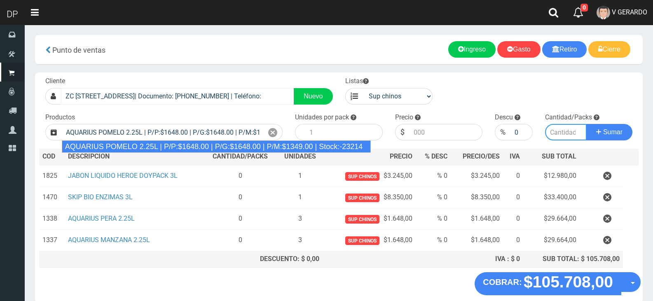
type input "6"
type input "1648.00"
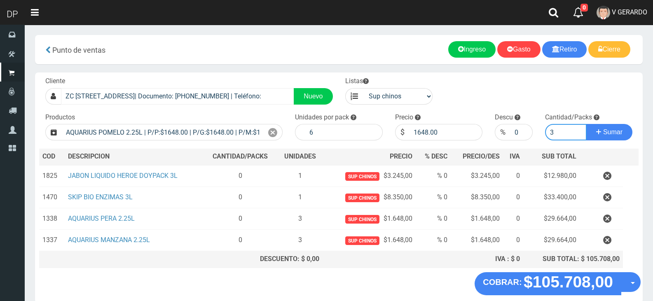
type input "3"
click at [586, 124] on button "Sumar" at bounding box center [609, 132] width 46 height 16
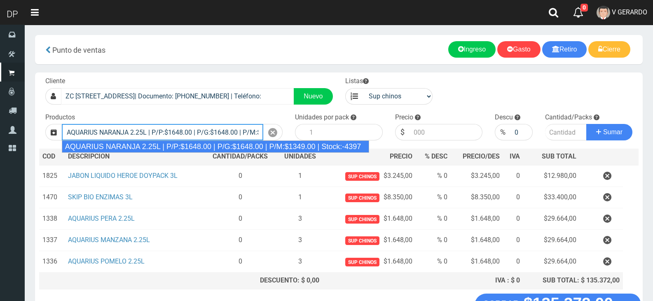
type input "AQUARIUS NARANJA 2.25L | P/P:$1648.00 | P/G:$1648.00 | P/M:$1349.00 | Stock:-43…"
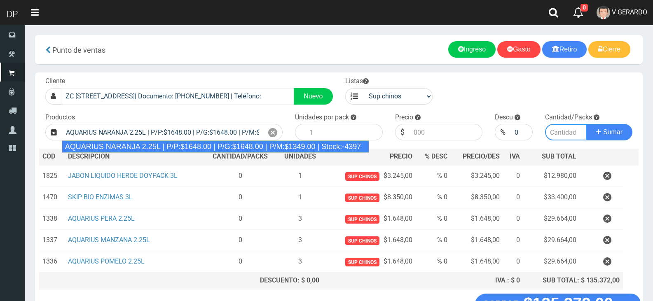
type input "6"
type input "1648.00"
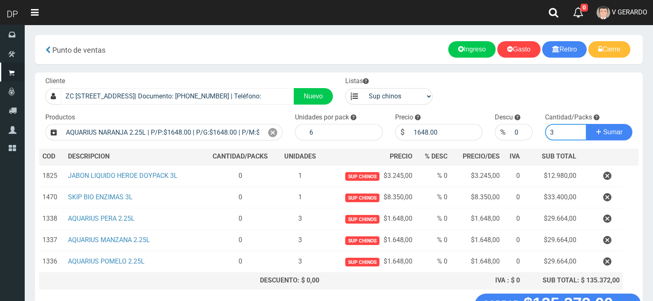
type input "3"
click at [586, 124] on button "Sumar" at bounding box center [609, 132] width 46 height 16
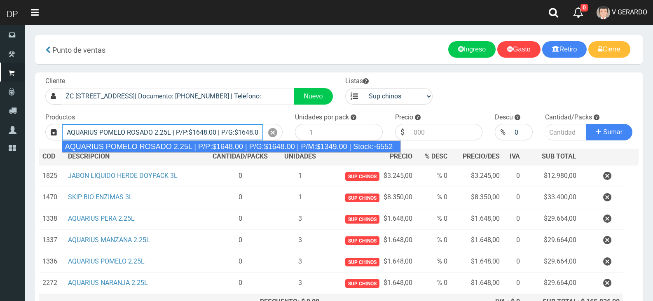
type input "AQUARIUS POMELO ROSADO 2.25L | P/P:$1648.00 | P/G:$1648.00 | P/M:$1349.00 | Sto…"
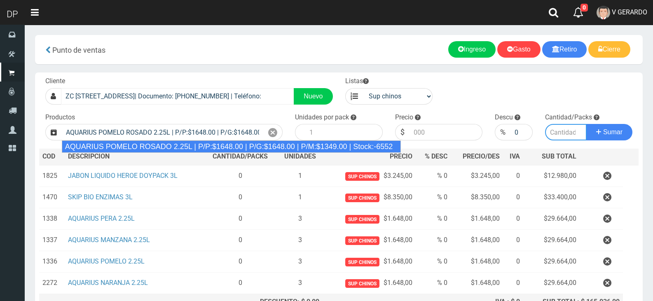
type input "6"
type input "1648.00"
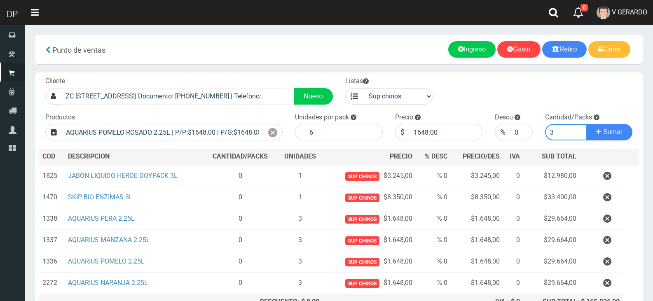
type input "3"
click at [586, 124] on button "Sumar" at bounding box center [609, 132] width 46 height 16
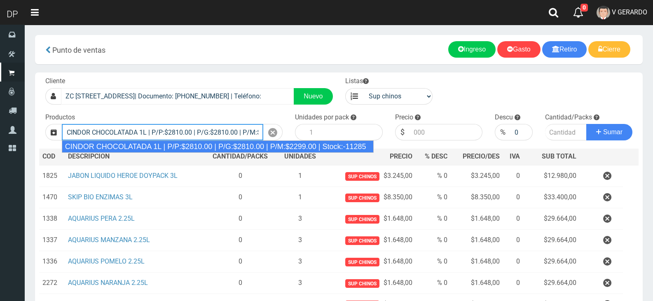
type input "CINDOR CHOCOLATADA 1L | P/P:$2810.00 | P/G:$2810.00 | P/M:$2299.00 | Stock:-112…"
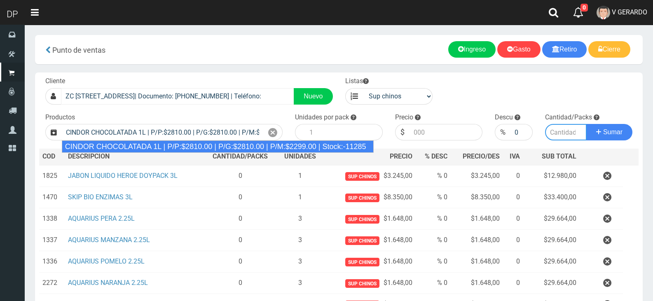
type input "12"
type input "2810.00"
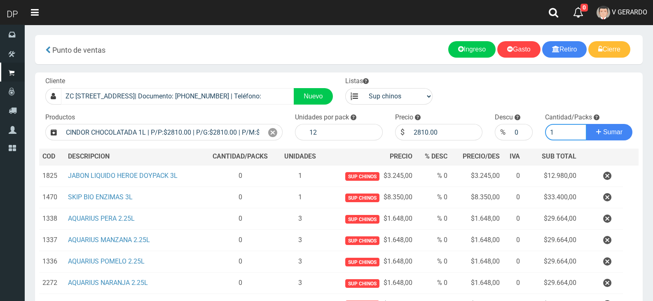
type input "1"
click at [586, 124] on button "Sumar" at bounding box center [609, 132] width 46 height 16
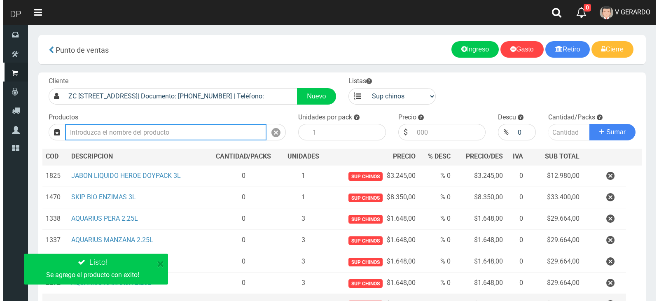
scroll to position [126, 0]
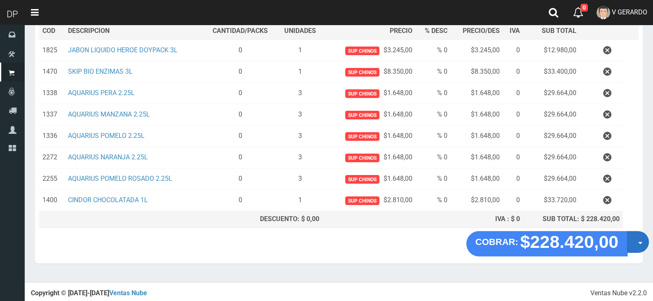
click at [637, 246] on button "Opciones" at bounding box center [638, 242] width 22 height 22
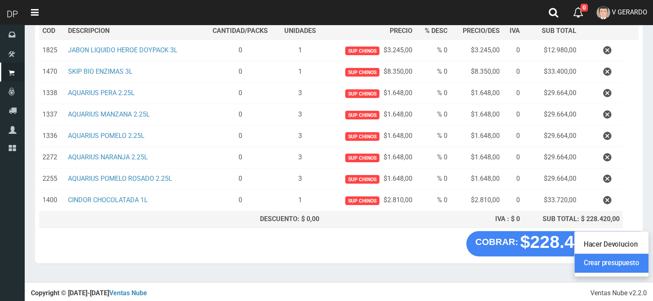
click at [634, 257] on link "Crear presupuesto" at bounding box center [612, 263] width 74 height 19
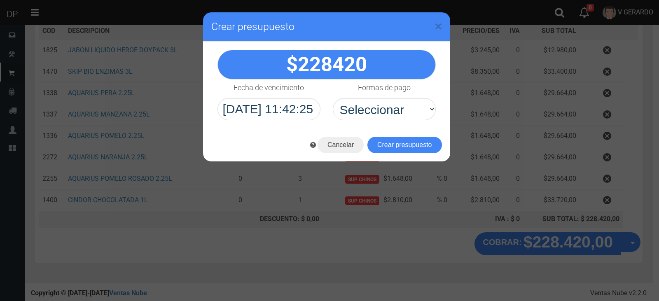
click at [403, 129] on div "Cancelar Crear presupuesto" at bounding box center [326, 145] width 247 height 33
click at [402, 109] on select "Seleccionar Efectivo Tarjeta de Crédito Depósito Débito" at bounding box center [384, 109] width 103 height 22
select select "Efectivo"
click at [333, 98] on select "Seleccionar Efectivo Tarjeta de Crédito Depósito Débito" at bounding box center [384, 109] width 103 height 22
click at [399, 138] on button "Crear presupuesto" at bounding box center [404, 145] width 75 height 16
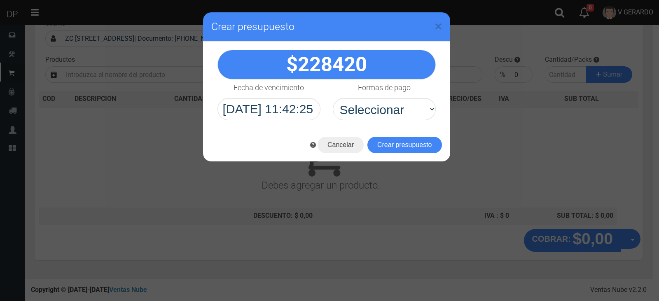
scroll to position [54, 0]
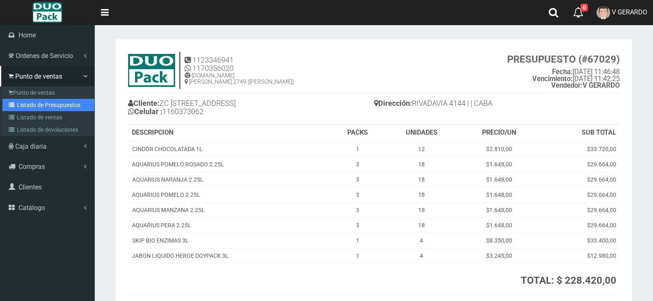
click at [23, 104] on link "Listado de Presupuestos" at bounding box center [48, 105] width 92 height 12
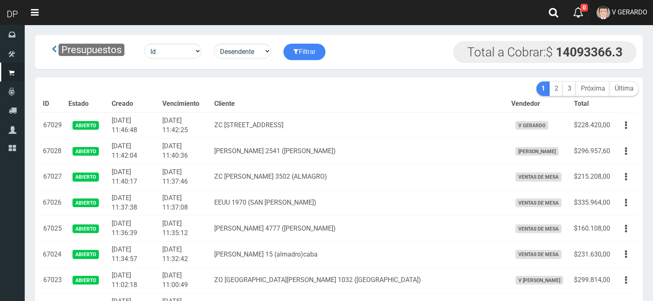
click at [620, 18] on link "V GERARDO" at bounding box center [622, 12] width 62 height 25
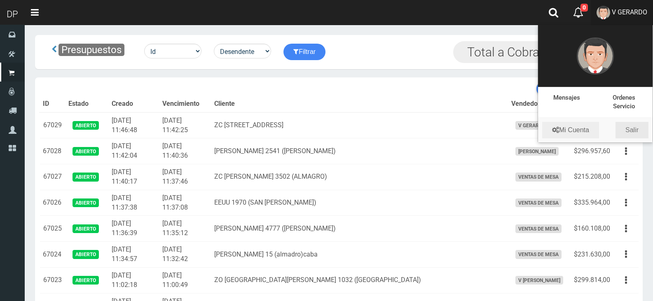
click at [625, 130] on link "Salir" at bounding box center [632, 130] width 33 height 16
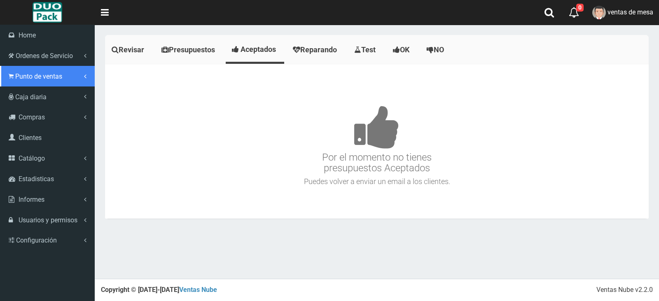
drag, startPoint x: 24, startPoint y: 71, endPoint x: 35, endPoint y: 84, distance: 17.1
click at [24, 71] on link "Punto de ventas" at bounding box center [47, 76] width 95 height 21
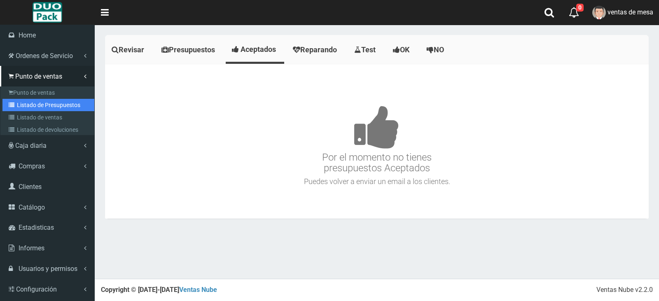
click at [44, 99] on link "Listado de Presupuestos" at bounding box center [48, 105] width 92 height 12
click at [45, 100] on link "Listado de Presupuestos" at bounding box center [48, 105] width 92 height 12
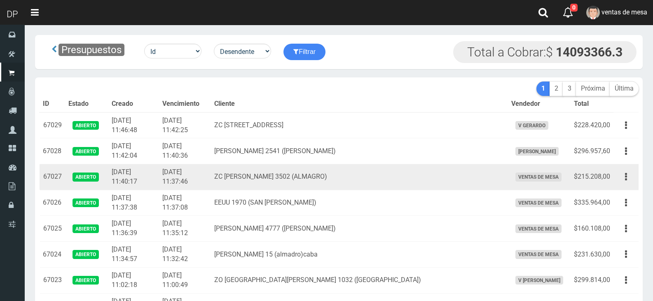
click at [286, 165] on td "ZC [PERSON_NAME] 3502 (ALMAGRO)" at bounding box center [359, 177] width 297 height 26
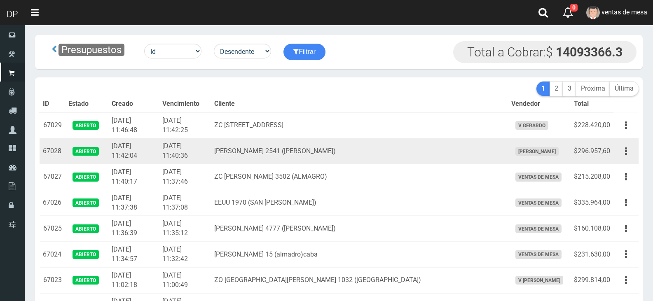
click at [239, 148] on td "BONIFACIO 2541 (FLORES)" at bounding box center [359, 151] width 297 height 26
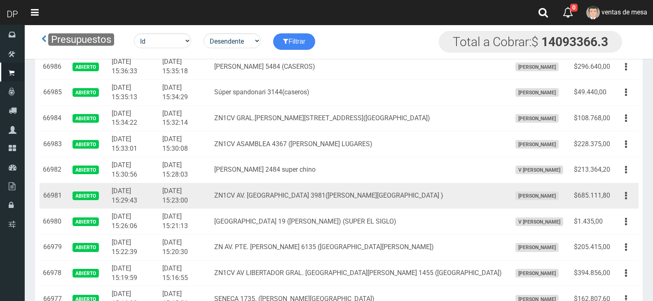
scroll to position [1131, 0]
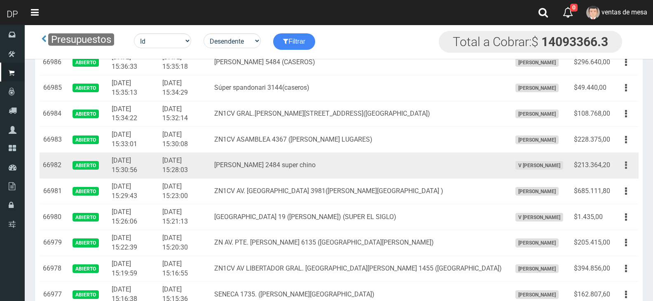
click at [631, 167] on button "button" at bounding box center [626, 165] width 19 height 14
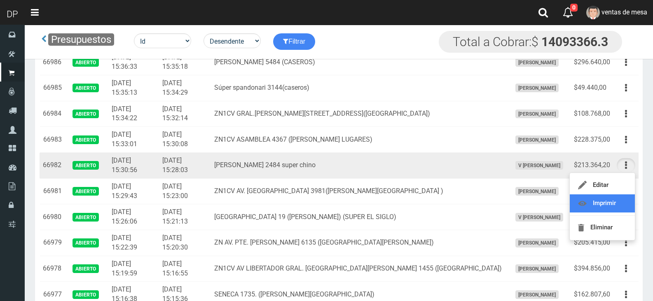
click at [610, 195] on link "Imprimir" at bounding box center [602, 203] width 65 height 18
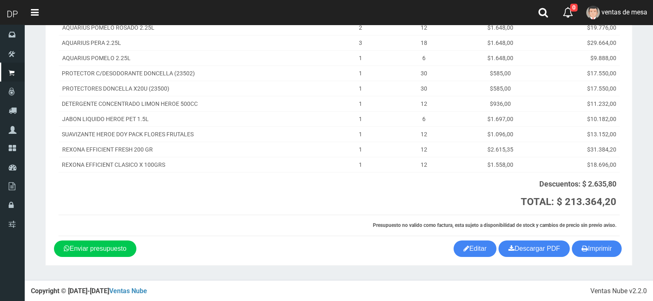
scroll to position [145, 0]
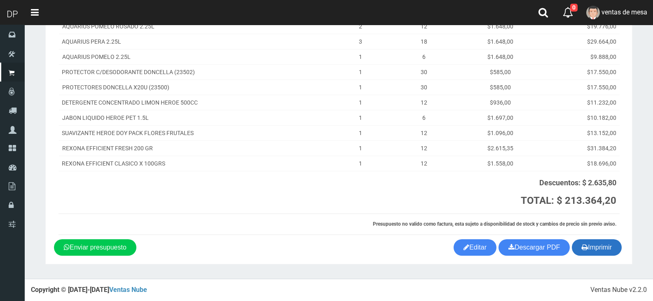
click at [580, 247] on button "Imprimir" at bounding box center [597, 247] width 50 height 16
click at [351, 227] on th "Presupuesto no valido como factura, esta sujeto a disponibilidad de stock y cam…" at bounding box center [339, 224] width 561 height 21
drag, startPoint x: 354, startPoint y: 196, endPoint x: 507, endPoint y: 265, distance: 167.8
click at [354, 196] on th at bounding box center [223, 192] width 328 height 43
click at [473, 248] on link "Editar" at bounding box center [475, 247] width 43 height 16
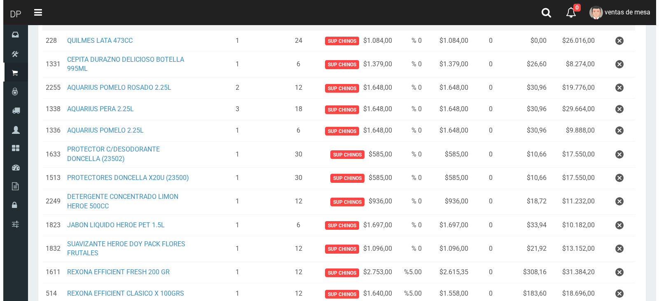
scroll to position [241, 0]
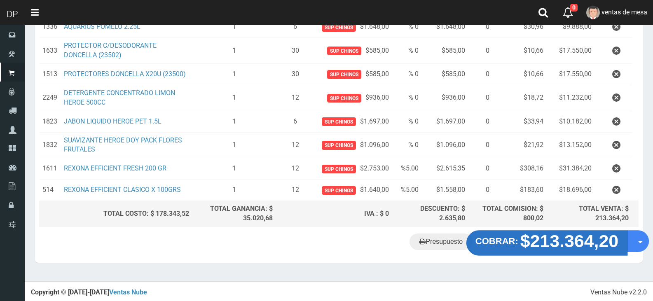
click at [564, 236] on strong "$213.364,20" at bounding box center [569, 241] width 98 height 19
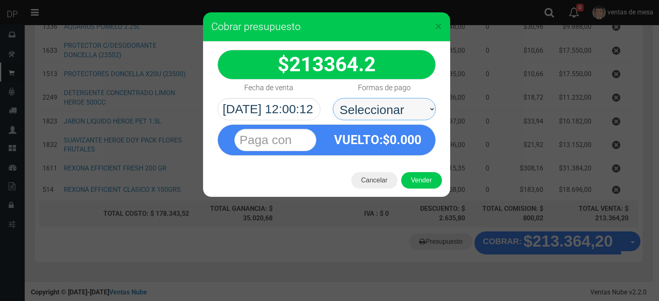
click at [408, 118] on select "Seleccionar Efectivo Tarjeta de Crédito Depósito Débito" at bounding box center [384, 109] width 103 height 22
select select "Efectivo"
click at [333, 98] on select "Seleccionar Efectivo Tarjeta de Crédito Depósito Débito" at bounding box center [384, 109] width 103 height 22
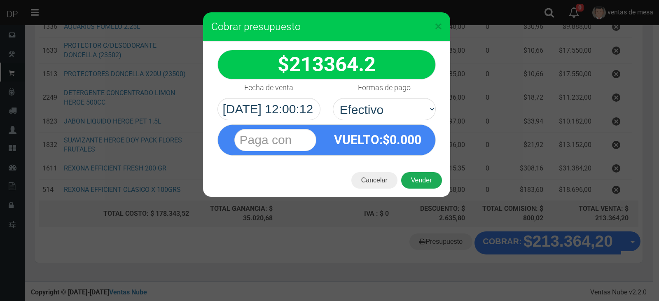
click at [421, 180] on button "Vender" at bounding box center [421, 180] width 41 height 16
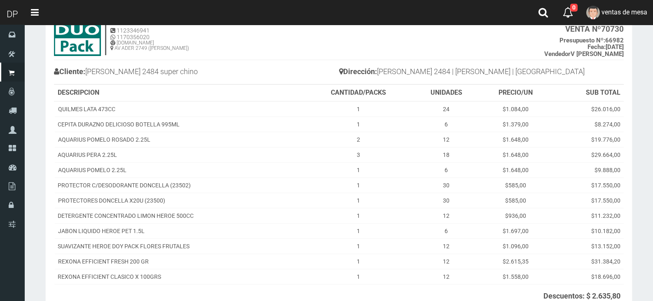
scroll to position [143, 0]
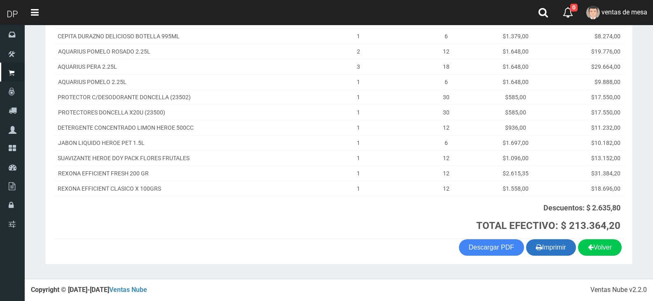
click at [550, 248] on button "Imprimir" at bounding box center [551, 247] width 50 height 16
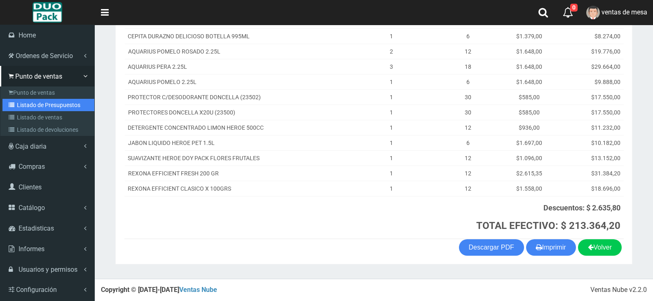
click at [37, 104] on link "Listado de Presupuestos" at bounding box center [48, 105] width 92 height 12
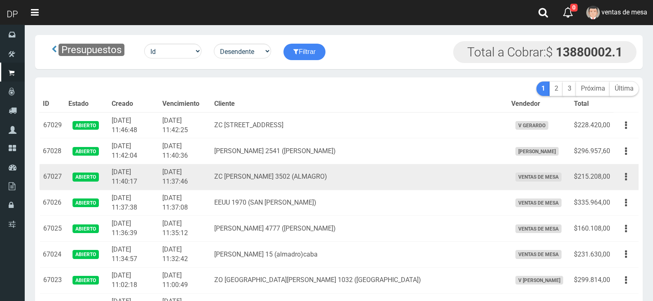
scroll to position [1266, 0]
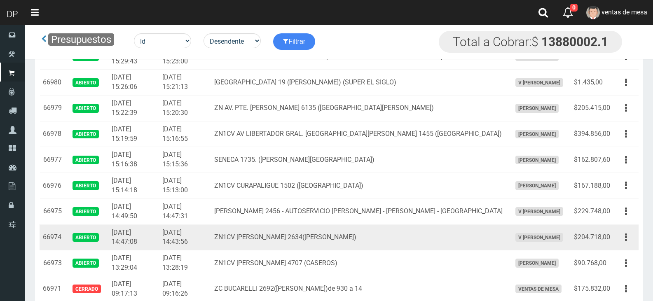
click at [615, 241] on td "Editar Imprimir Eliminar" at bounding box center [625, 238] width 25 height 26
click at [623, 241] on button "button" at bounding box center [626, 237] width 19 height 14
click at [623, 246] on ul "Editar Imprimir Eliminar" at bounding box center [602, 279] width 66 height 68
click at [624, 239] on button "button" at bounding box center [626, 237] width 19 height 14
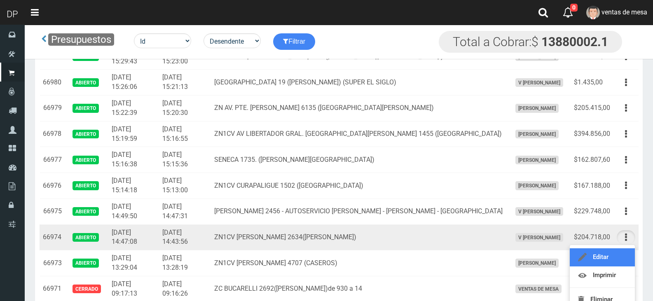
click at [621, 252] on link "Editar" at bounding box center [602, 257] width 65 height 18
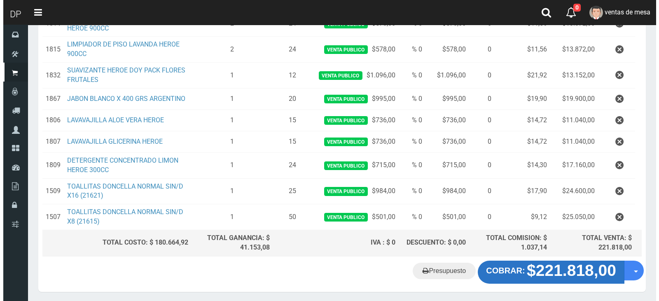
scroll to position [288, 0]
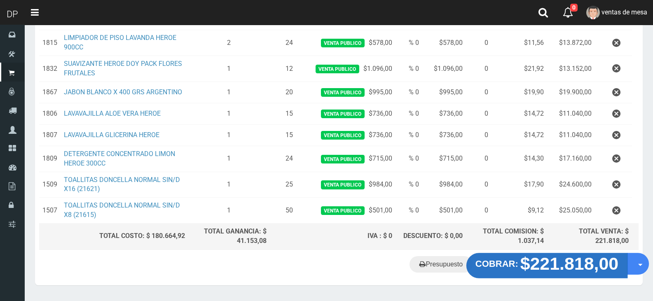
click at [543, 269] on strong "$221.818,00" at bounding box center [569, 263] width 98 height 19
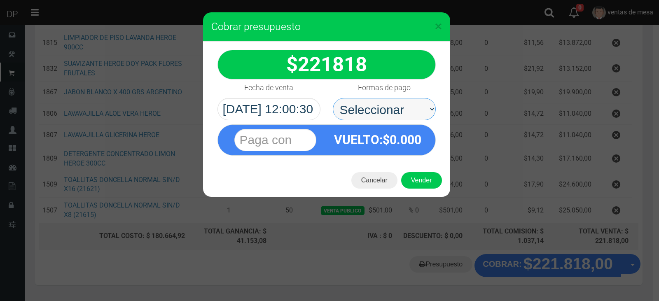
click at [381, 119] on select "Seleccionar Efectivo Tarjeta de Crédito Depósito Débito" at bounding box center [384, 109] width 103 height 22
select select "Efectivo"
click at [333, 98] on select "Seleccionar Efectivo Tarjeta de Crédito Depósito Débito" at bounding box center [384, 109] width 103 height 22
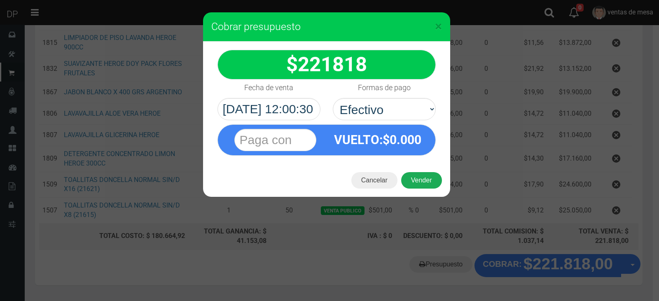
click at [434, 186] on button "Vender" at bounding box center [421, 180] width 41 height 16
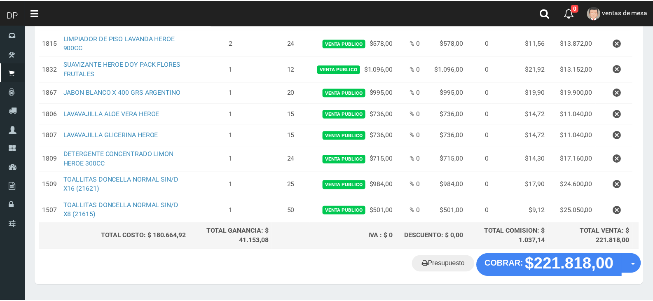
scroll to position [311, 0]
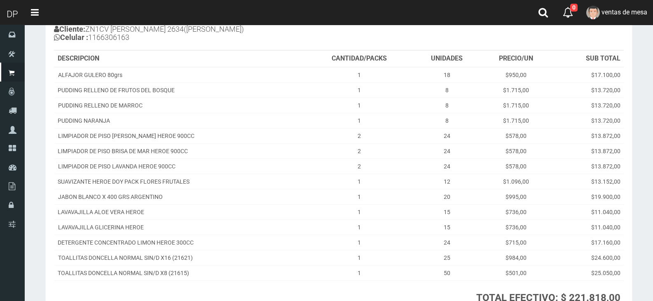
scroll to position [169, 0]
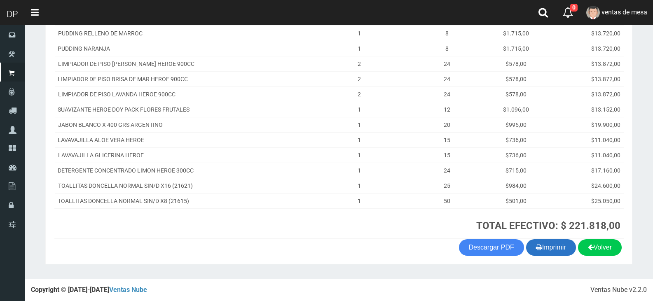
click at [557, 253] on button "Imprimir" at bounding box center [551, 247] width 50 height 16
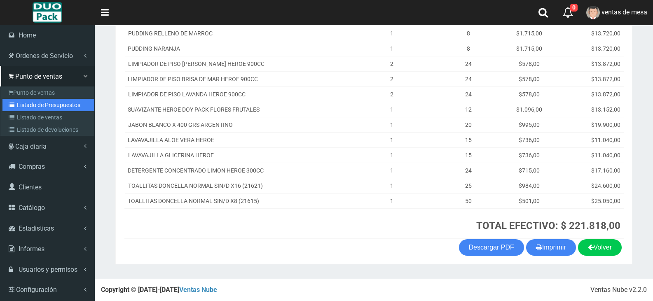
click at [35, 110] on link "Listado de Presupuestos" at bounding box center [48, 105] width 92 height 12
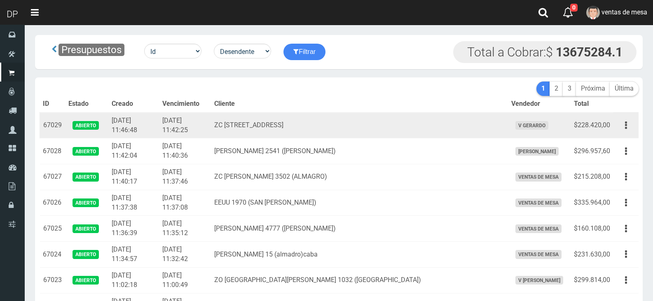
click at [250, 131] on td "ZC RIVADAVIA 4144 (CABA)" at bounding box center [359, 125] width 297 height 26
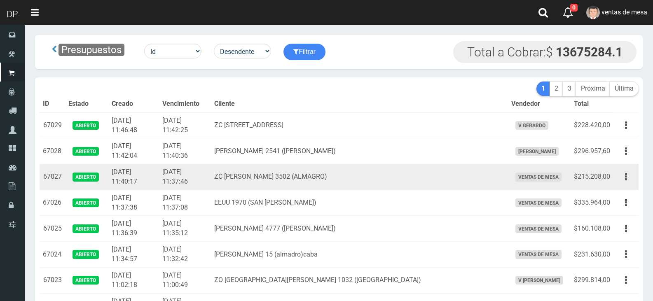
click at [287, 182] on td "ZC BARTOLOMÉ MITRE 3502 (ALMAGRO)" at bounding box center [359, 177] width 297 height 26
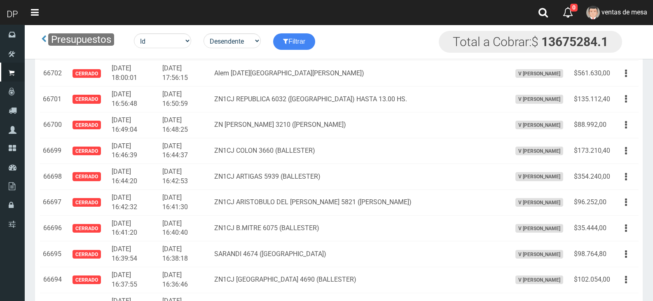
scroll to position [733, 0]
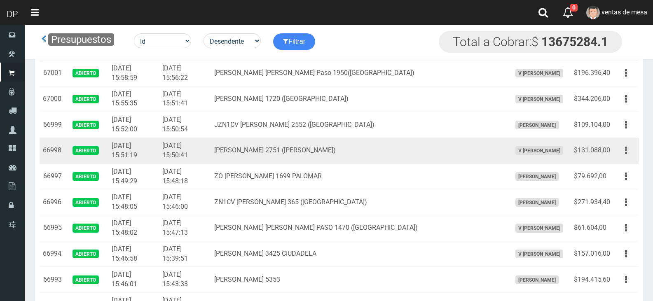
click at [617, 151] on button "button" at bounding box center [626, 150] width 19 height 14
click at [618, 160] on ul "Editar Imprimir Eliminar" at bounding box center [602, 192] width 66 height 68
click at [625, 154] on button "button" at bounding box center [626, 150] width 19 height 14
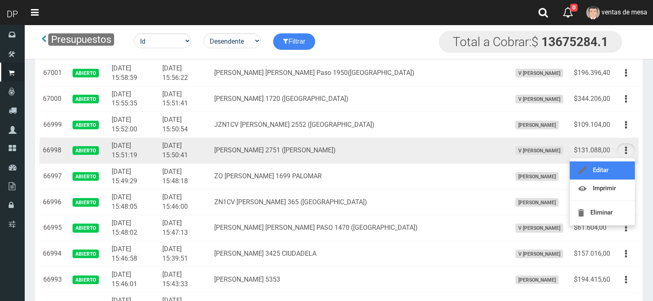
click at [622, 165] on link "Editar" at bounding box center [602, 170] width 65 height 18
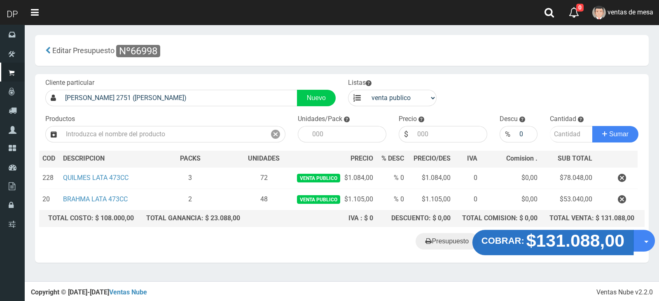
click at [524, 240] on strong "COBRAR:" at bounding box center [503, 241] width 43 height 10
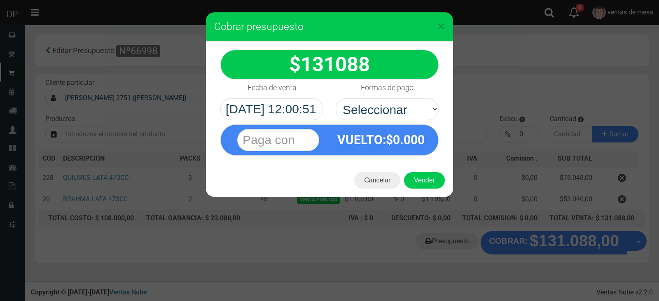
select select "Efectivo"
click at [336, 98] on select "Seleccionar Efectivo Tarjeta de Crédito Depósito Débito" at bounding box center [387, 109] width 103 height 22
click at [417, 187] on button "Vender" at bounding box center [424, 180] width 41 height 16
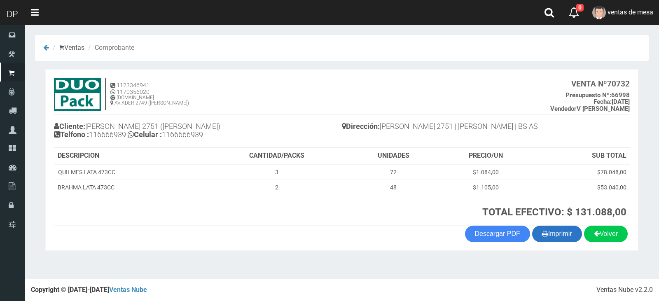
click at [556, 226] on button "Imprimir" at bounding box center [557, 234] width 50 height 16
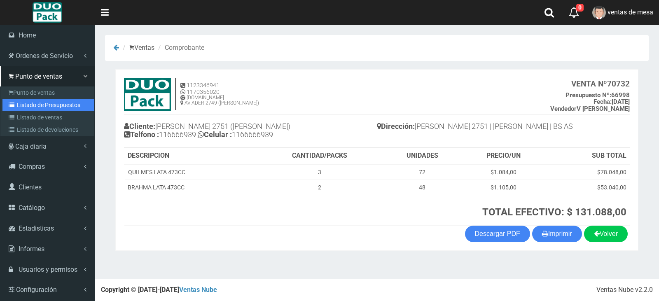
drag, startPoint x: 66, startPoint y: 108, endPoint x: 68, endPoint y: 103, distance: 4.4
click at [66, 108] on link "Listado de Presupuestos" at bounding box center [48, 105] width 92 height 12
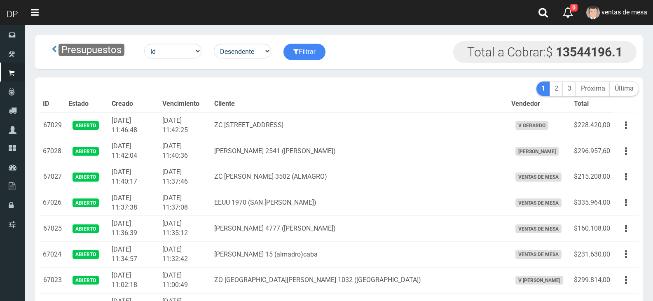
scroll to position [749, 0]
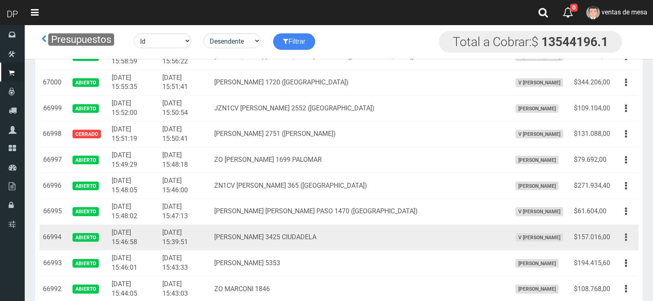
click at [631, 240] on button "button" at bounding box center [626, 237] width 19 height 14
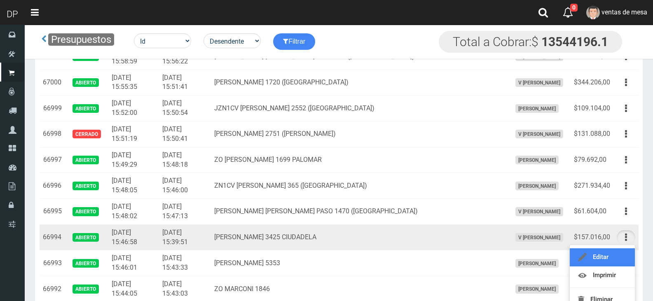
click at [618, 256] on link "Editar" at bounding box center [602, 257] width 65 height 18
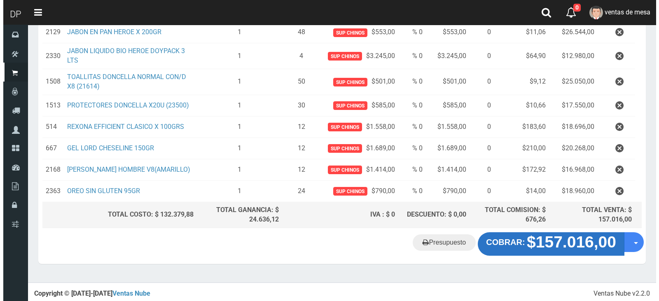
scroll to position [160, 0]
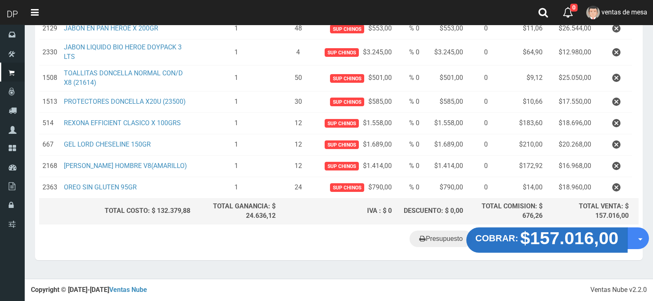
click at [515, 241] on strong "COBRAR:" at bounding box center [496, 239] width 43 height 10
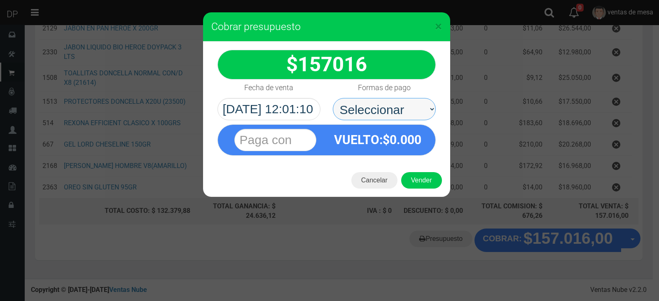
click at [391, 113] on select "Seleccionar Efectivo Tarjeta de Crédito Depósito Débito" at bounding box center [384, 109] width 103 height 22
select select "Efectivo"
click at [333, 98] on select "Seleccionar Efectivo Tarjeta de Crédito Depósito Débito" at bounding box center [384, 109] width 103 height 22
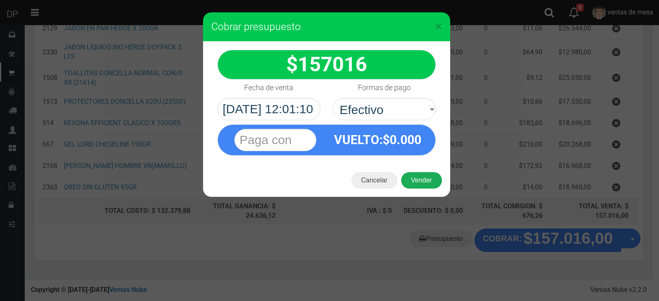
click at [414, 183] on button "Vender" at bounding box center [421, 180] width 41 height 16
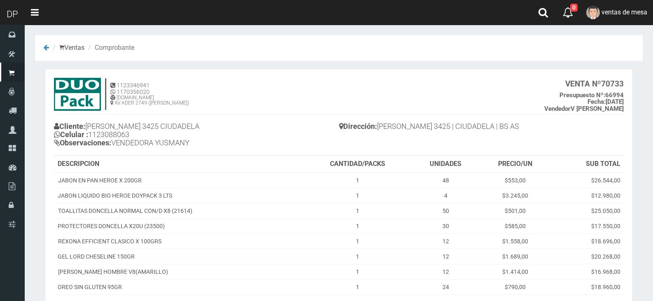
scroll to position [41, 0]
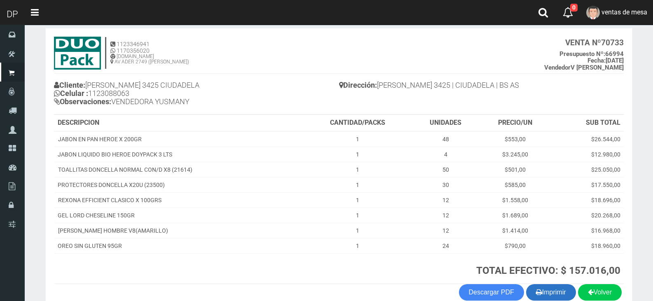
click at [551, 294] on button "Imprimir" at bounding box center [551, 292] width 50 height 16
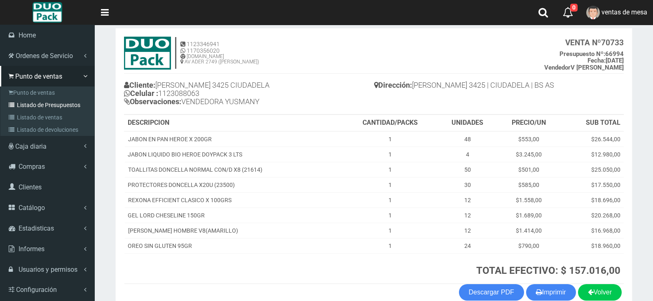
click at [36, 108] on link "Listado de Presupuestos" at bounding box center [48, 105] width 92 height 12
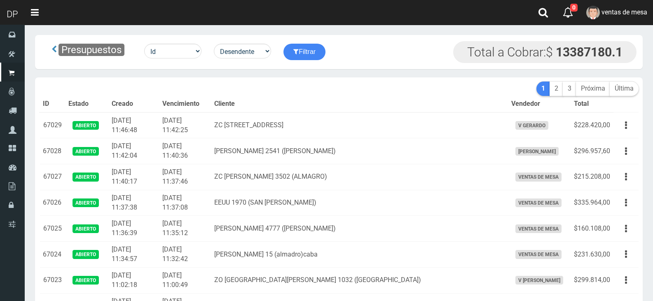
click at [116, 162] on td "2025-09-27 11:42:04" at bounding box center [133, 151] width 51 height 26
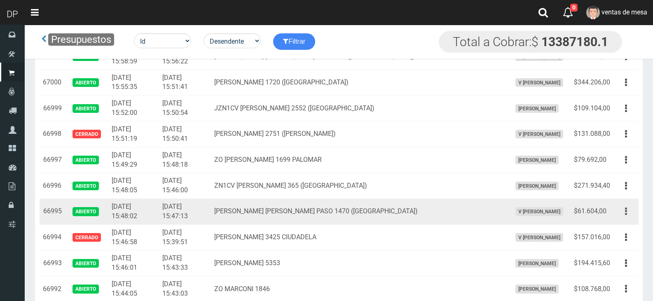
click at [631, 213] on button "button" at bounding box center [626, 211] width 19 height 14
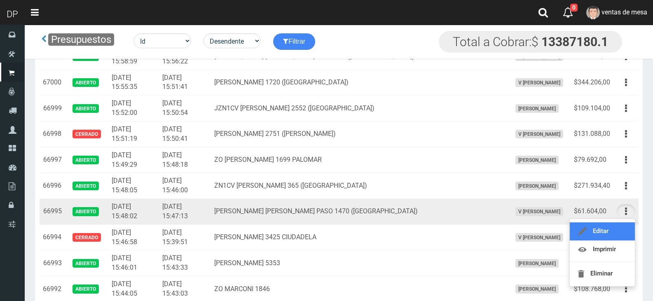
click at [627, 228] on link "Editar" at bounding box center [602, 231] width 65 height 18
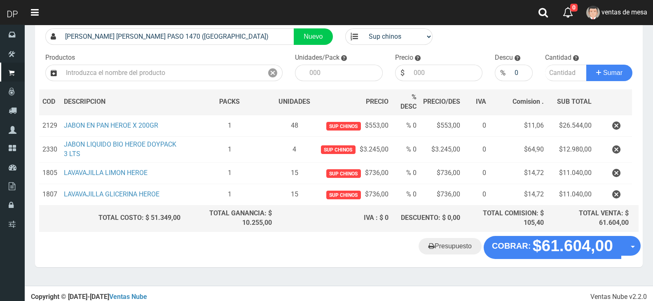
scroll to position [66, 0]
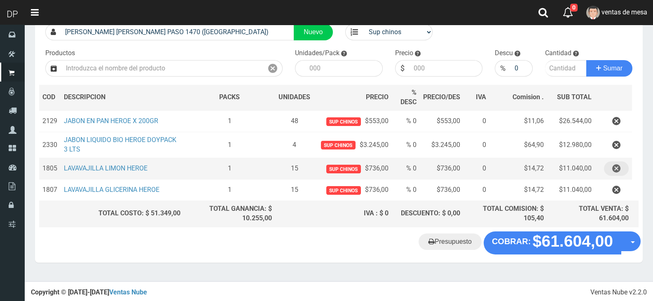
click at [621, 171] on button "button" at bounding box center [616, 168] width 25 height 14
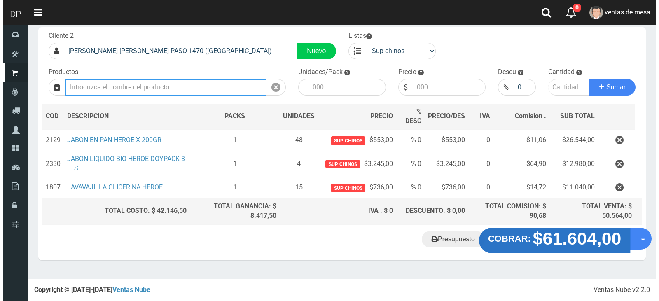
scroll to position [44, 0]
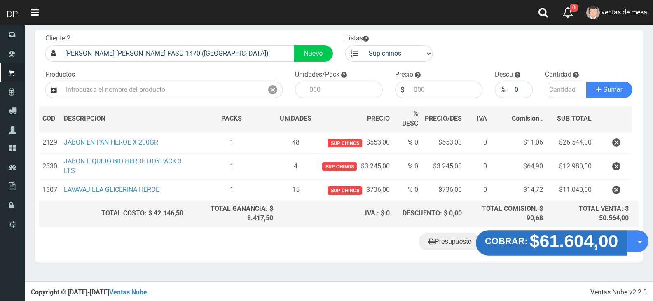
click at [538, 240] on strong "$61.604,00" at bounding box center [574, 240] width 89 height 19
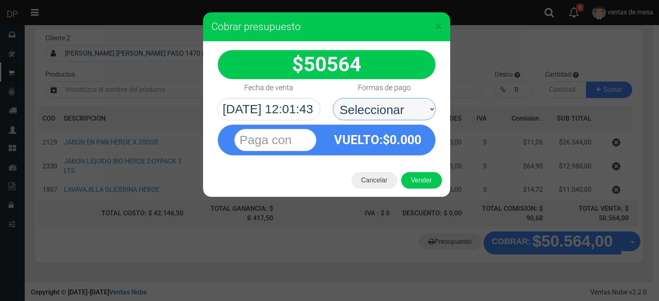
click at [414, 117] on select "Seleccionar Efectivo Tarjeta de Crédito Depósito Débito" at bounding box center [384, 109] width 103 height 22
select select "Efectivo"
click at [333, 98] on select "Seleccionar Efectivo Tarjeta de Crédito Depósito Débito" at bounding box center [384, 109] width 103 height 22
drag, startPoint x: 403, startPoint y: 107, endPoint x: 401, endPoint y: 119, distance: 12.0
click at [403, 107] on select "Seleccionar Efectivo Tarjeta de Crédito Depósito Débito" at bounding box center [384, 109] width 103 height 22
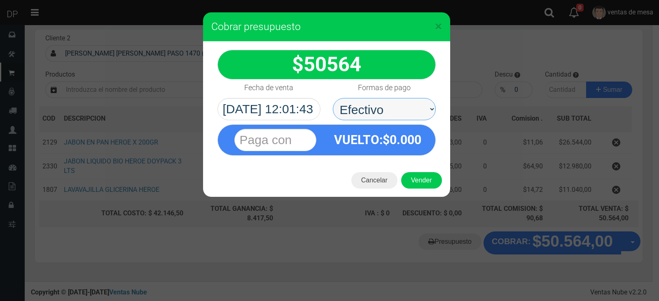
click at [333, 98] on select "Seleccionar Efectivo Tarjeta de Crédito Depósito Débito" at bounding box center [384, 109] width 103 height 22
click at [415, 168] on div "Cancelar Vender" at bounding box center [326, 180] width 247 height 33
click at [417, 178] on button "Vender" at bounding box center [421, 180] width 41 height 16
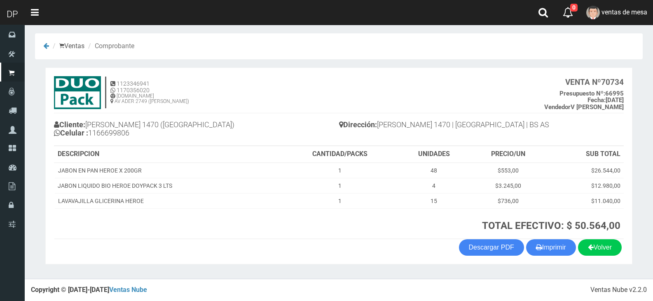
scroll to position [2, 0]
click at [550, 245] on button "Imprimir" at bounding box center [551, 247] width 50 height 16
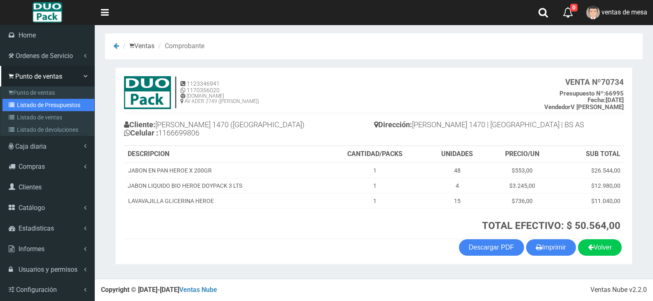
click at [27, 108] on link "Listado de Presupuestos" at bounding box center [48, 105] width 92 height 12
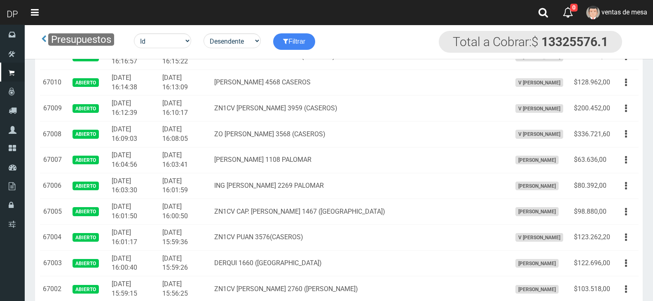
scroll to position [655, 0]
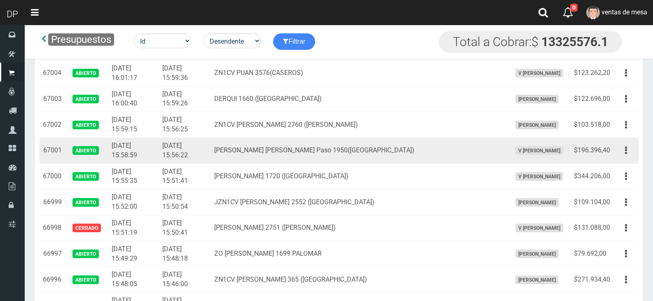
drag, startPoint x: 632, startPoint y: 148, endPoint x: 623, endPoint y: 165, distance: 18.4
click at [630, 148] on button "button" at bounding box center [626, 150] width 19 height 14
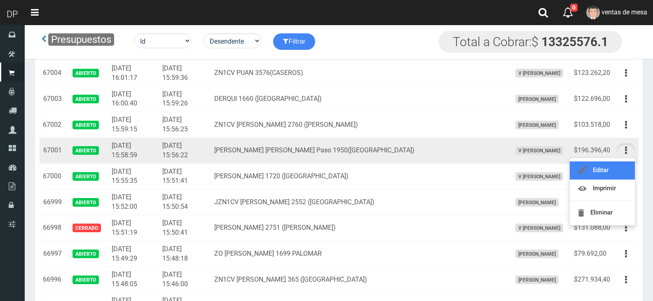
click at [622, 167] on link "Editar" at bounding box center [602, 170] width 65 height 18
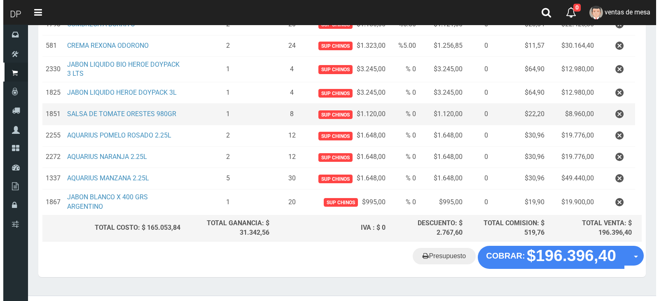
scroll to position [168, 0]
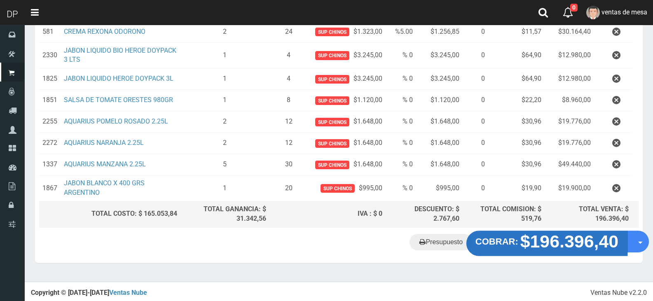
click at [548, 239] on strong "$196.396,40" at bounding box center [569, 241] width 98 height 19
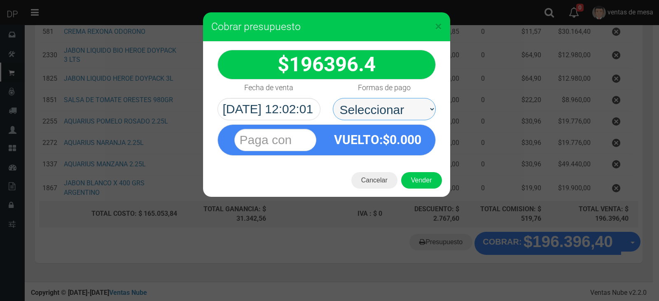
click at [356, 108] on select "Seleccionar Efectivo Tarjeta de Crédito Depósito Débito" at bounding box center [384, 109] width 103 height 22
click at [333, 98] on select "Seleccionar Efectivo Tarjeta de Crédito Depósito Débito" at bounding box center [384, 109] width 103 height 22
drag, startPoint x: 398, startPoint y: 115, endPoint x: 398, endPoint y: 119, distance: 4.1
click at [398, 115] on select "Seleccionar Efectivo Tarjeta de Crédito Depósito Débito" at bounding box center [384, 109] width 103 height 22
select select "Efectivo"
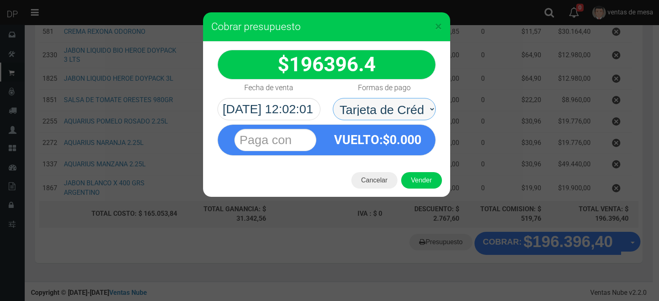
click at [333, 98] on select "Seleccionar Efectivo Tarjeta de Crédito Depósito Débito" at bounding box center [384, 109] width 103 height 22
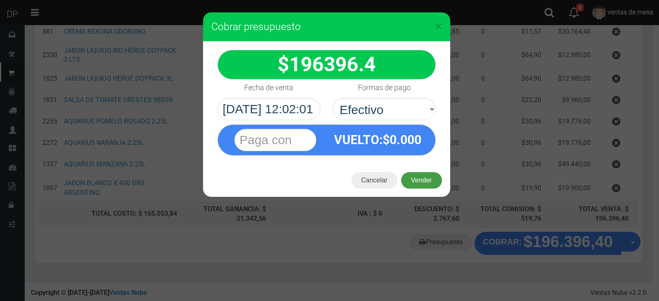
click at [412, 173] on button "Vender" at bounding box center [421, 180] width 41 height 16
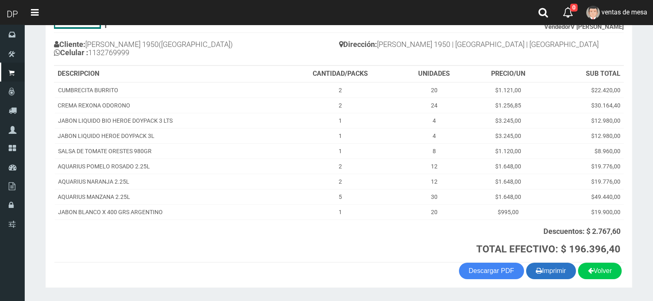
scroll to position [105, 0]
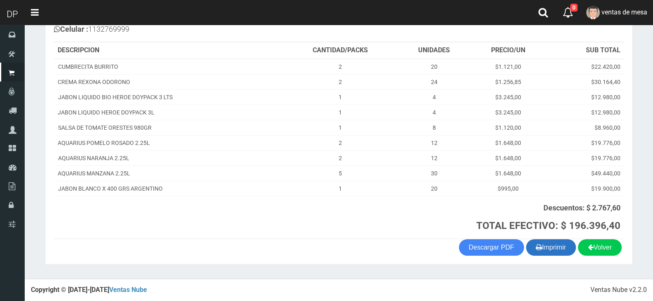
click at [550, 248] on button "Imprimir" at bounding box center [551, 247] width 50 height 16
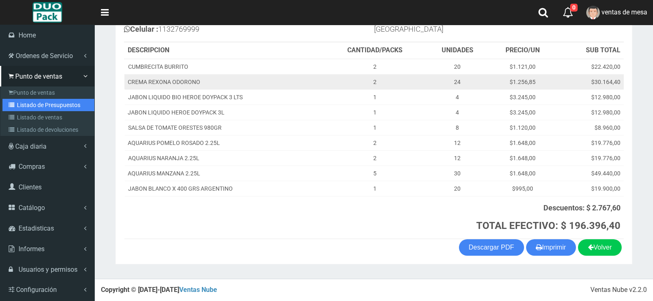
drag, startPoint x: 56, startPoint y: 104, endPoint x: 144, endPoint y: 76, distance: 92.5
click at [57, 104] on link "Listado de Presupuestos" at bounding box center [48, 105] width 92 height 12
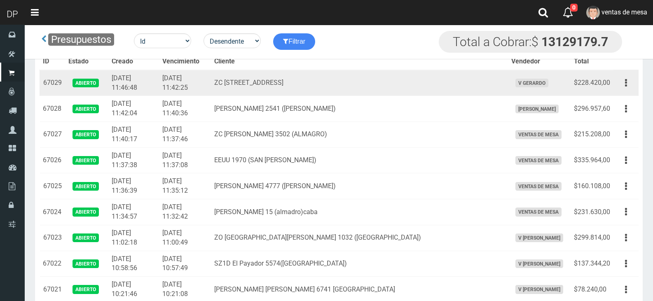
scroll to position [491, 0]
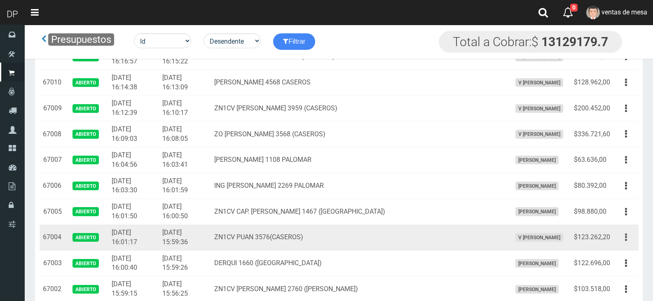
click at [632, 242] on button "button" at bounding box center [626, 237] width 19 height 14
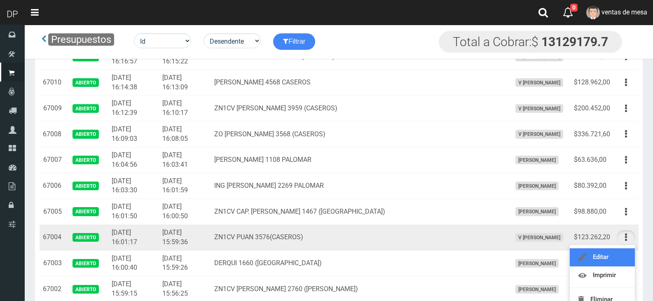
click at [625, 256] on link "Editar" at bounding box center [602, 257] width 65 height 18
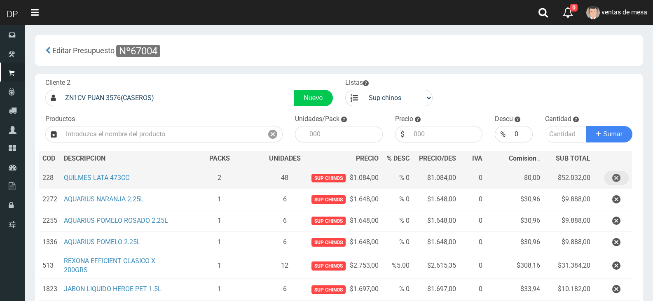
click at [617, 178] on icon "button" at bounding box center [616, 178] width 8 height 14
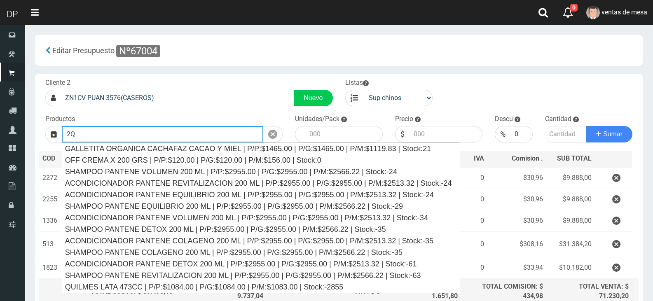
type input "2"
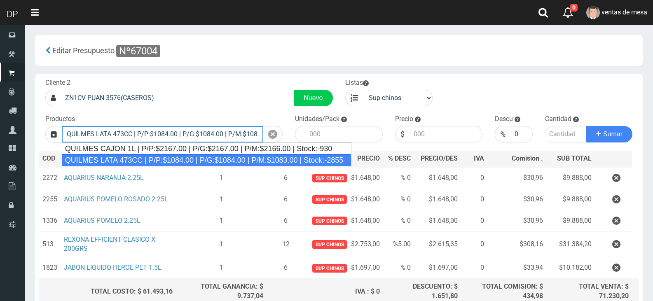
type input "QUILMES LATA 473CC | P/P:$1084.00 | P/G:$1084.00 | P/M:$1083.00 | Stock:-2855"
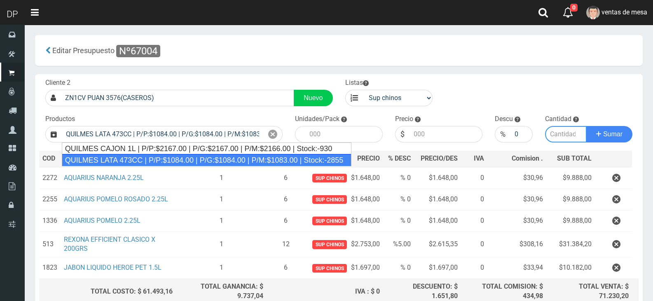
type input "24"
type input "1084.00"
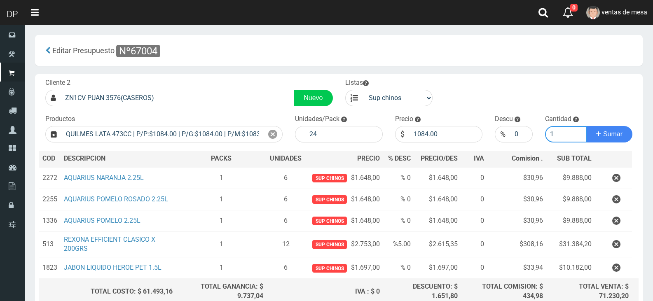
type input "1"
click at [586, 126] on button "Sumar" at bounding box center [609, 134] width 46 height 16
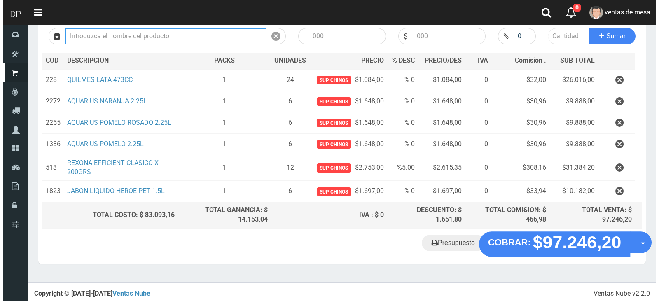
scroll to position [99, 0]
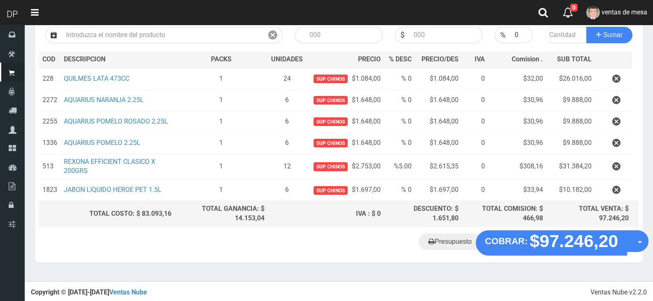
drag, startPoint x: 559, startPoint y: 255, endPoint x: 555, endPoint y: 253, distance: 4.3
click at [560, 255] on div "Presupuesto COBRAR: $97.246,20 Opciones" at bounding box center [339, 247] width 608 height 31
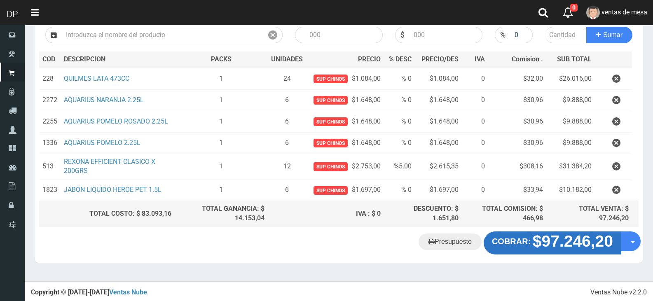
click at [551, 248] on strong "$97.246,20" at bounding box center [573, 241] width 80 height 18
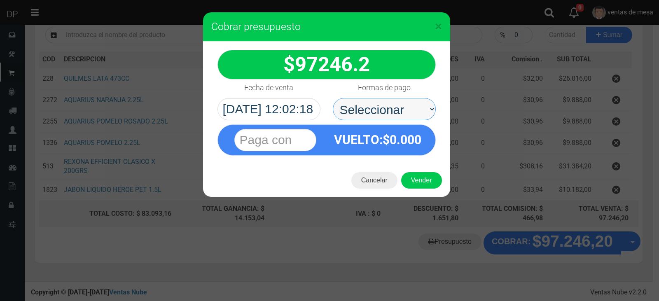
click at [384, 115] on select "Seleccionar Efectivo Tarjeta de Crédito Depósito Débito" at bounding box center [384, 109] width 103 height 22
select select "Efectivo"
click at [333, 98] on select "Seleccionar Efectivo Tarjeta de Crédito Depósito Débito" at bounding box center [384, 109] width 103 height 22
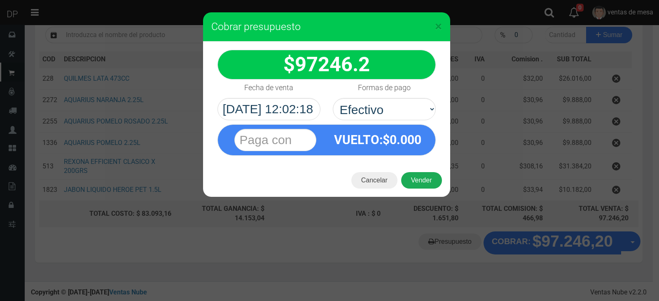
click at [414, 172] on div "Cancelar Vender" at bounding box center [326, 180] width 247 height 33
click at [417, 180] on button "Vender" at bounding box center [421, 180] width 41 height 16
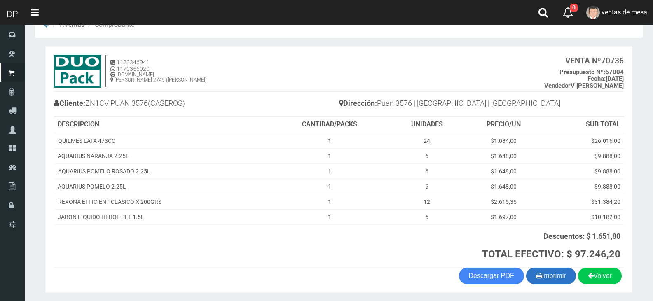
scroll to position [41, 0]
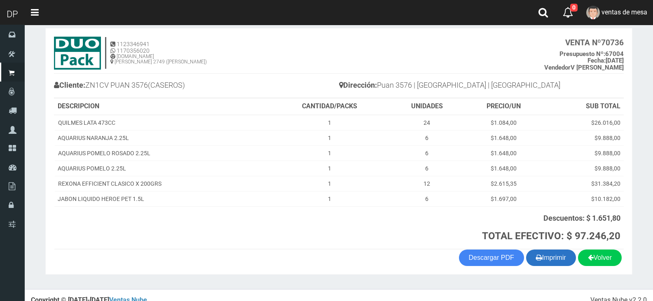
click at [537, 260] on icon "button" at bounding box center [539, 258] width 6 height 12
drag, startPoint x: 544, startPoint y: 265, endPoint x: 544, endPoint y: 260, distance: 5.4
click at [544, 265] on button "Imprimir" at bounding box center [551, 258] width 50 height 16
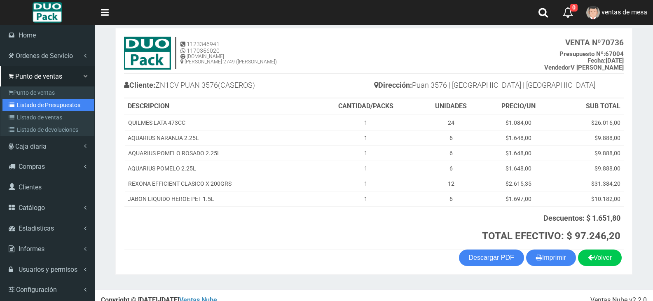
click at [28, 110] on link "Listado de Presupuestos" at bounding box center [48, 105] width 92 height 12
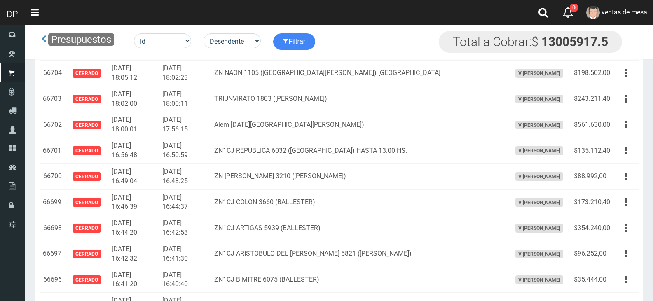
scroll to position [268, 0]
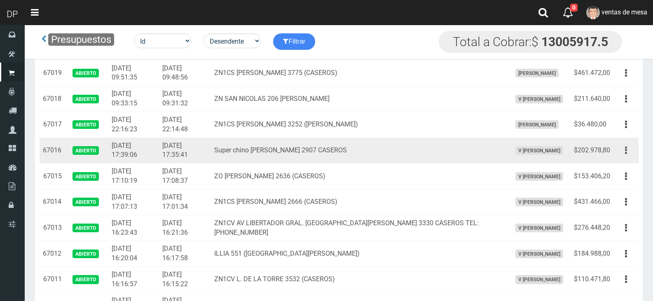
click at [624, 159] on td "Editar Imprimir Eliminar" at bounding box center [625, 151] width 25 height 26
click at [623, 153] on button "button" at bounding box center [626, 150] width 19 height 14
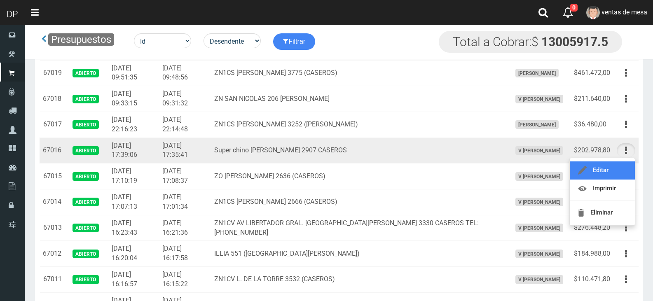
click at [615, 171] on link "Editar" at bounding box center [602, 170] width 65 height 18
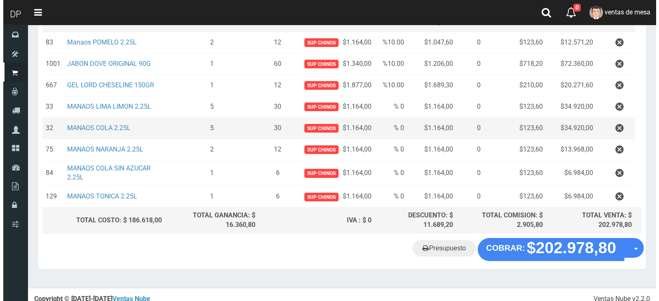
scroll to position [142, 0]
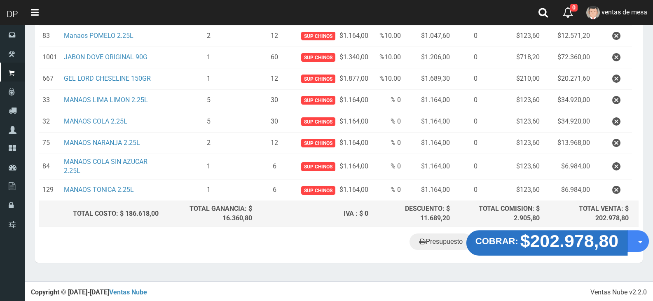
click at [533, 235] on strong "$202.978,80" at bounding box center [569, 241] width 98 height 19
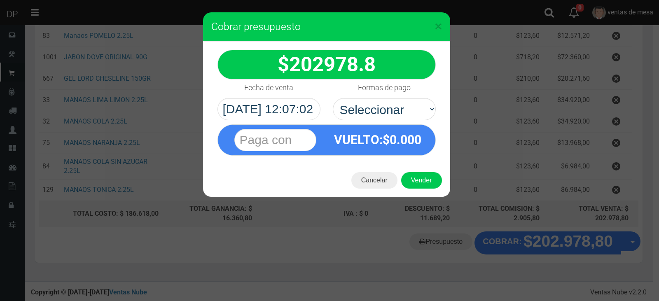
click at [395, 118] on select "Seleccionar Efectivo Tarjeta de Crédito Depósito Débito" at bounding box center [384, 109] width 103 height 22
select select "Efectivo"
click at [333, 98] on select "Seleccionar Efectivo Tarjeta de Crédito Depósito Débito" at bounding box center [384, 109] width 103 height 22
click at [417, 171] on div "Cancelar Vender" at bounding box center [326, 180] width 247 height 33
click at [419, 173] on button "Vender" at bounding box center [421, 180] width 41 height 16
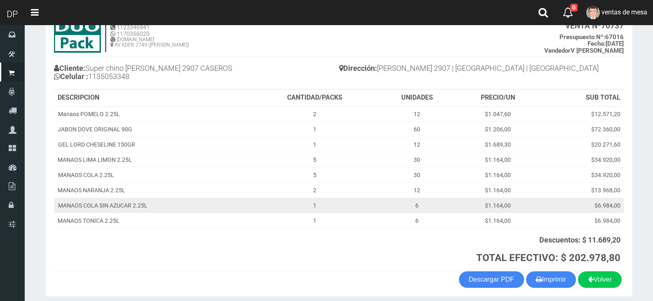
scroll to position [90, 0]
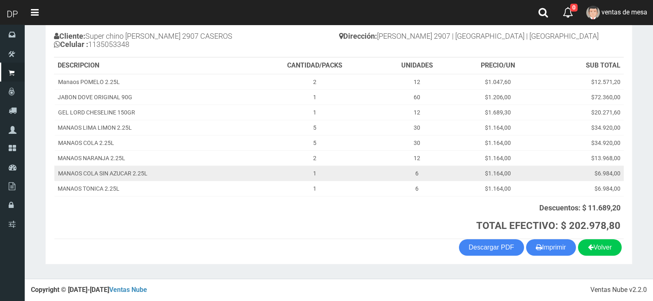
click at [552, 247] on button "Imprimir" at bounding box center [551, 247] width 50 height 16
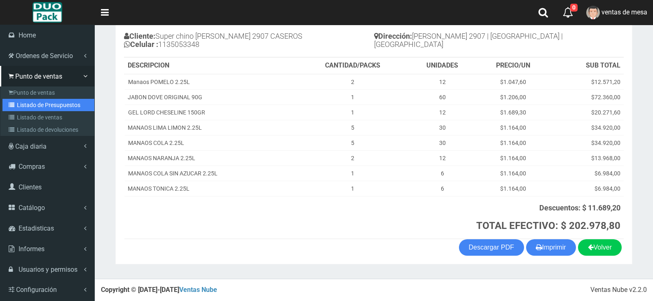
click at [20, 108] on link "Listado de Presupuestos" at bounding box center [48, 105] width 92 height 12
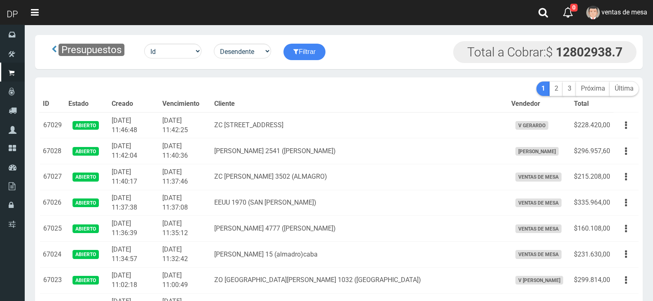
click at [308, 101] on th "Cliente" at bounding box center [359, 104] width 297 height 16
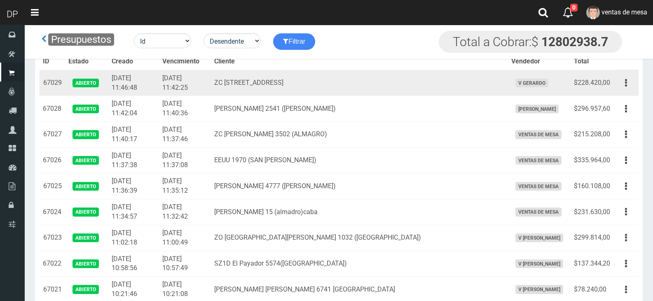
scroll to position [517, 0]
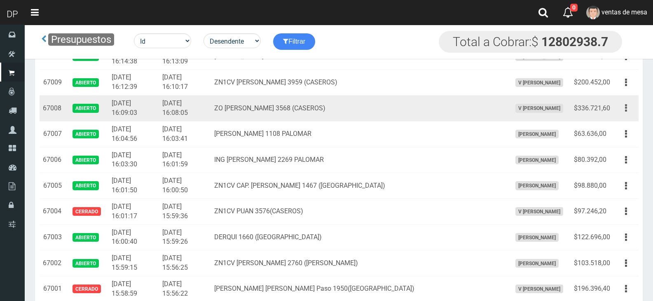
click at [622, 108] on button "button" at bounding box center [626, 108] width 19 height 14
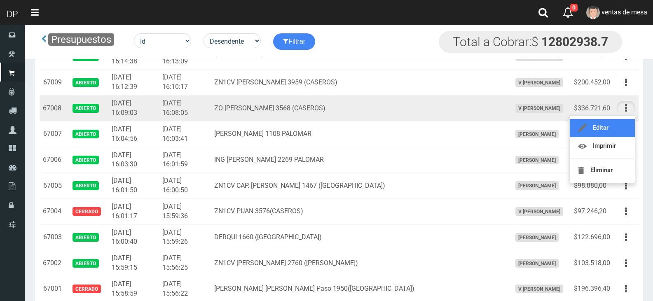
click at [621, 130] on link "Editar" at bounding box center [602, 128] width 65 height 18
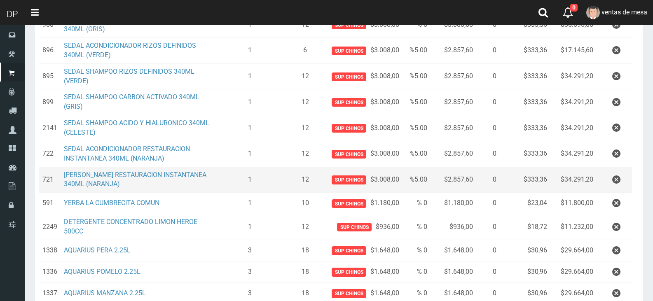
scroll to position [247, 0]
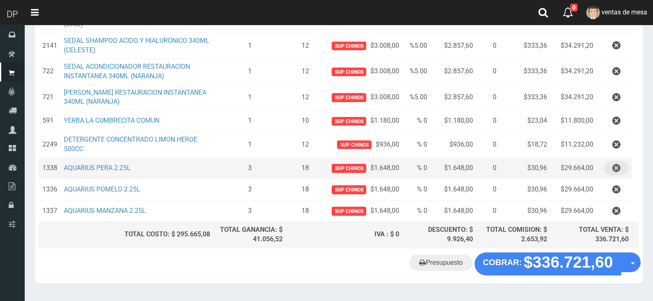
click at [624, 168] on button "button" at bounding box center [616, 168] width 25 height 14
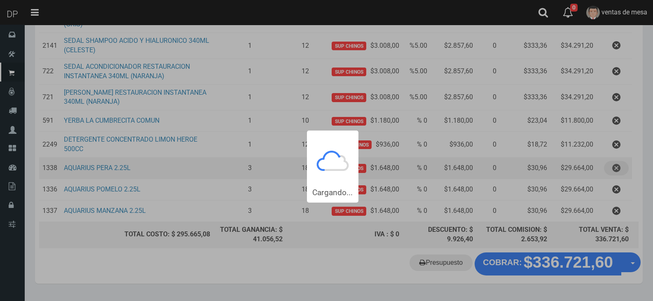
scroll to position [0, 0]
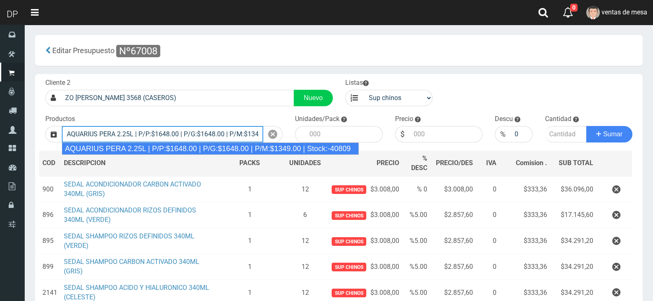
type input "AQUARIUS PERA 2.25L | P/P:$1648.00 | P/G:$1648.00 | P/M:$1349.00 | Stock:-40809"
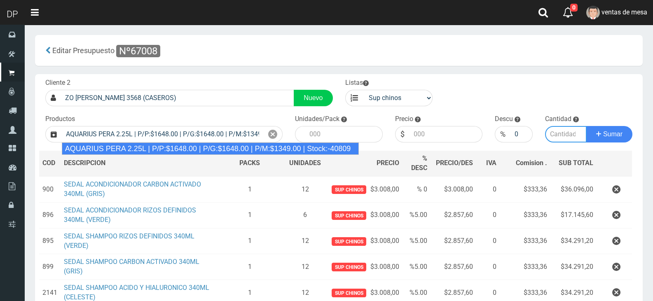
type input "6"
type input "1648.00"
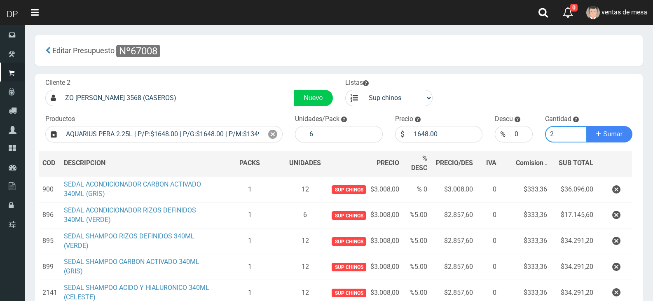
type input "2"
click at [586, 126] on button "Sumar" at bounding box center [609, 134] width 46 height 16
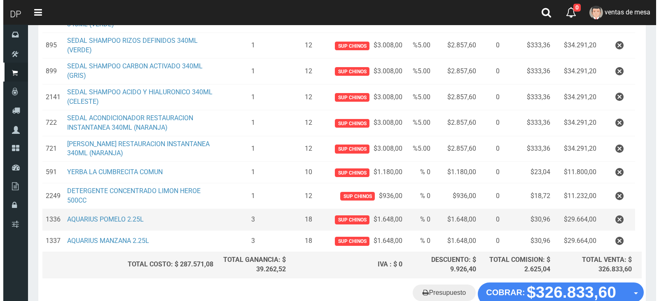
scroll to position [268, 0]
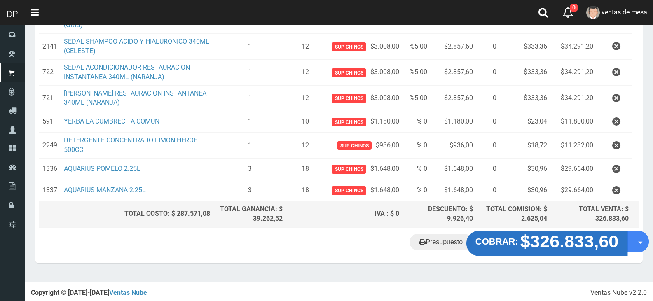
click at [517, 245] on strong "COBRAR:" at bounding box center [496, 241] width 43 height 10
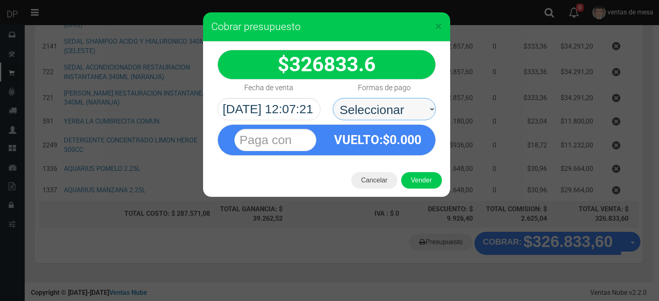
drag, startPoint x: 374, startPoint y: 112, endPoint x: 377, endPoint y: 118, distance: 6.4
click at [374, 112] on select "Seleccionar Efectivo Tarjeta de Crédito Depósito Débito" at bounding box center [384, 109] width 103 height 22
select select "Efectivo"
click at [333, 98] on select "Seleccionar Efectivo Tarjeta de Crédito Depósito Débito" at bounding box center [384, 109] width 103 height 22
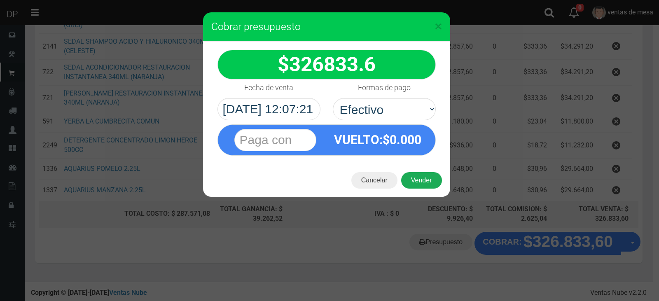
click at [424, 179] on button "Vender" at bounding box center [421, 180] width 41 height 16
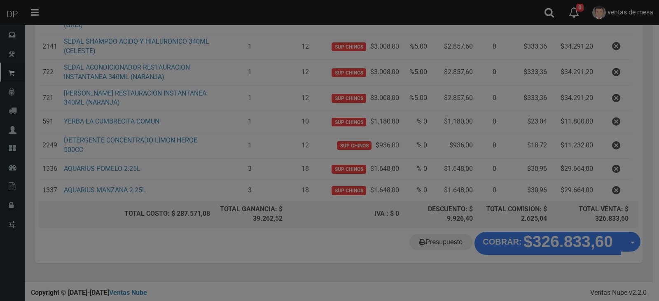
scroll to position [0, 0]
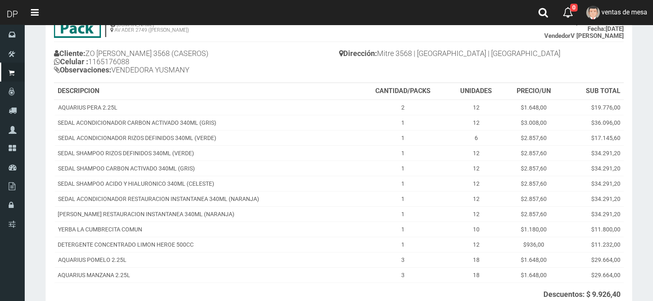
scroll to position [159, 0]
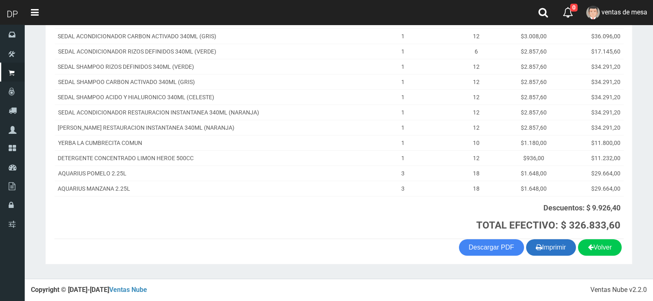
click at [556, 246] on button "Imprimir" at bounding box center [551, 247] width 50 height 16
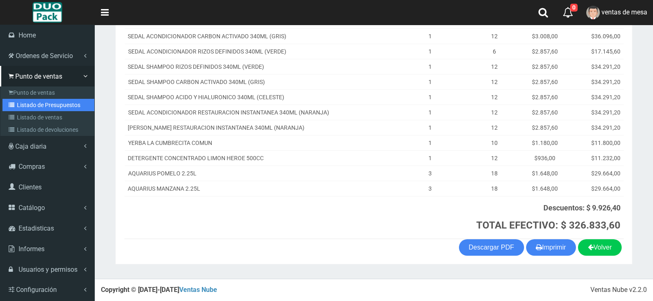
click at [45, 102] on link "Listado de Presupuestos" at bounding box center [48, 105] width 92 height 12
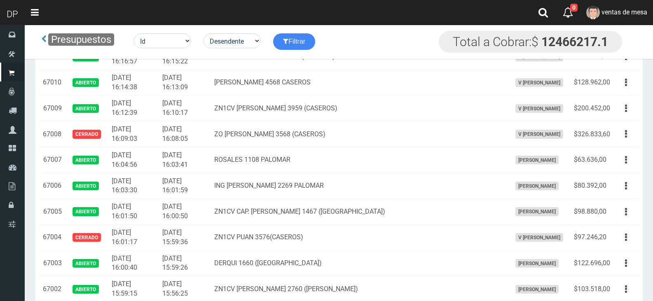
scroll to position [1456, 0]
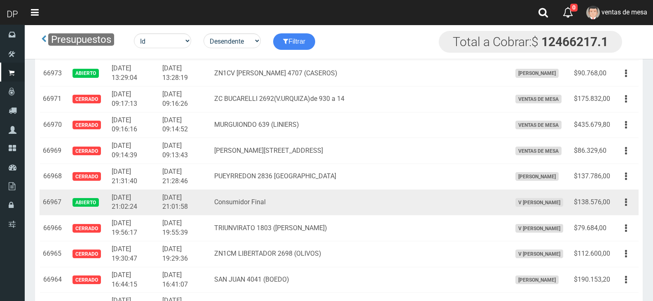
drag, startPoint x: 630, startPoint y: 207, endPoint x: 623, endPoint y: 220, distance: 14.6
click at [629, 207] on button "button" at bounding box center [626, 202] width 19 height 14
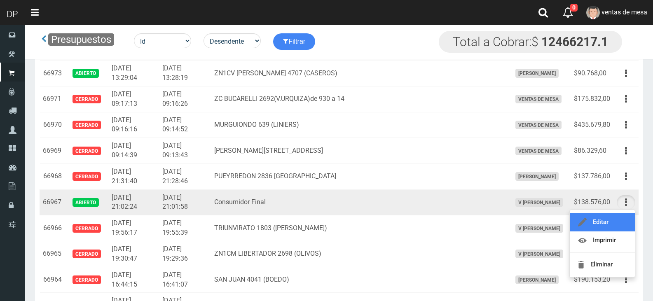
click at [623, 220] on link "Editar" at bounding box center [602, 222] width 65 height 18
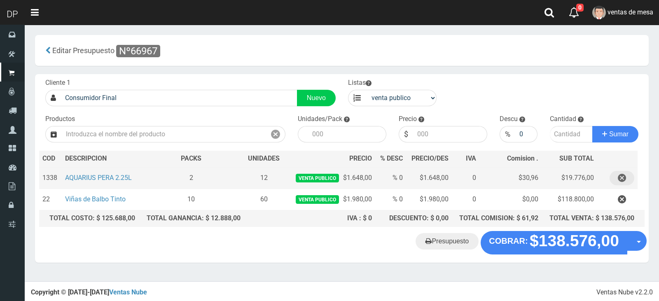
click at [628, 181] on button "button" at bounding box center [622, 178] width 25 height 14
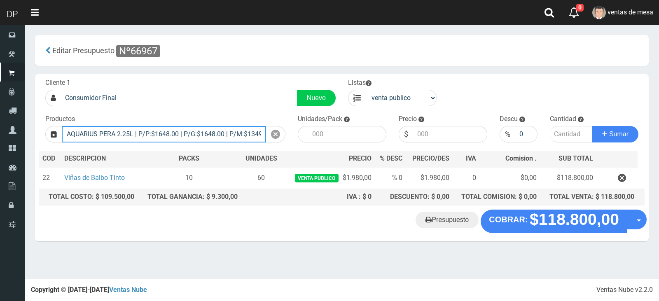
click at [118, 135] on input "AQUARIUS PERA 2.25L | P/P:$1648.00 | P/G:$1648.00 | P/M:$1349.00 | Stock:-40819" at bounding box center [164, 134] width 204 height 16
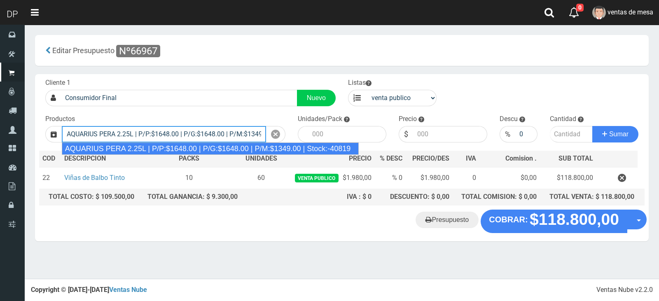
type input "AQUARIUS PERA 2.25L | P/P:$1648.00 | P/G:$1648.00 | P/M:$1349.00 | Stock:-40819"
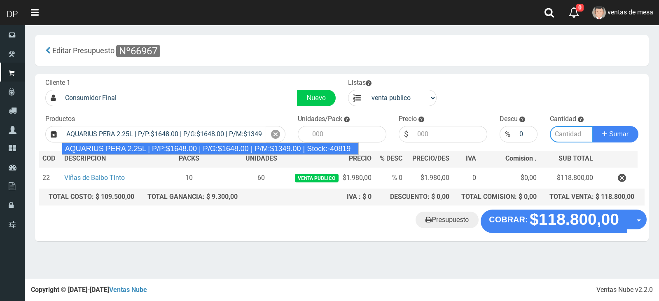
type input "6"
type input "1648.00"
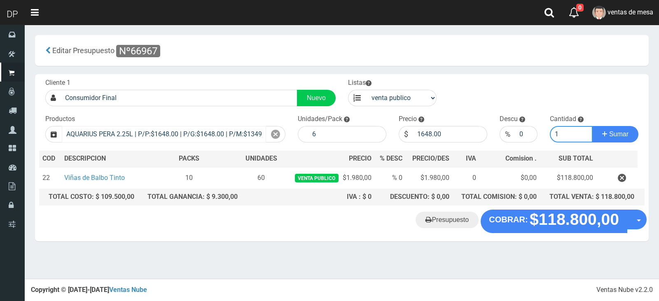
type input "1"
click at [592, 126] on button "Sumar" at bounding box center [615, 134] width 46 height 16
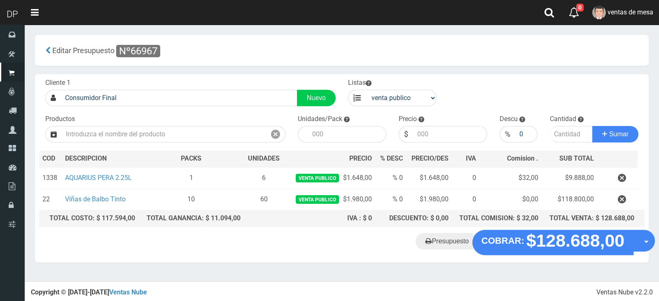
click at [573, 225] on th "TOTAL VENTA: $ 128.688,00" at bounding box center [590, 218] width 96 height 16
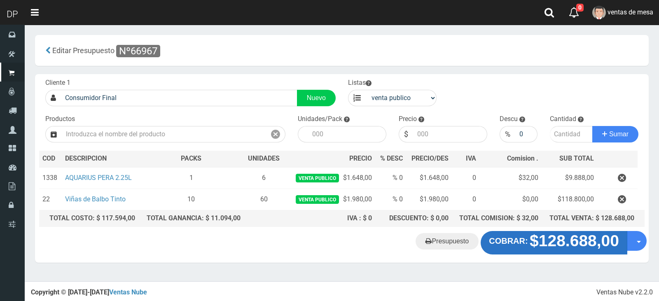
click at [569, 244] on strong "$128.688,00" at bounding box center [574, 241] width 89 height 18
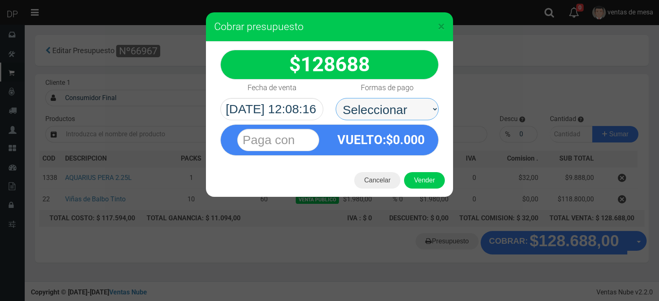
click at [358, 113] on select "Seleccionar Efectivo Tarjeta de Crédito Depósito Débito" at bounding box center [387, 109] width 103 height 22
select select "Efectivo"
click at [336, 98] on select "Seleccionar Efectivo Tarjeta de Crédito Depósito Débito" at bounding box center [387, 109] width 103 height 22
click at [414, 175] on button "Vender" at bounding box center [424, 180] width 41 height 16
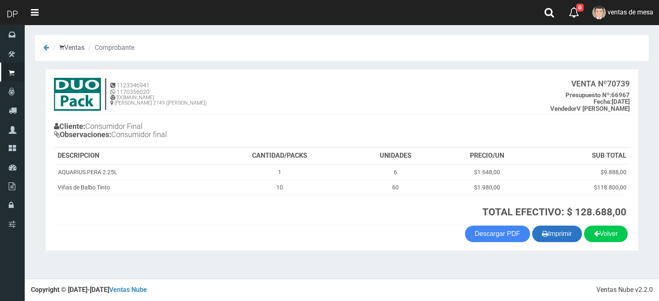
click at [559, 239] on button "Imprimir" at bounding box center [557, 234] width 50 height 16
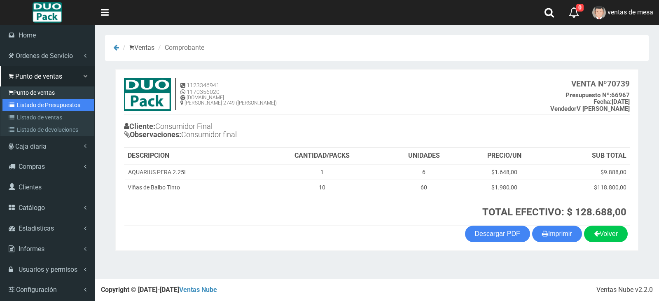
click at [24, 103] on link "Listado de Presupuestos" at bounding box center [48, 105] width 92 height 12
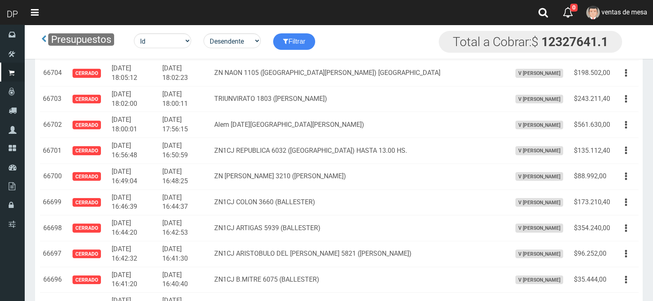
scroll to position [397, 0]
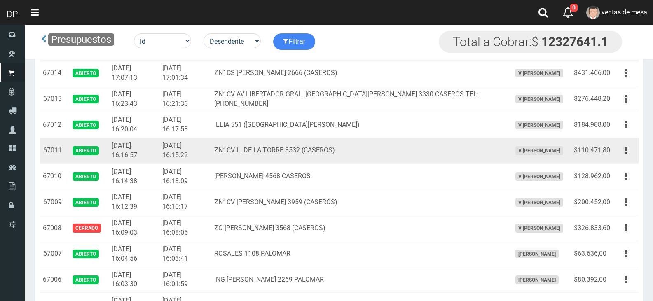
click at [618, 156] on div "Editar Imprimir Eliminar" at bounding box center [626, 150] width 19 height 14
click at [624, 153] on button "button" at bounding box center [626, 150] width 19 height 14
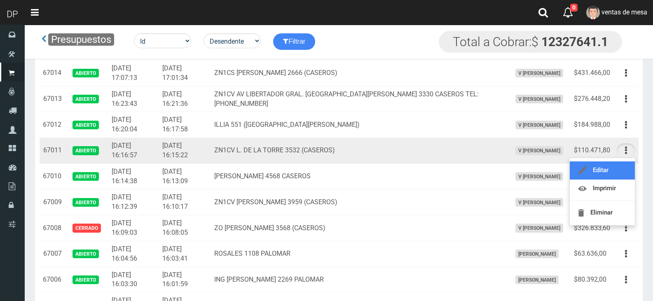
click at [623, 165] on link "Editar" at bounding box center [602, 170] width 65 height 18
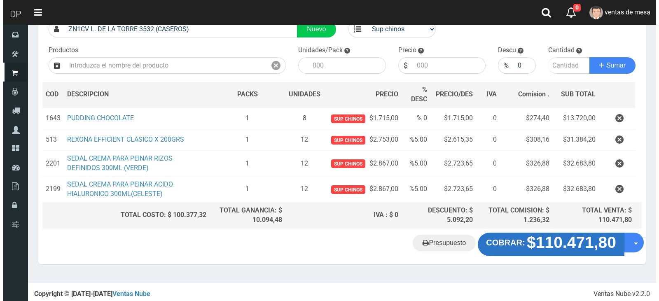
scroll to position [70, 0]
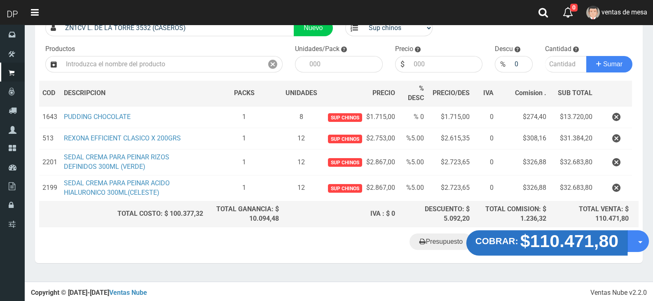
click at [565, 241] on strong "$110.471,80" at bounding box center [569, 241] width 98 height 19
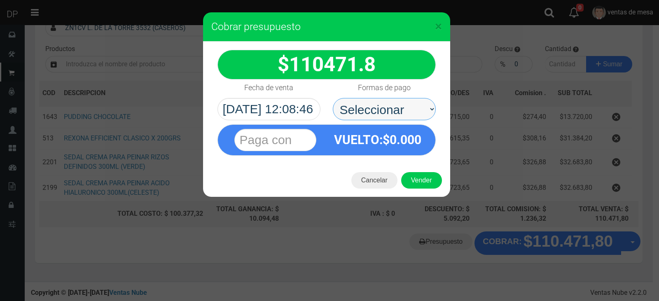
click at [372, 117] on select "Seleccionar Efectivo Tarjeta de Crédito Depósito Débito" at bounding box center [384, 109] width 103 height 22
select select "Efectivo"
click at [333, 98] on select "Seleccionar Efectivo Tarjeta de Crédito Depósito Débito" at bounding box center [384, 109] width 103 height 22
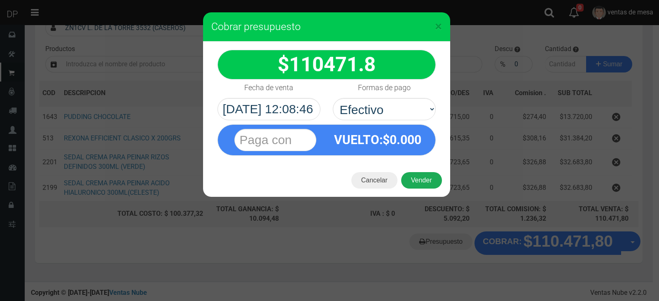
click at [423, 183] on button "Vender" at bounding box center [421, 180] width 41 height 16
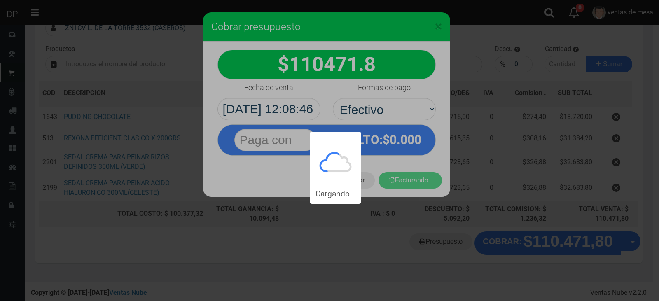
click at [420, 176] on div "Cargando..." at bounding box center [329, 102] width 659 height 204
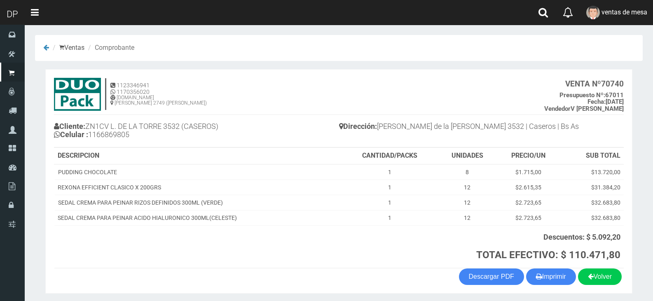
scroll to position [29, 0]
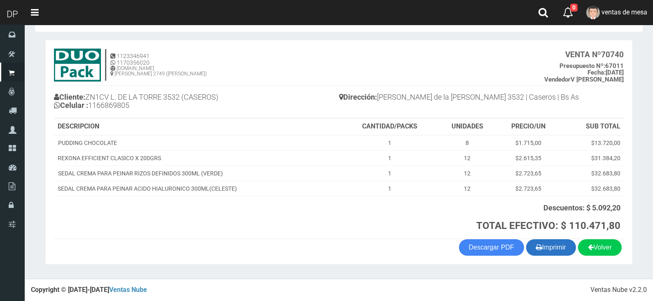
click at [541, 248] on button "Imprimir" at bounding box center [551, 247] width 50 height 16
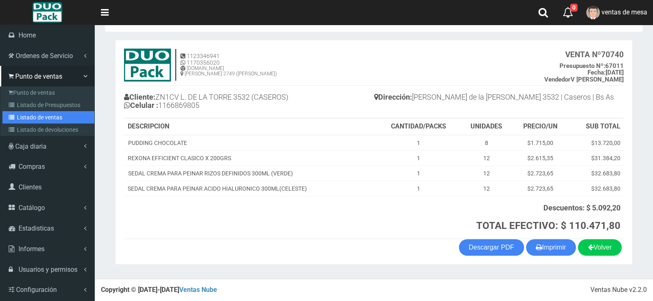
click at [19, 111] on link "Listado de ventas" at bounding box center [48, 117] width 92 height 12
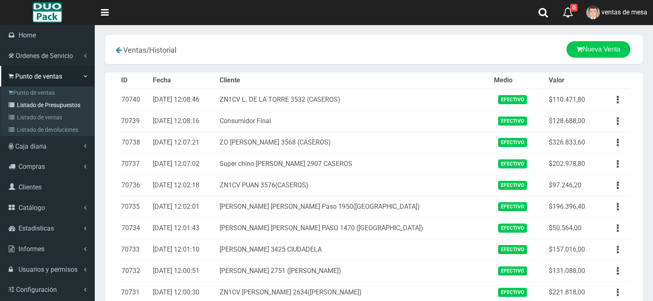
click at [22, 106] on link "Listado de Presupuestos" at bounding box center [48, 105] width 92 height 12
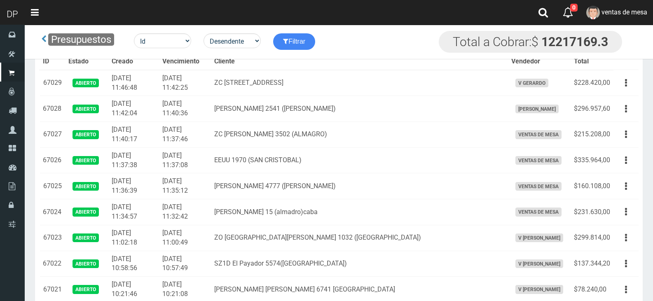
scroll to position [233, 0]
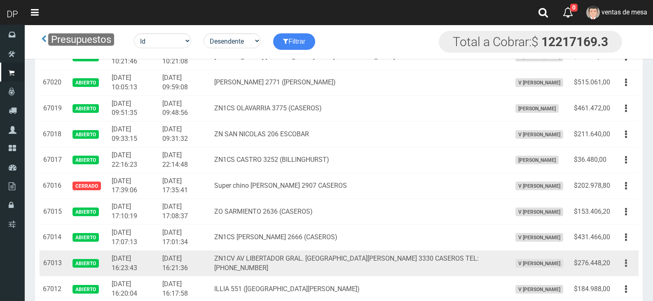
click at [627, 264] on icon "button" at bounding box center [626, 263] width 2 height 14
click at [622, 276] on link "Editar" at bounding box center [602, 283] width 65 height 18
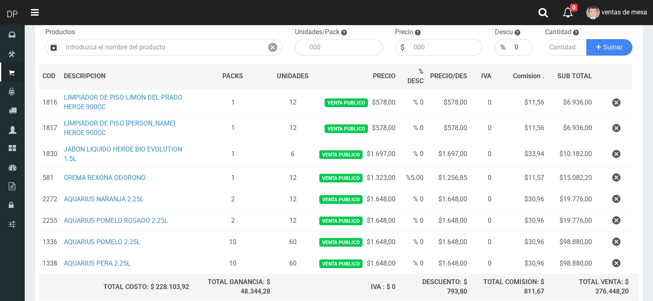
scroll to position [160, 0]
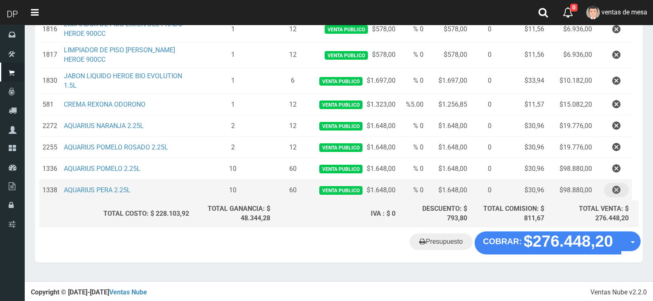
click at [614, 190] on icon "button" at bounding box center [616, 190] width 8 height 14
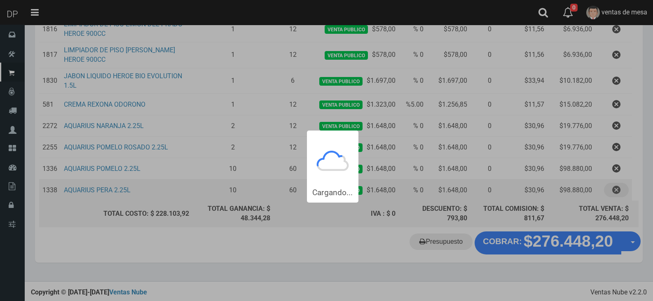
scroll to position [0, 0]
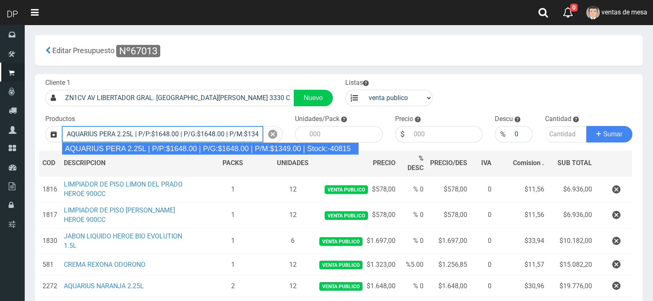
type input "AQUARIUS PERA 2.25L | P/P:$1648.00 | P/G:$1648.00 | P/M:$1349.00 | Stock:-40815"
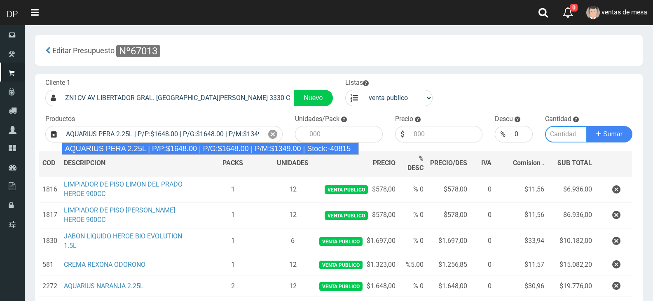
type input "6"
type input "1648.00"
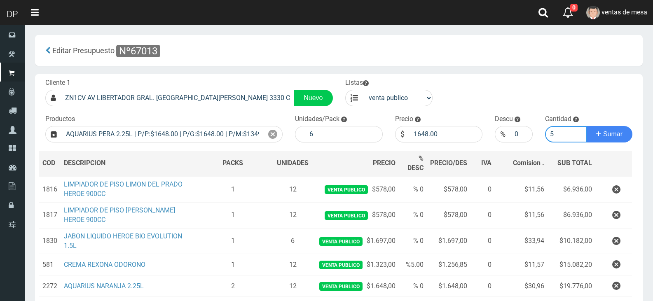
type input "5"
click at [586, 126] on button "Sumar" at bounding box center [609, 134] width 46 height 16
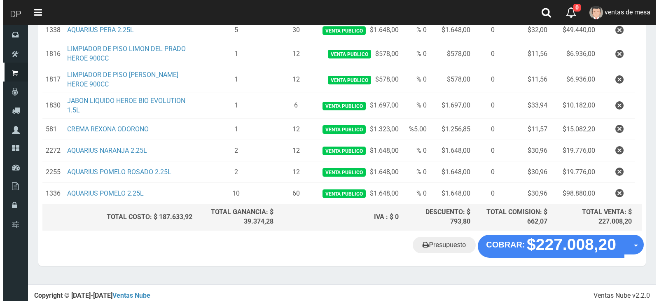
scroll to position [160, 0]
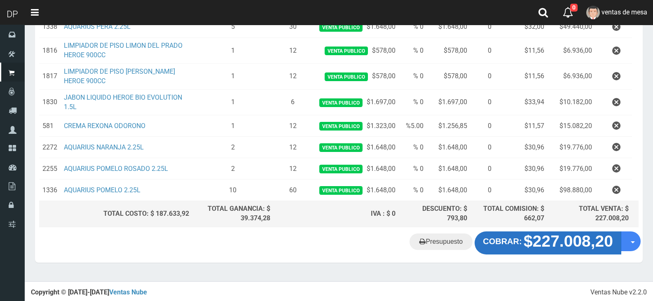
click at [558, 248] on strong "$227.008,20" at bounding box center [568, 241] width 89 height 18
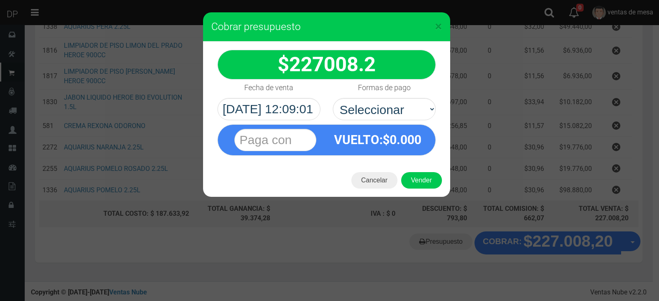
click at [395, 130] on div "VUELTO :$ 0.000" at bounding box center [378, 140] width 103 height 30
click at [409, 111] on select "Seleccionar Efectivo Tarjeta de Crédito Depósito Débito" at bounding box center [384, 109] width 103 height 22
select select "Efectivo"
click at [333, 98] on select "Seleccionar Efectivo Tarjeta de Crédito Depósito Débito" at bounding box center [384, 109] width 103 height 22
click at [418, 180] on button "Vender" at bounding box center [421, 180] width 41 height 16
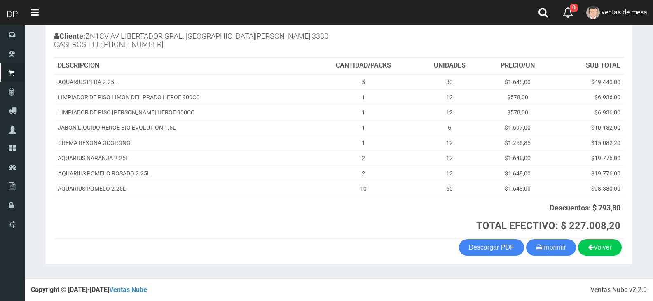
scroll to position [90, 0]
click at [555, 260] on section "1123346941 1170356020 [DOMAIN_NAME] AV ADER 2749 ([PERSON_NAME]) VENTA Nº 70741…" at bounding box center [338, 122] width 587 height 286
click at [555, 253] on button "Imprimir" at bounding box center [551, 247] width 50 height 16
click at [351, 229] on h3 "TOTAL EFECTIVO: $ 227.008,20" at bounding box center [467, 225] width 307 height 11
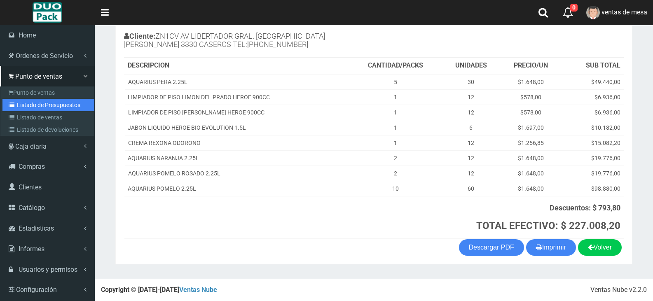
click at [38, 110] on link "Listado de Presupuestos" at bounding box center [48, 105] width 92 height 12
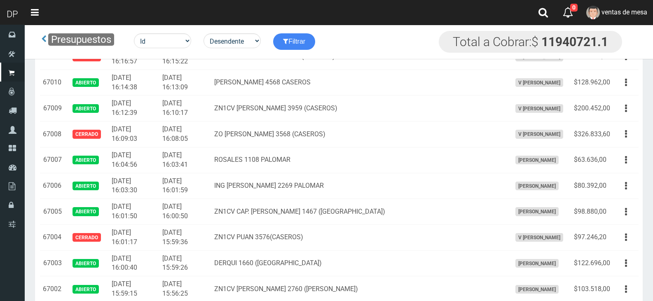
scroll to position [681, 0]
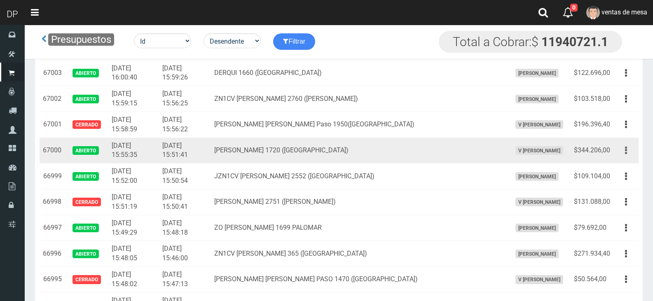
click at [631, 155] on button "button" at bounding box center [626, 150] width 19 height 14
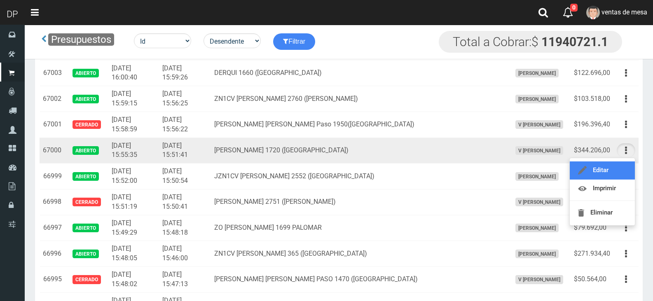
click at [622, 162] on link "Editar" at bounding box center [602, 170] width 65 height 18
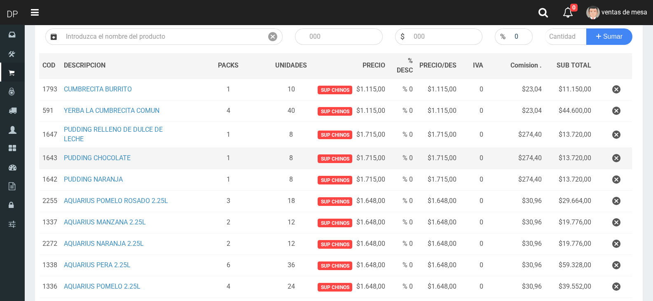
scroll to position [124, 0]
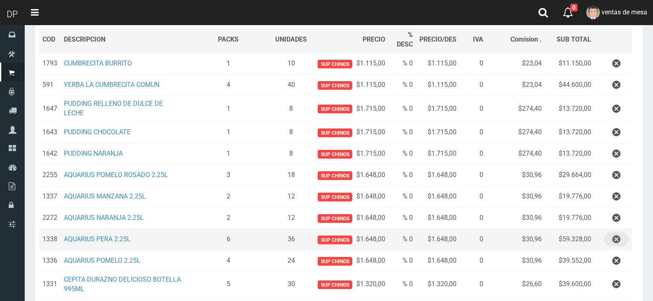
click at [610, 240] on button "button" at bounding box center [616, 239] width 25 height 14
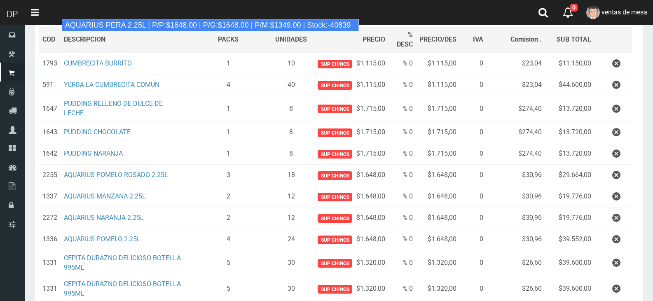
type input "AQUARIUS PERA 2.25L | P/P:$1648.00 | P/G:$1648.00 | P/M:$1349.00 | Stock:-40839"
type input "6"
type input "1648.00"
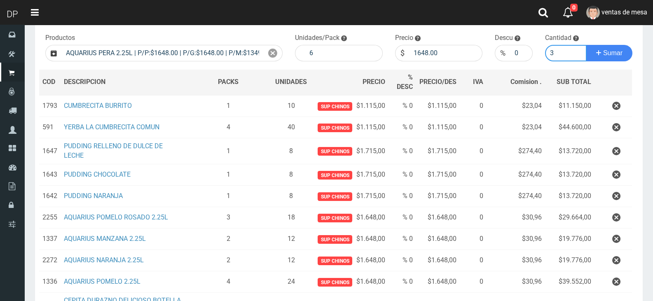
scroll to position [0, 0]
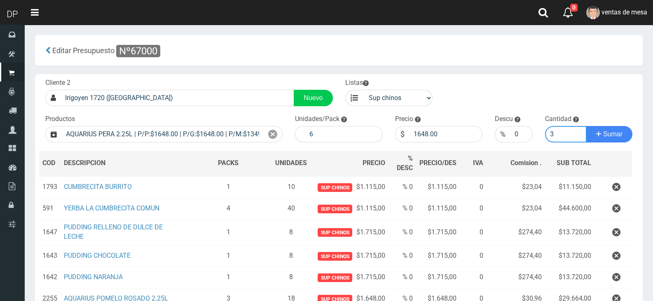
type input "3"
click at [586, 126] on button "Sumar" at bounding box center [609, 134] width 46 height 16
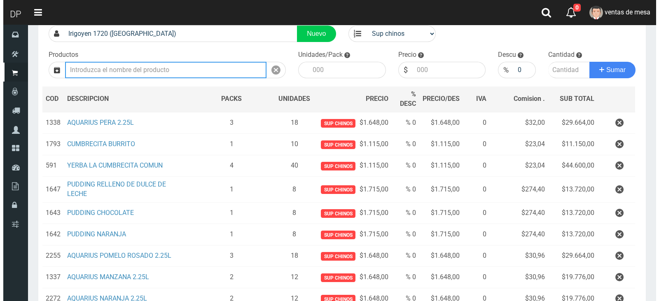
scroll to position [206, 0]
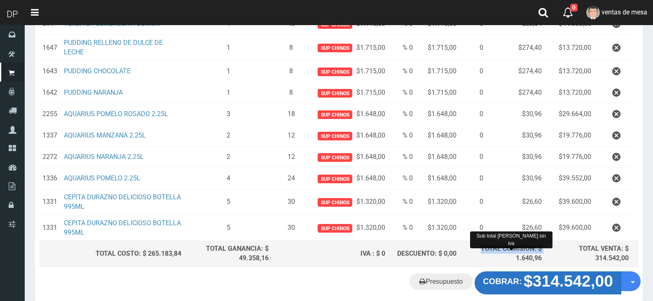
drag, startPoint x: 468, startPoint y: 252, endPoint x: 497, endPoint y: 277, distance: 38.6
click at [472, 259] on div "TOTAL COMISION: $ 1.640,96" at bounding box center [502, 253] width 79 height 19
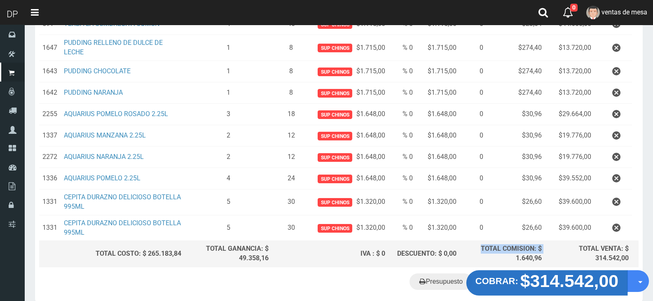
click at [517, 289] on button "COBRAR: $314.542,00" at bounding box center [546, 283] width 161 height 26
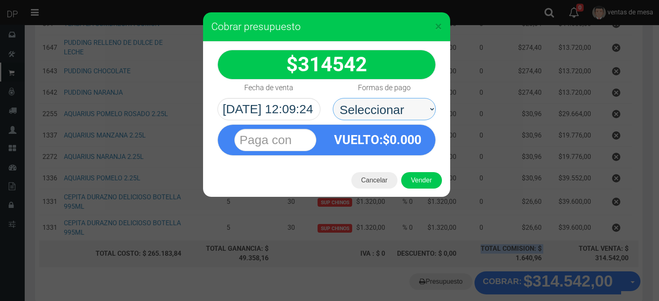
click at [374, 112] on select "Seleccionar Efectivo Tarjeta de Crédito Depósito Débito" at bounding box center [384, 109] width 103 height 22
select select "Efectivo"
click at [333, 98] on select "Seleccionar Efectivo Tarjeta de Crédito Depósito Débito" at bounding box center [384, 109] width 103 height 22
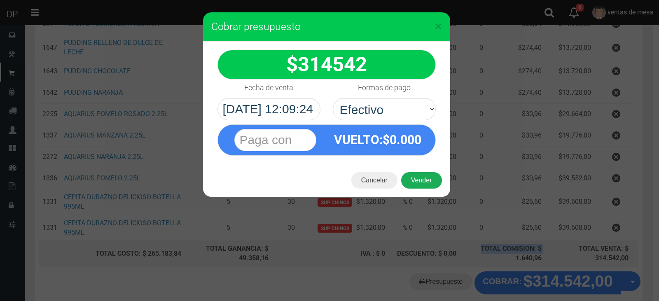
click at [416, 173] on button "Vender" at bounding box center [421, 180] width 41 height 16
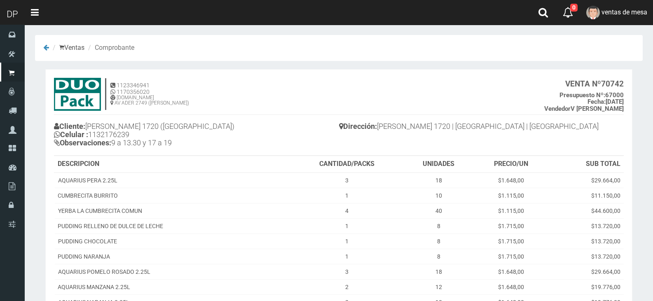
scroll to position [147, 0]
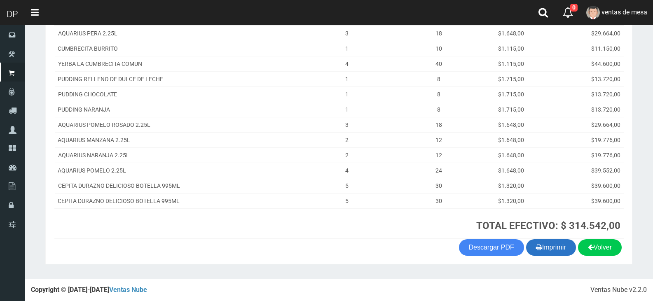
click at [538, 249] on icon "button" at bounding box center [539, 247] width 6 height 12
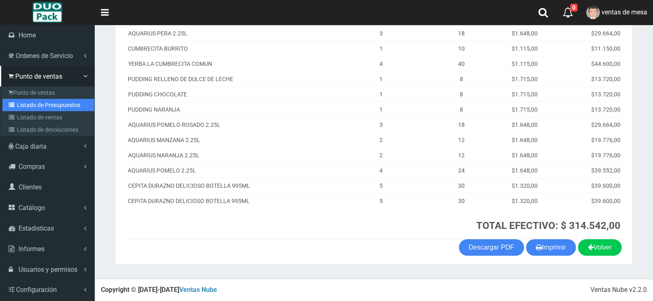
click at [28, 100] on link "Listado de Presupuestos" at bounding box center [48, 105] width 92 height 12
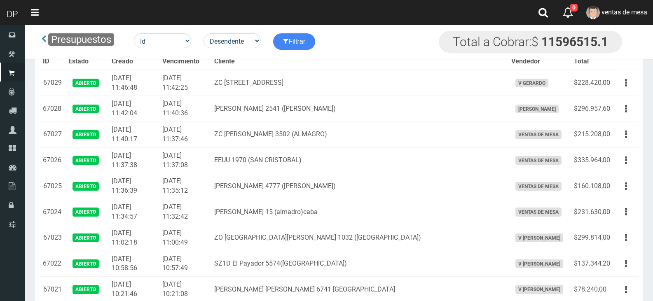
scroll to position [1008, 0]
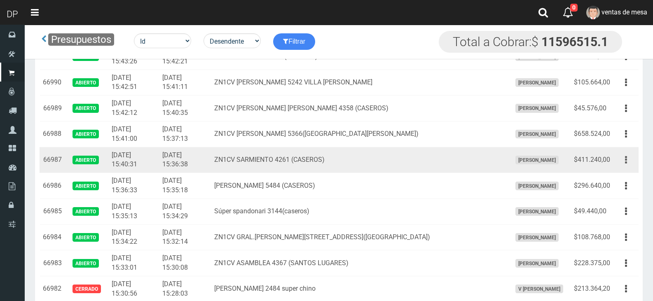
click at [622, 160] on button "button" at bounding box center [626, 160] width 19 height 14
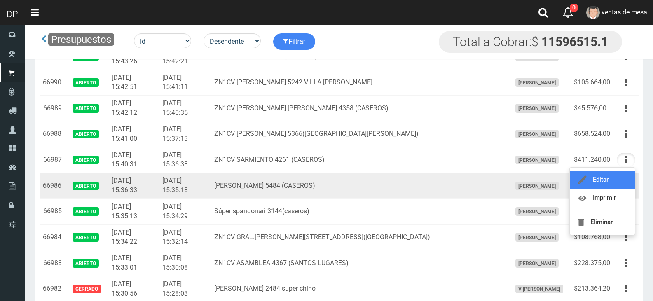
click at [622, 177] on link "Editar" at bounding box center [602, 180] width 65 height 18
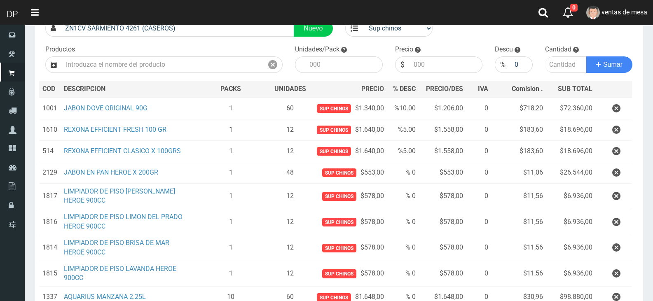
scroll to position [198, 0]
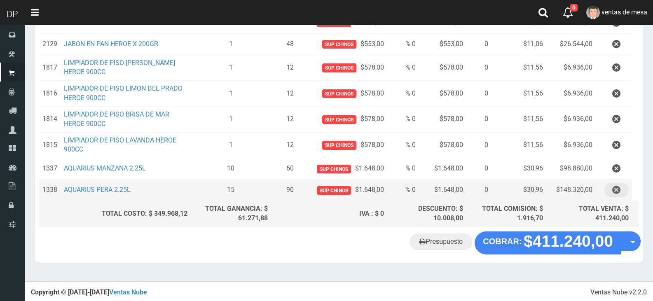
click at [610, 192] on button "button" at bounding box center [616, 190] width 25 height 14
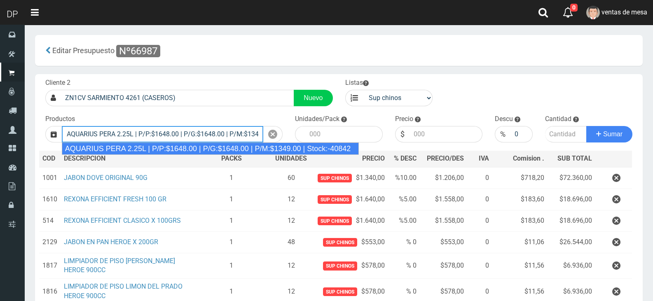
type input "AQUARIUS PERA 2.25L | P/P:$1648.00 | P/G:$1648.00 | P/M:$1349.00 | Stock:-40842"
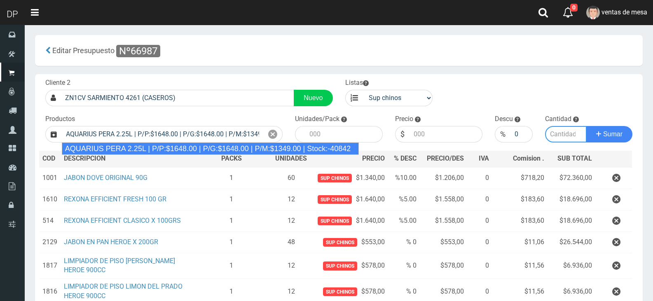
type input "6"
type input "1648.00"
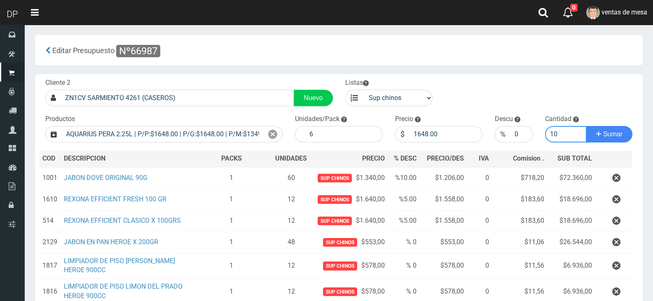
type input "10"
click at [586, 126] on button "Sumar" at bounding box center [609, 134] width 46 height 16
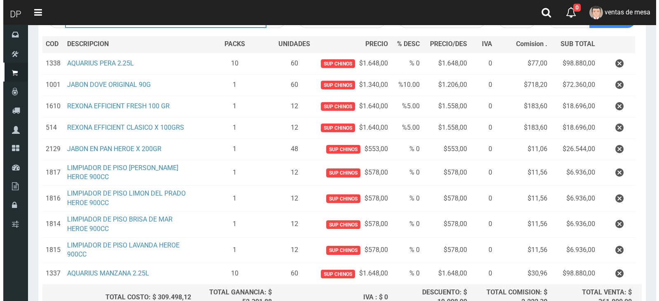
scroll to position [198, 0]
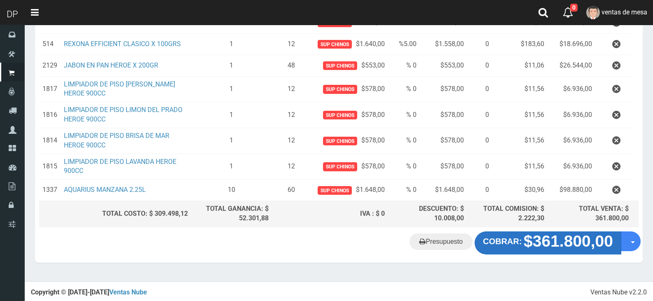
click at [585, 246] on strong "$361.800,00" at bounding box center [568, 241] width 89 height 18
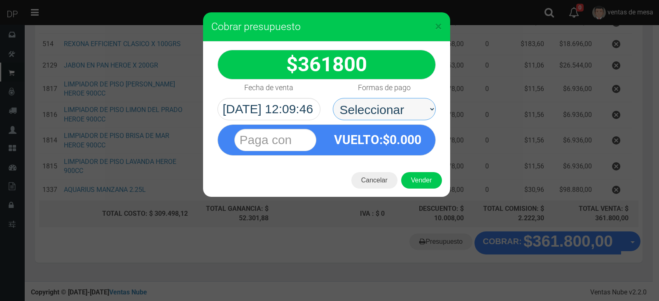
click at [418, 110] on select "Seleccionar Efectivo Tarjeta de Crédito Depósito Débito" at bounding box center [384, 109] width 103 height 22
select select "Efectivo"
click at [333, 98] on select "Seleccionar Efectivo Tarjeta de Crédito Depósito Débito" at bounding box center [384, 109] width 103 height 22
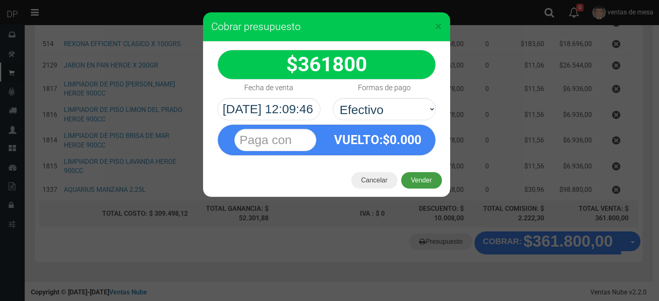
click at [417, 176] on button "Vender" at bounding box center [421, 180] width 41 height 16
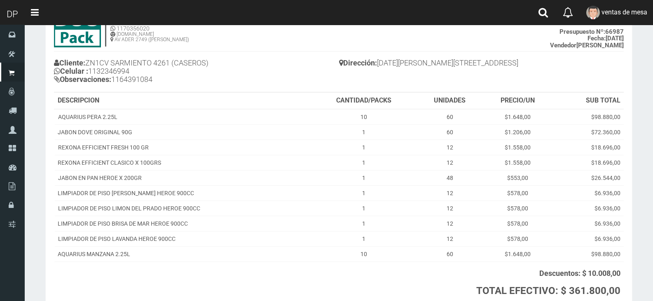
scroll to position [129, 0]
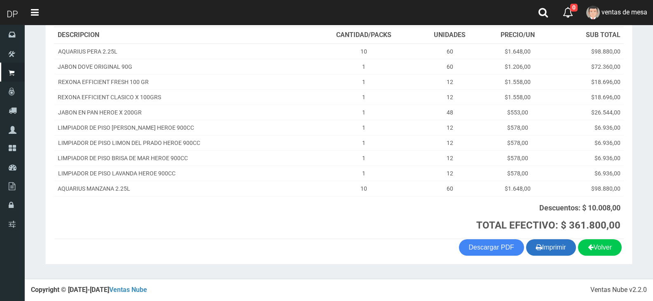
click at [550, 248] on button "Imprimir" at bounding box center [551, 247] width 50 height 16
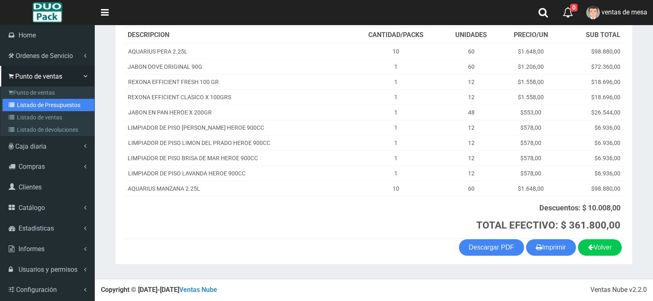
click at [25, 107] on link "Listado de Presupuestos" at bounding box center [48, 105] width 92 height 12
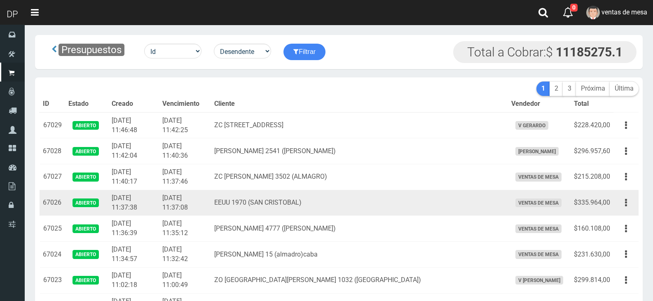
click at [237, 214] on td "EEUU 1970 (SAN CRISTOBAL)" at bounding box center [359, 203] width 297 height 26
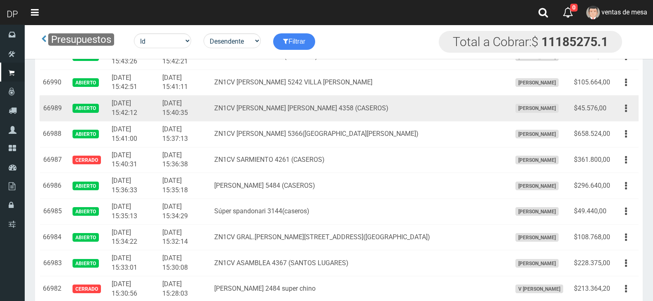
click at [616, 108] on td "Editar Imprimir Eliminar" at bounding box center [625, 109] width 25 height 26
click at [626, 112] on icon "button" at bounding box center [626, 108] width 2 height 14
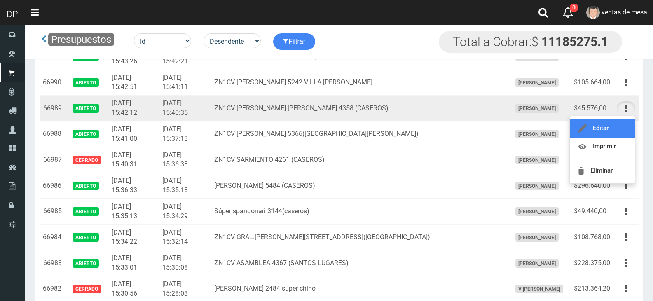
click at [624, 124] on link "Editar" at bounding box center [602, 128] width 65 height 18
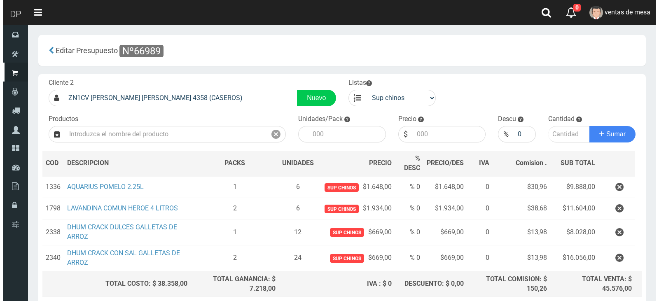
scroll to position [70, 0]
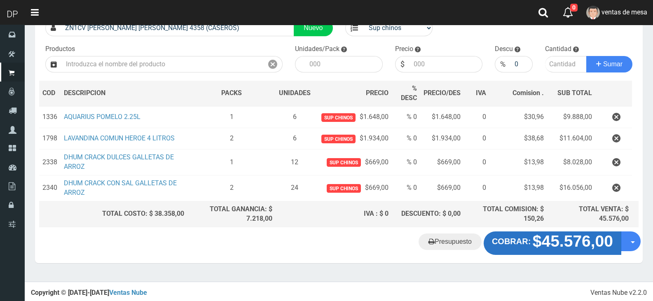
click at [506, 249] on button "COBRAR: $45.576,00" at bounding box center [553, 243] width 138 height 23
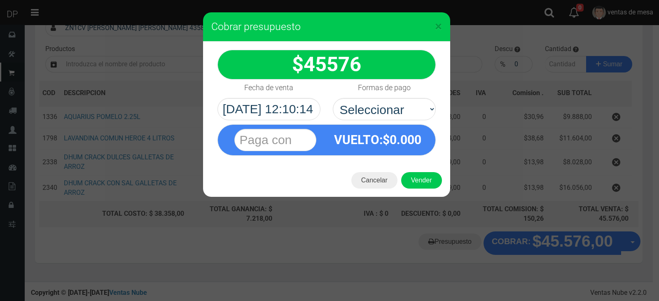
select select "Efectivo"
click at [333, 98] on select "Seleccionar Efectivo Tarjeta de Crédito Depósito Débito" at bounding box center [384, 109] width 103 height 22
click at [416, 178] on button "Vender" at bounding box center [421, 180] width 41 height 16
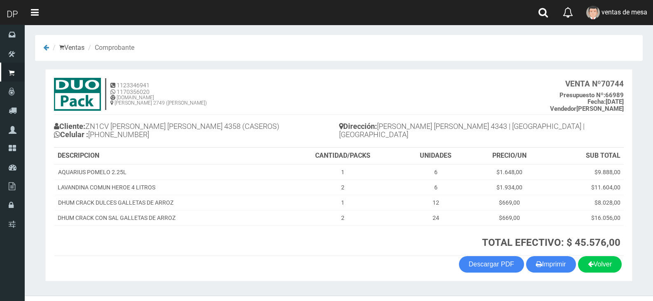
scroll to position [17, 0]
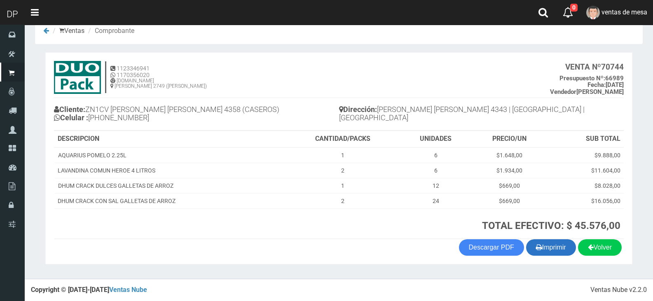
click at [545, 253] on button "Imprimir" at bounding box center [551, 247] width 50 height 16
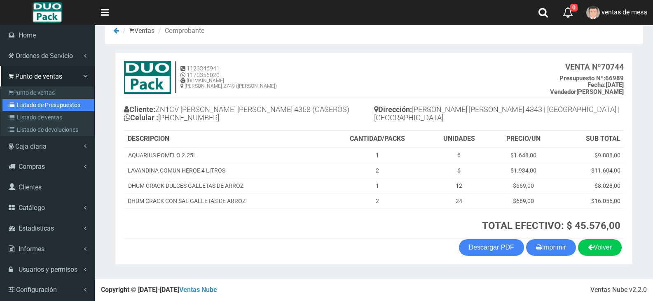
click at [32, 106] on link "Listado de Presupuestos" at bounding box center [48, 105] width 92 height 12
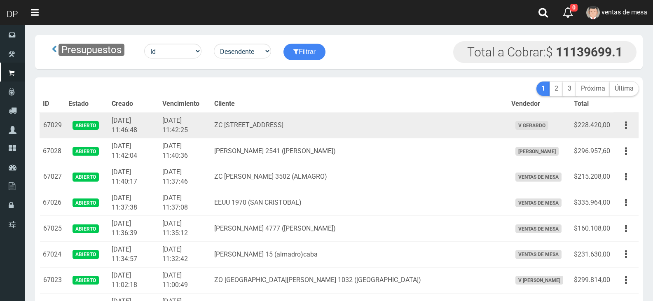
click at [193, 131] on td "2025-09-27 11:42:25" at bounding box center [185, 125] width 52 height 26
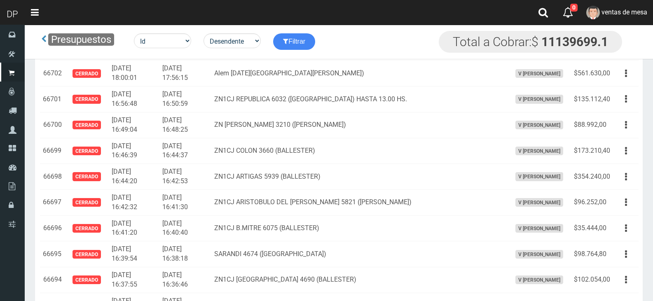
scroll to position [914, 0]
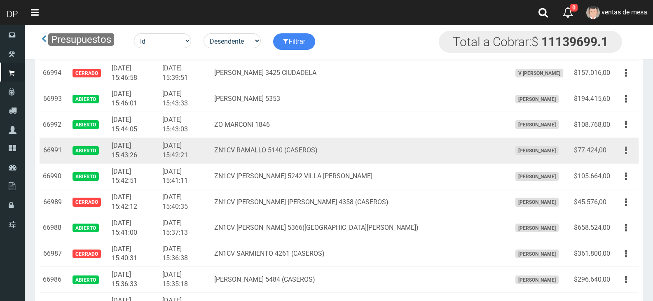
click at [629, 144] on button "button" at bounding box center [626, 150] width 19 height 14
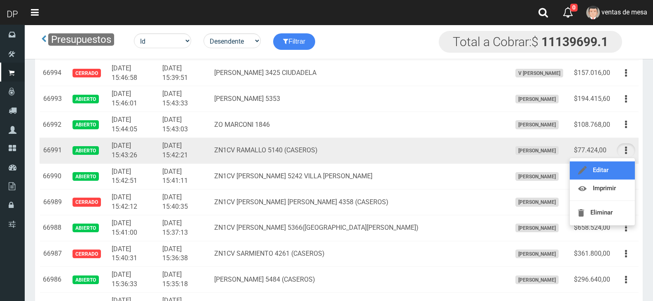
click at [620, 172] on link "Editar" at bounding box center [602, 170] width 65 height 18
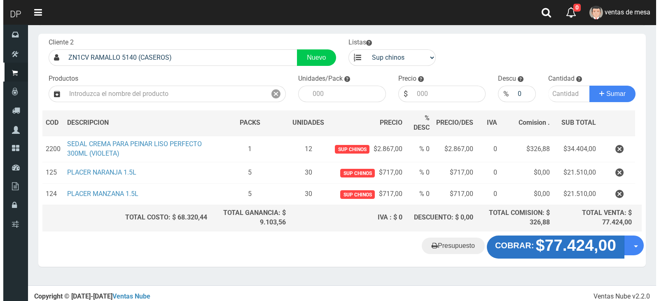
scroll to position [44, 0]
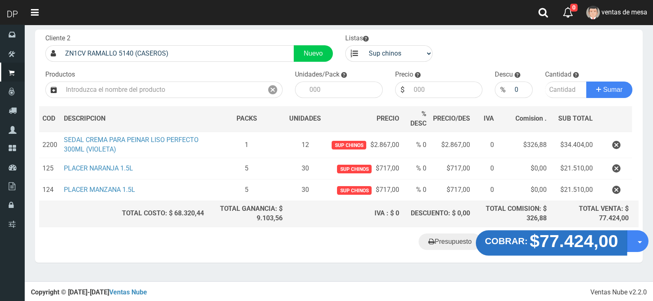
click at [562, 248] on strong "$77.424,00" at bounding box center [574, 240] width 89 height 19
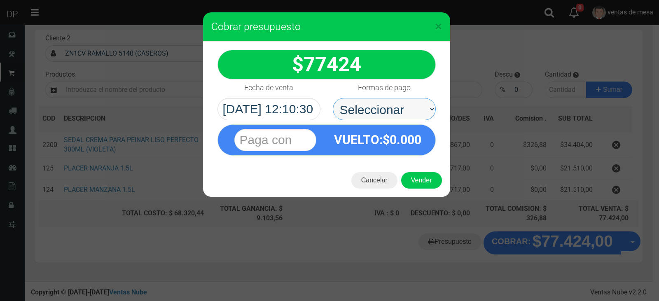
drag, startPoint x: 410, startPoint y: 118, endPoint x: 403, endPoint y: 113, distance: 9.3
click at [403, 113] on select "Seleccionar Efectivo Tarjeta de Crédito Depósito Débito" at bounding box center [384, 109] width 103 height 22
select select "Efectivo"
click at [333, 98] on select "Seleccionar Efectivo Tarjeta de Crédito Depósito Débito" at bounding box center [384, 109] width 103 height 22
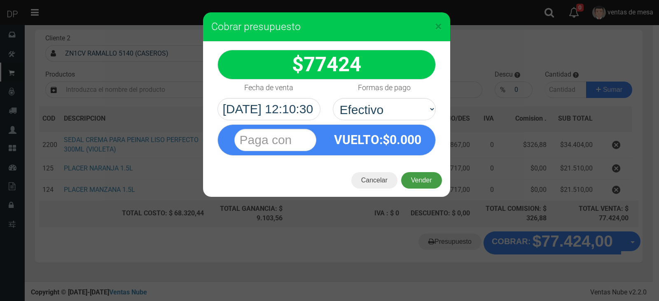
click at [429, 183] on button "Vender" at bounding box center [421, 180] width 41 height 16
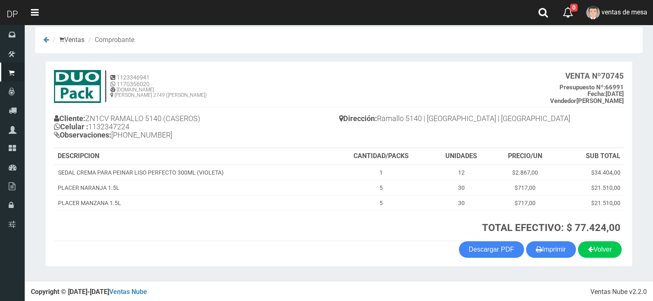
scroll to position [10, 0]
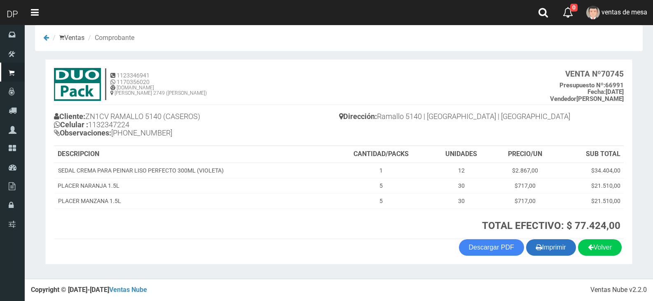
click at [527, 243] on button "Imprimir" at bounding box center [551, 247] width 50 height 16
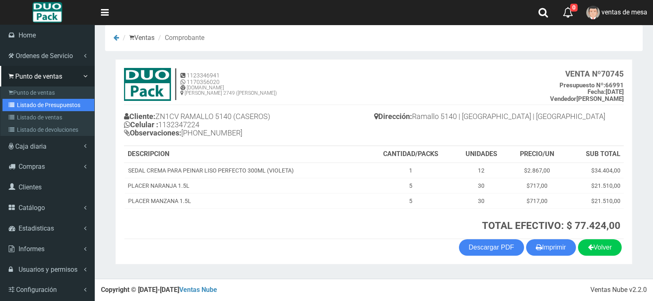
click at [19, 99] on link "Listado de Presupuestos" at bounding box center [48, 105] width 92 height 12
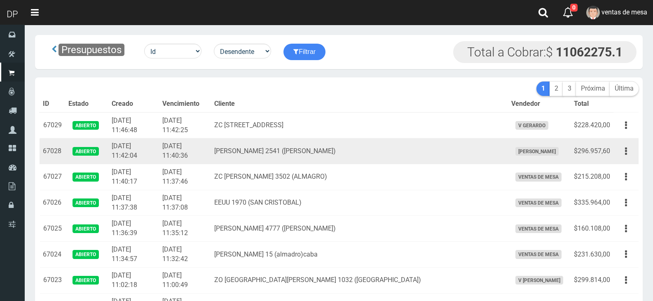
click at [247, 142] on td "[PERSON_NAME] 2541 ([PERSON_NAME])" at bounding box center [359, 151] width 297 height 26
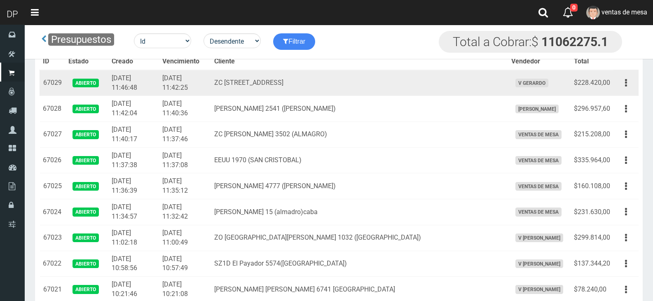
scroll to position [362, 0]
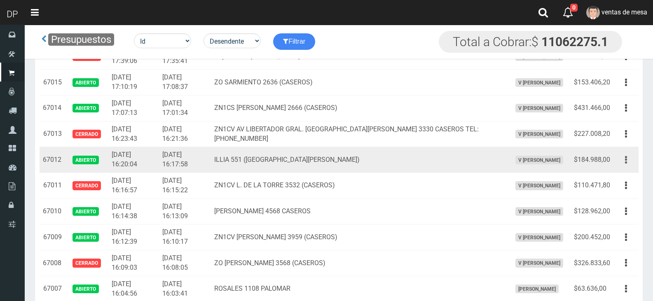
click at [619, 156] on button "button" at bounding box center [626, 160] width 19 height 14
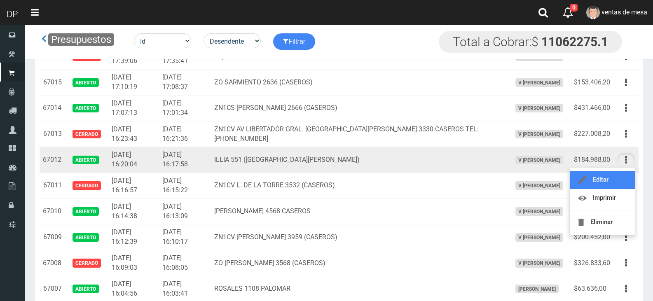
click at [622, 175] on link "Editar" at bounding box center [602, 180] width 65 height 18
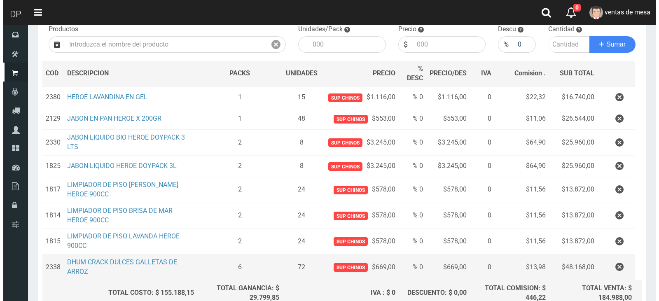
scroll to position [169, 0]
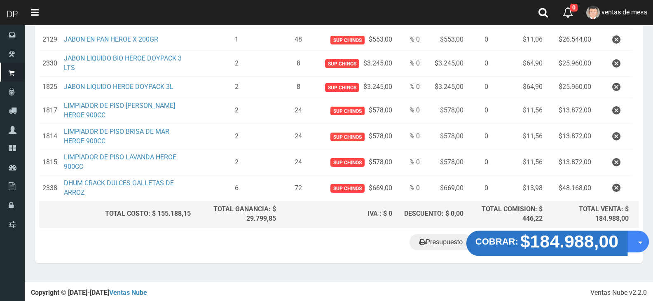
click at [583, 241] on strong "$184.988,00" at bounding box center [569, 241] width 98 height 19
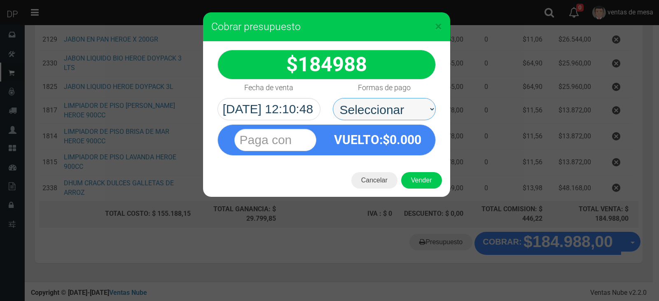
click at [392, 111] on select "Seleccionar Efectivo Tarjeta de Crédito Depósito Débito" at bounding box center [384, 109] width 103 height 22
select select "Efectivo"
click at [333, 98] on select "Seleccionar Efectivo Tarjeta de Crédito Depósito Débito" at bounding box center [384, 109] width 103 height 22
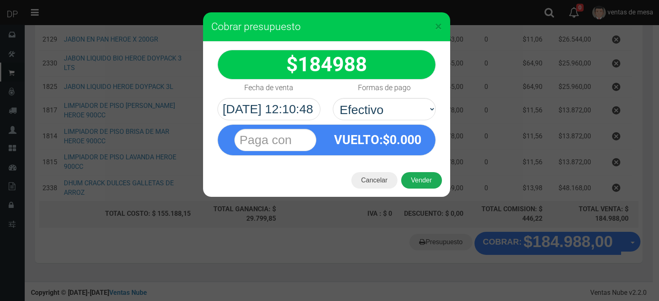
click at [415, 175] on button "Vender" at bounding box center [421, 180] width 41 height 16
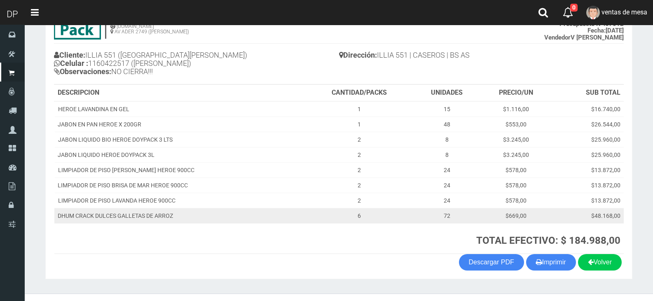
scroll to position [86, 0]
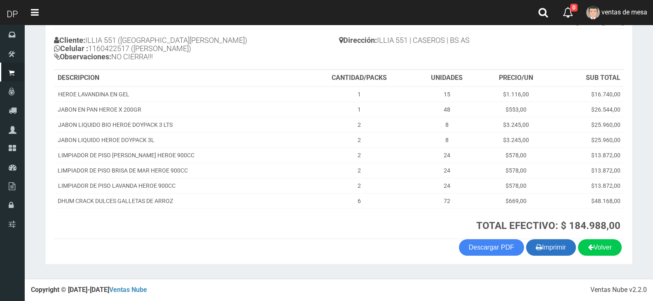
click at [537, 243] on icon "button" at bounding box center [539, 247] width 6 height 12
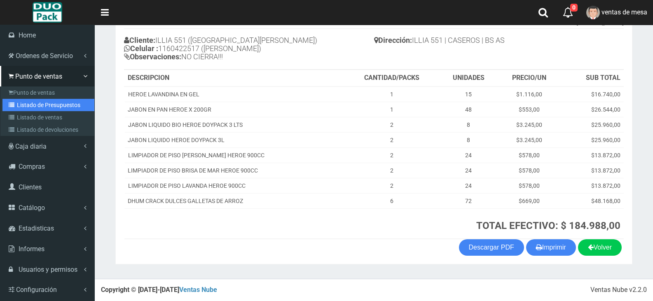
click at [17, 102] on link "Listado de Presupuestos" at bounding box center [48, 105] width 92 height 12
